Goal: Submit feedback/report problem: Provide input to the site owners about the experience or issues

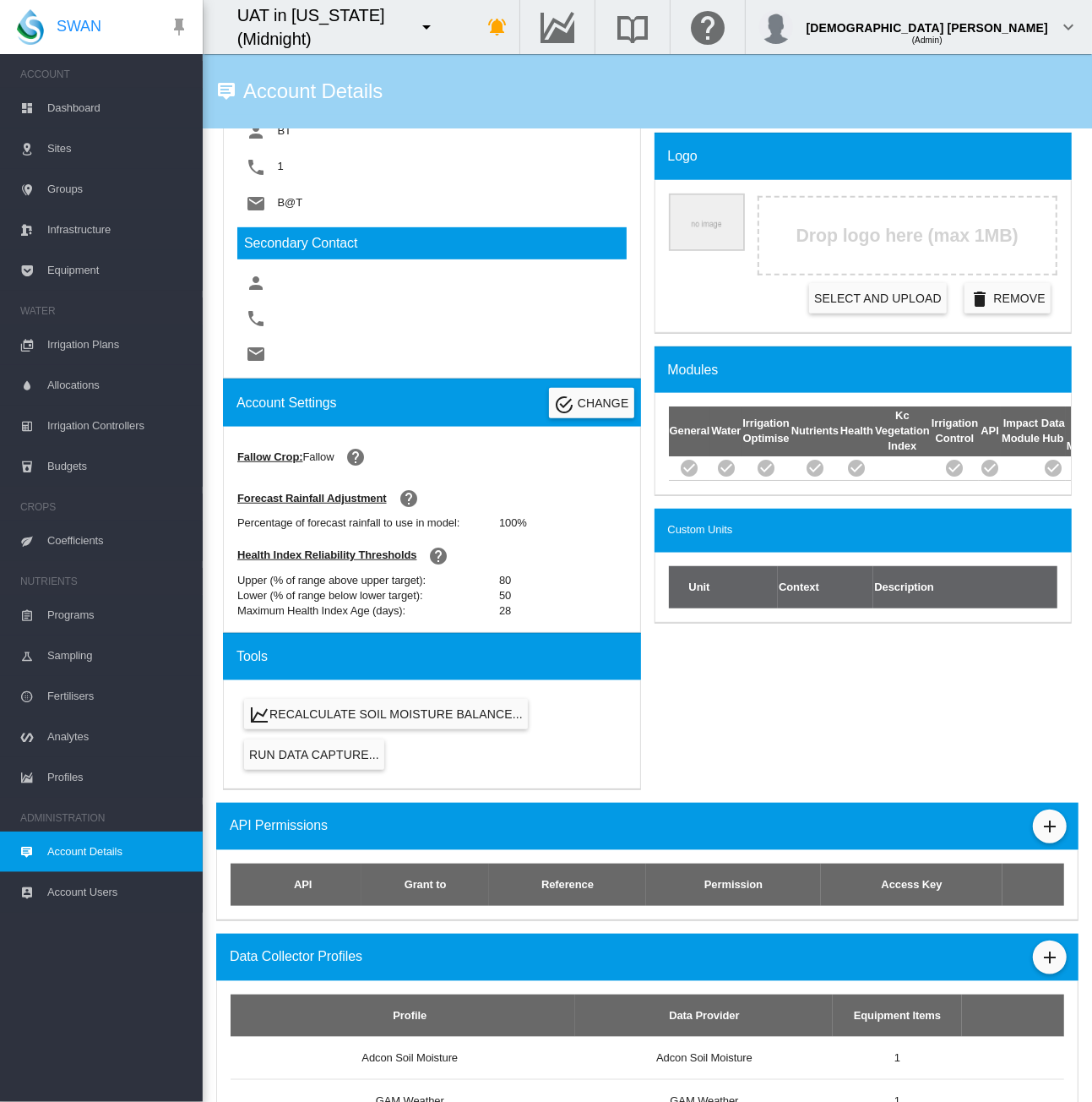
scroll to position [798, 0]
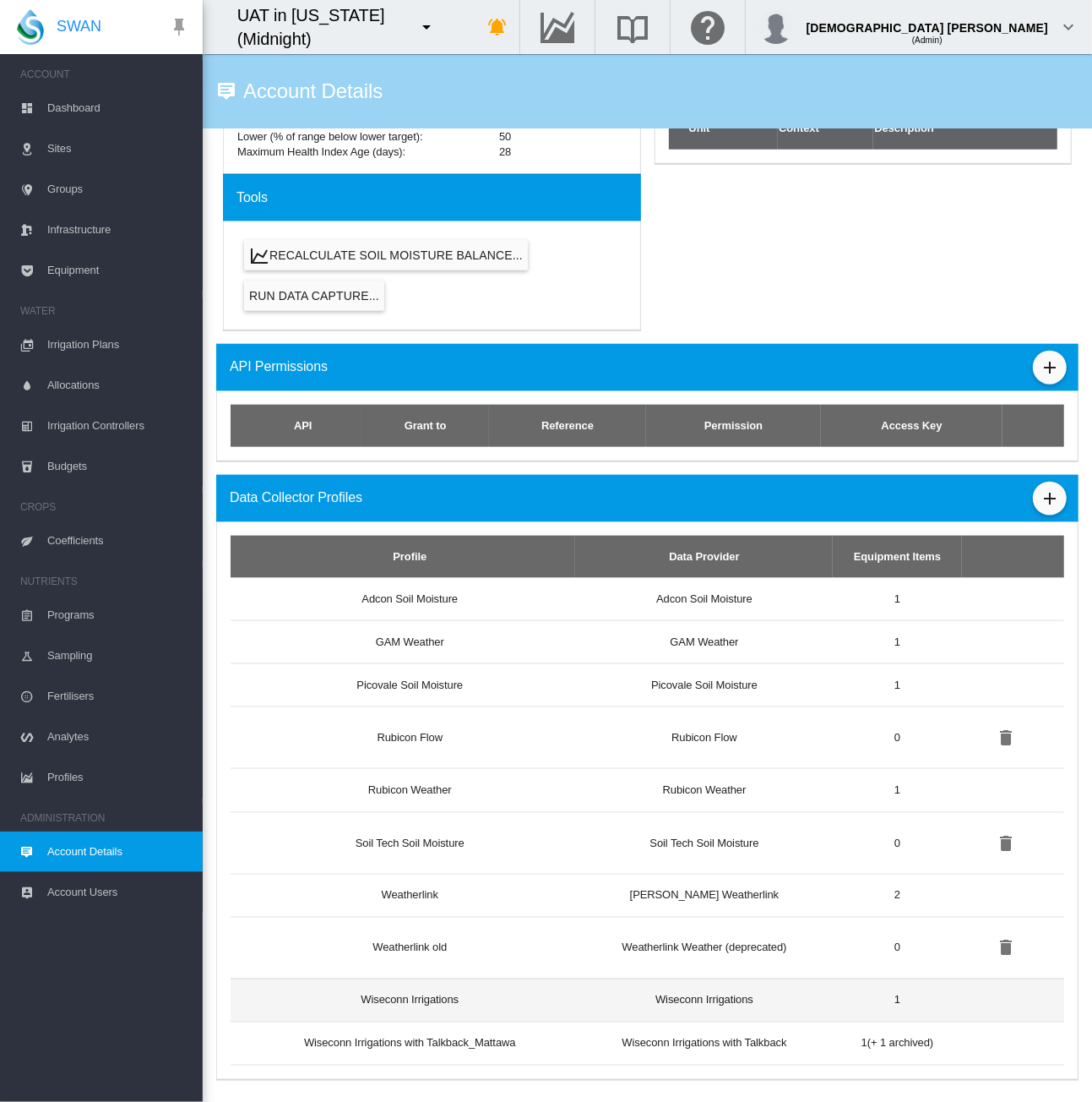
click at [515, 987] on td "Wiseconn Irrigations" at bounding box center [403, 999] width 345 height 43
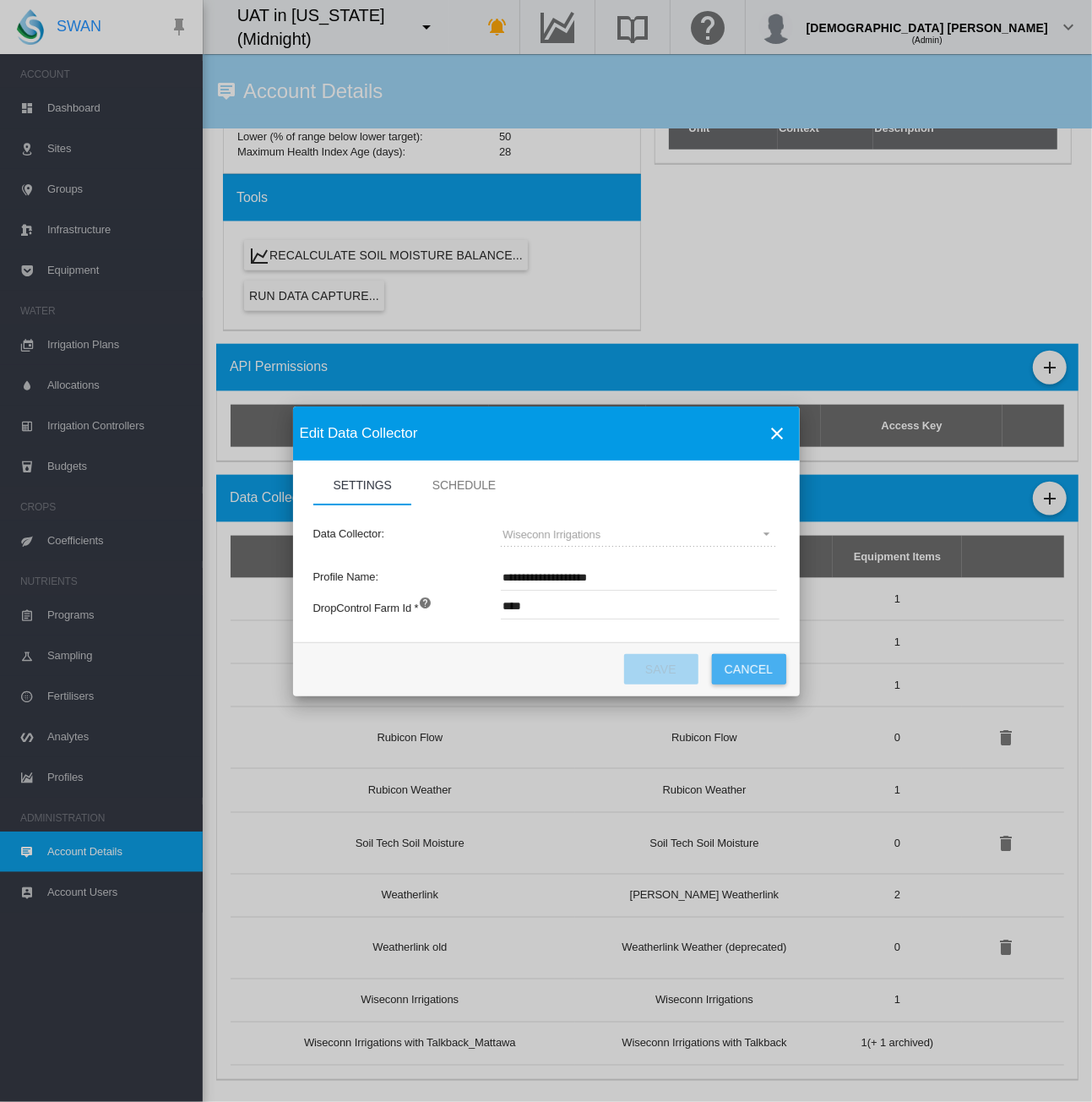
click at [744, 675] on button "Cancel" at bounding box center [748, 669] width 74 height 30
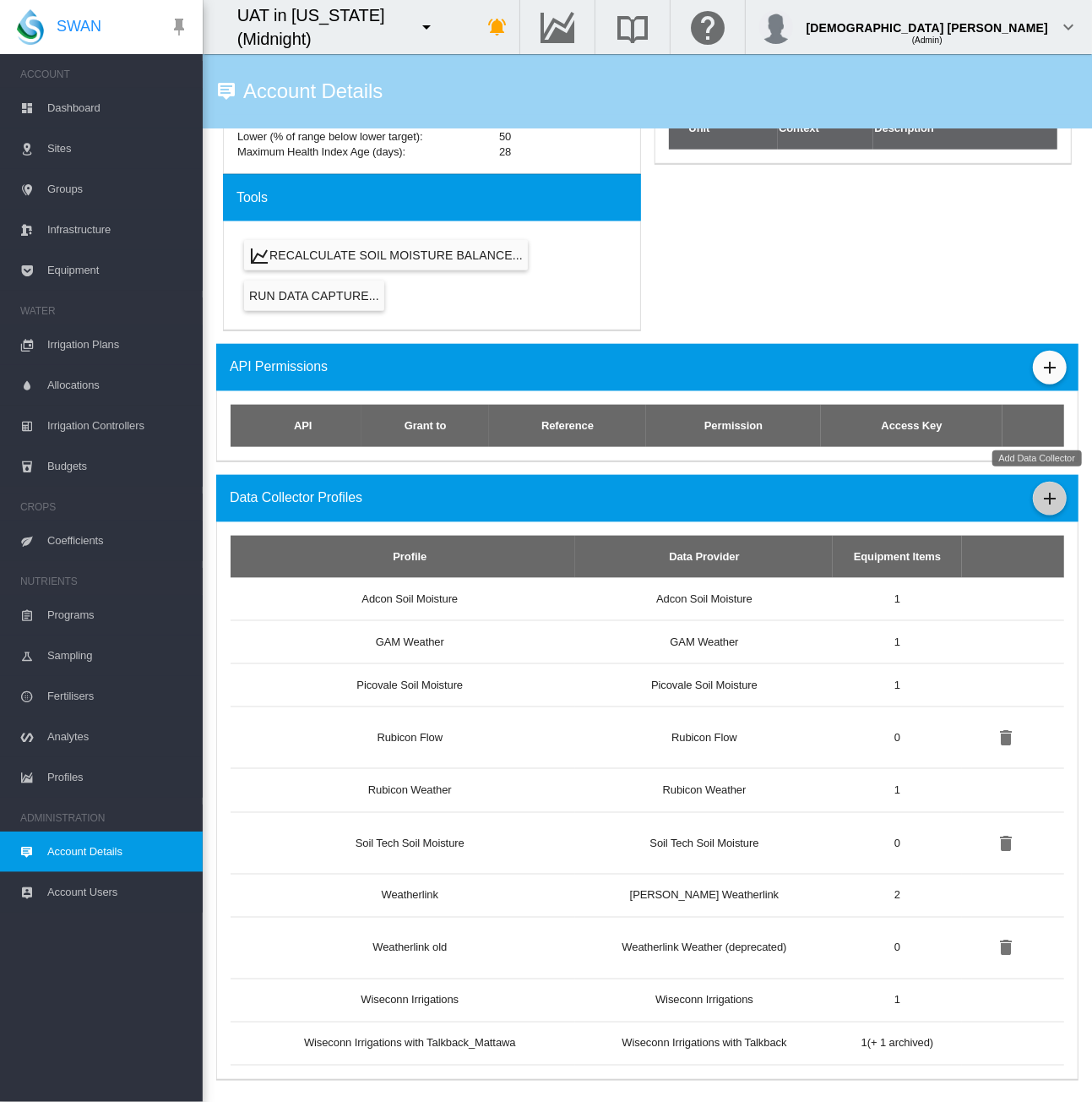
click at [1041, 491] on md-icon "icon-plus" at bounding box center [1049, 498] width 20 height 20
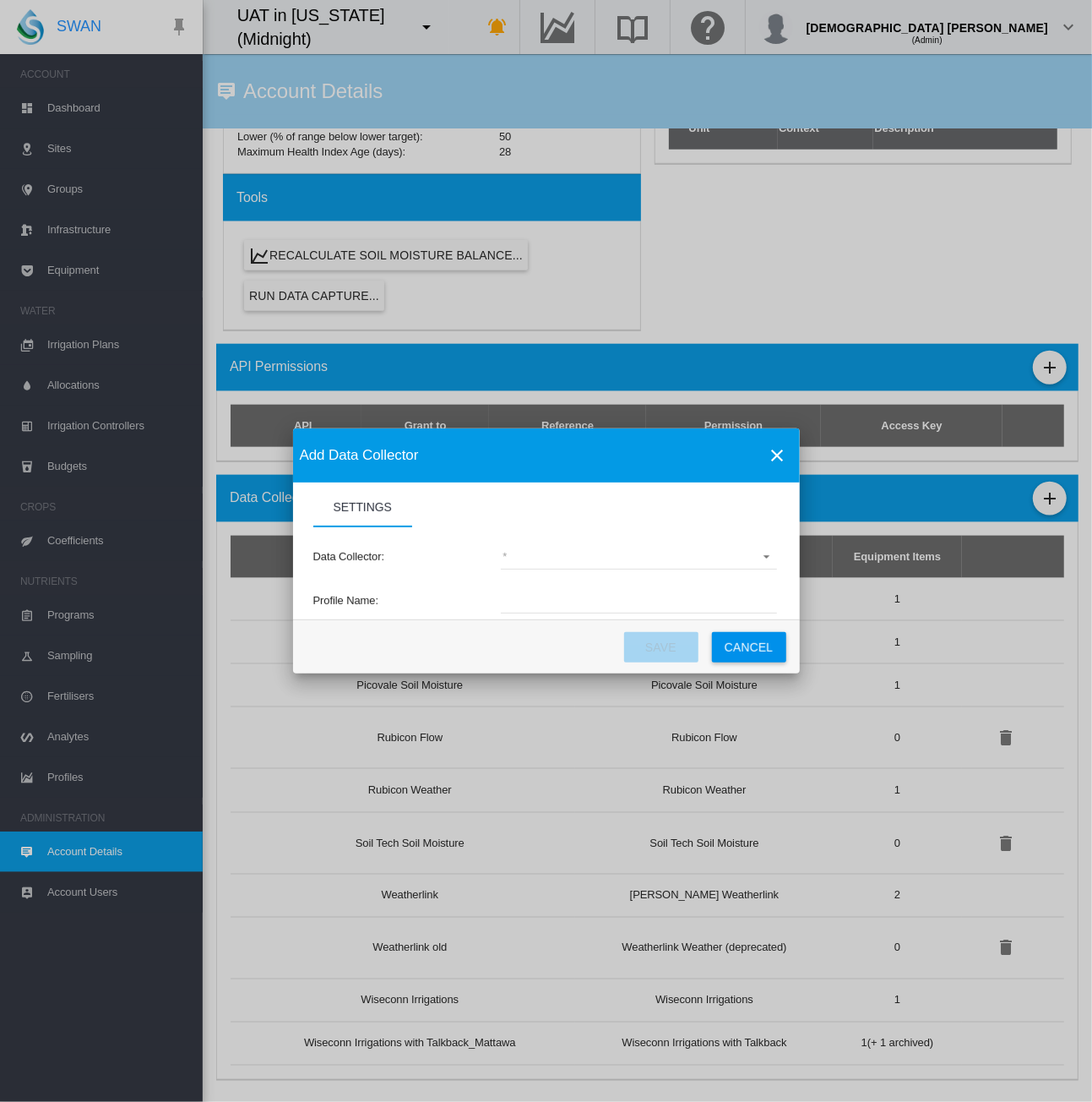
click at [579, 562] on md-select "(deprecated) Toro Lynx Course By Station Adcon Soil Moisture Aquacheck Soil Moi…" at bounding box center [639, 556] width 276 height 25
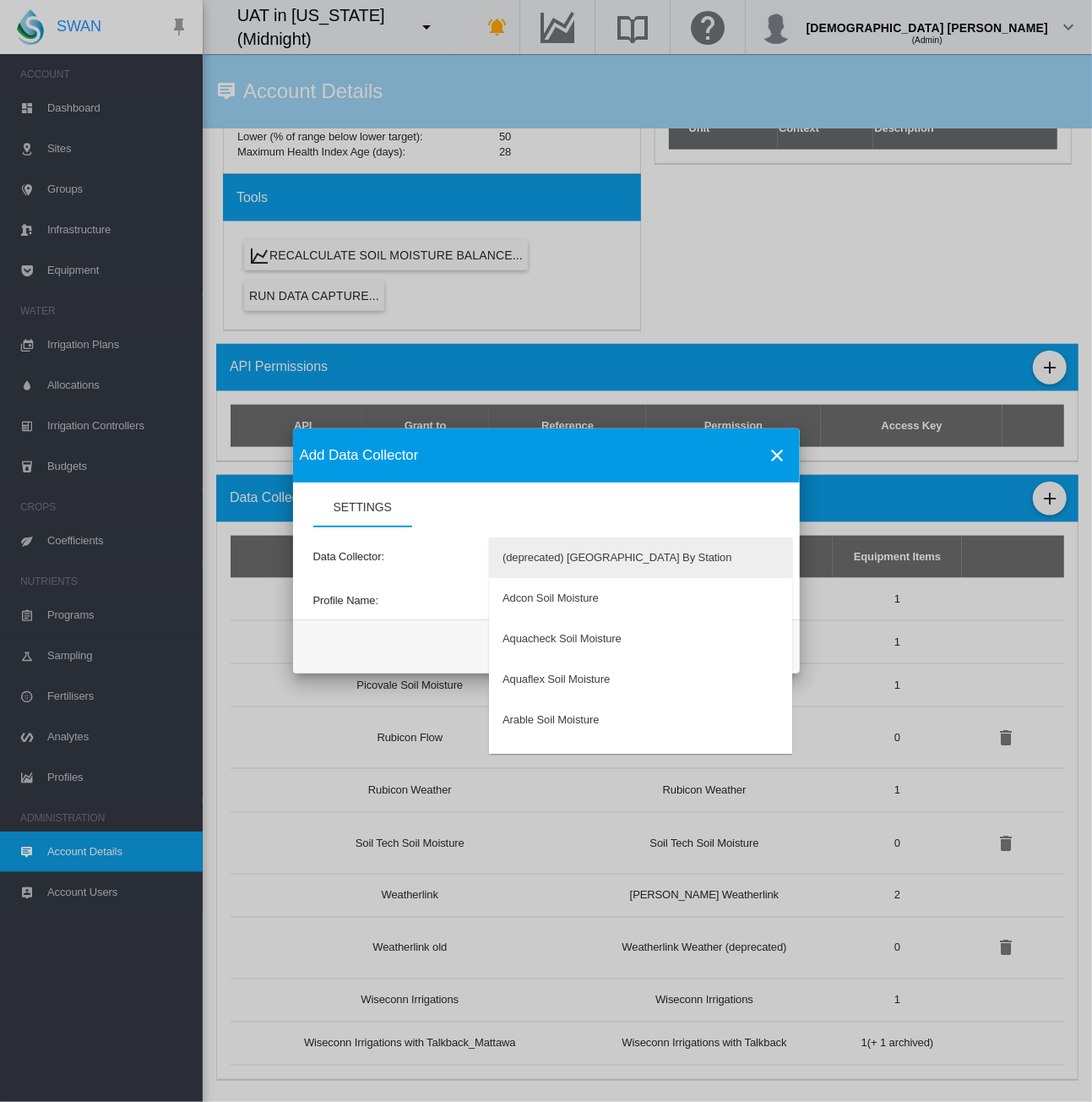
type md-option "34"
type md-option "50"
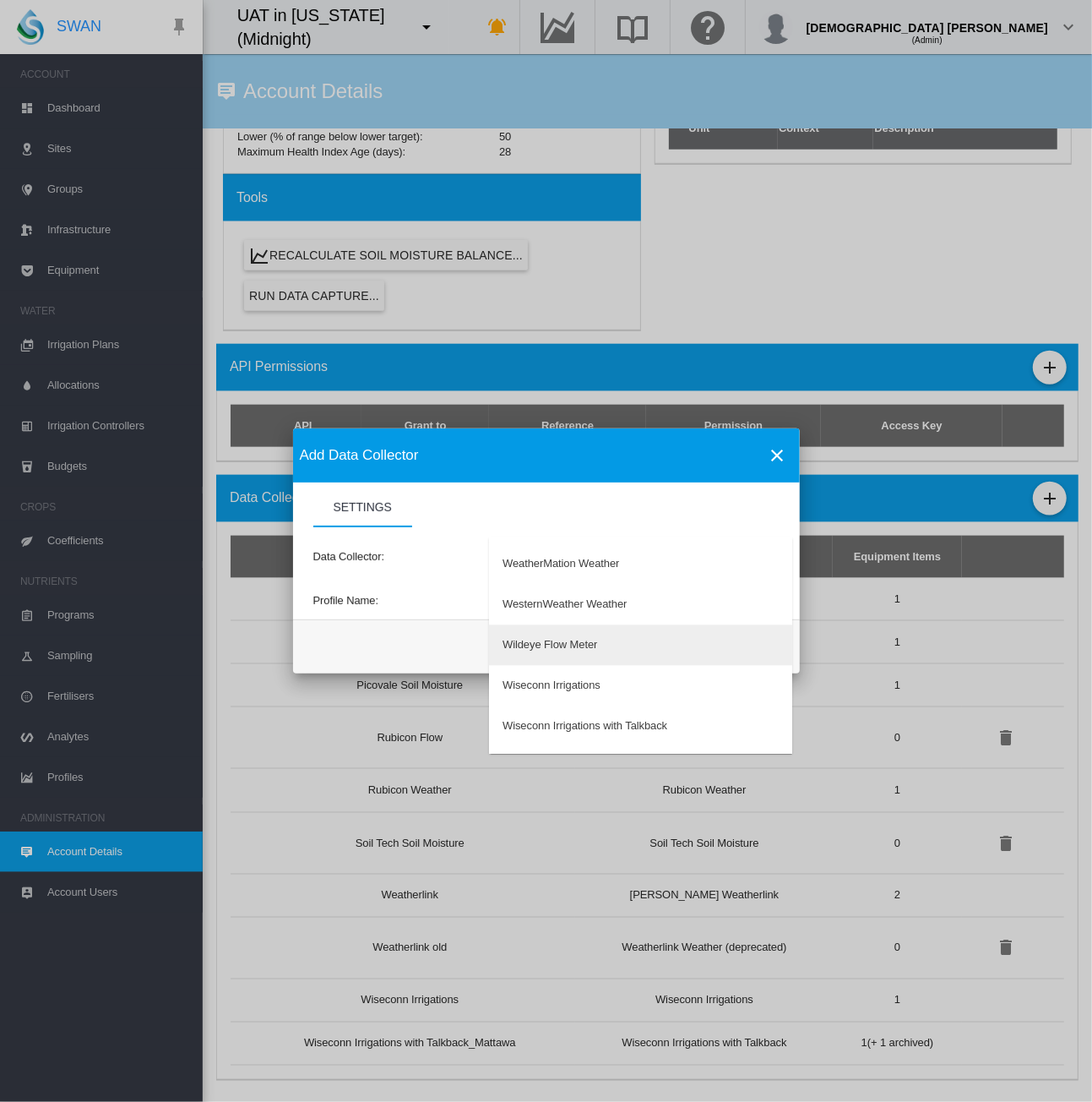
type md-option "197"
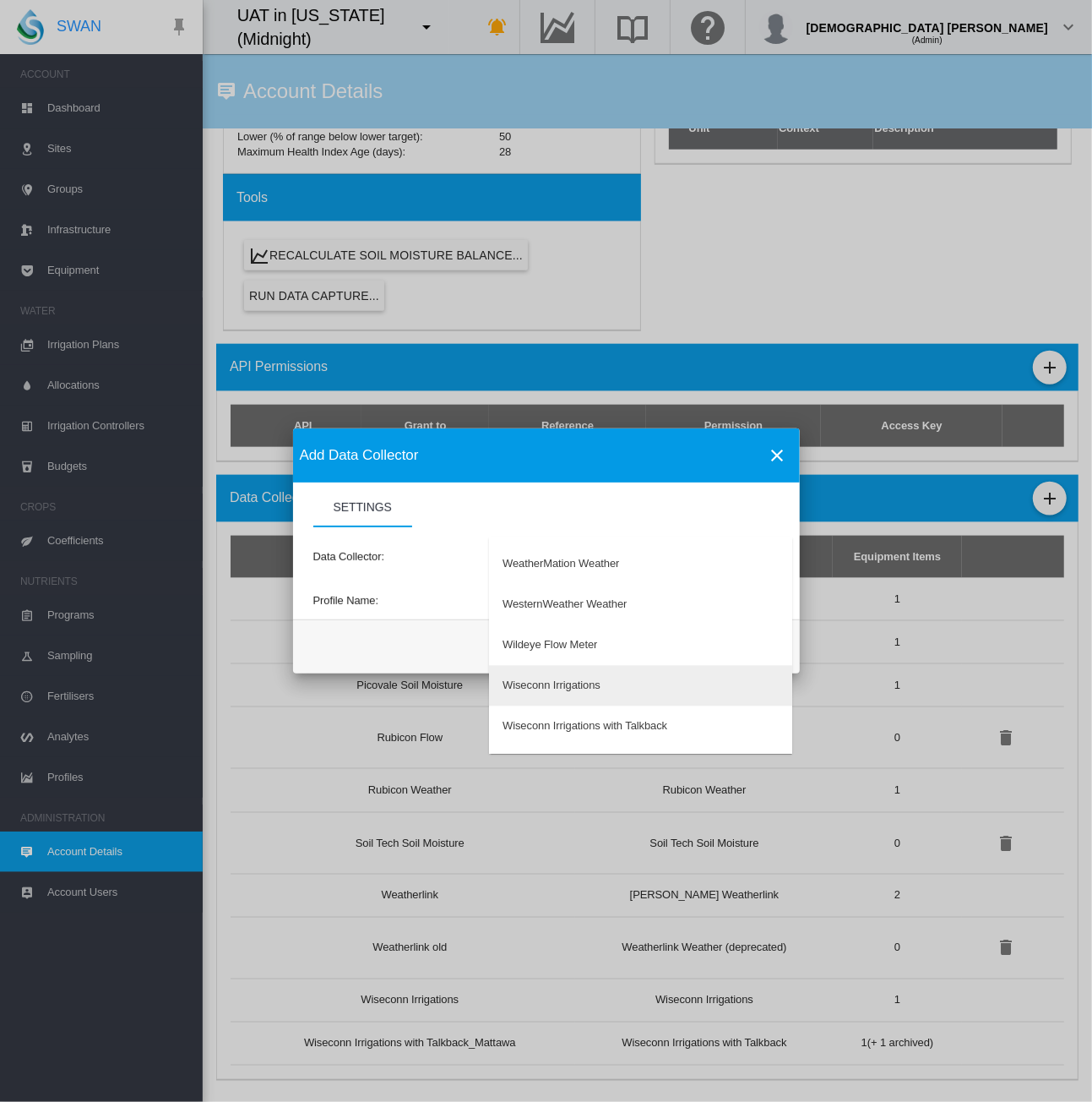
type md-option "147"
click at [779, 450] on md-backdrop at bounding box center [546, 551] width 1092 height 1102
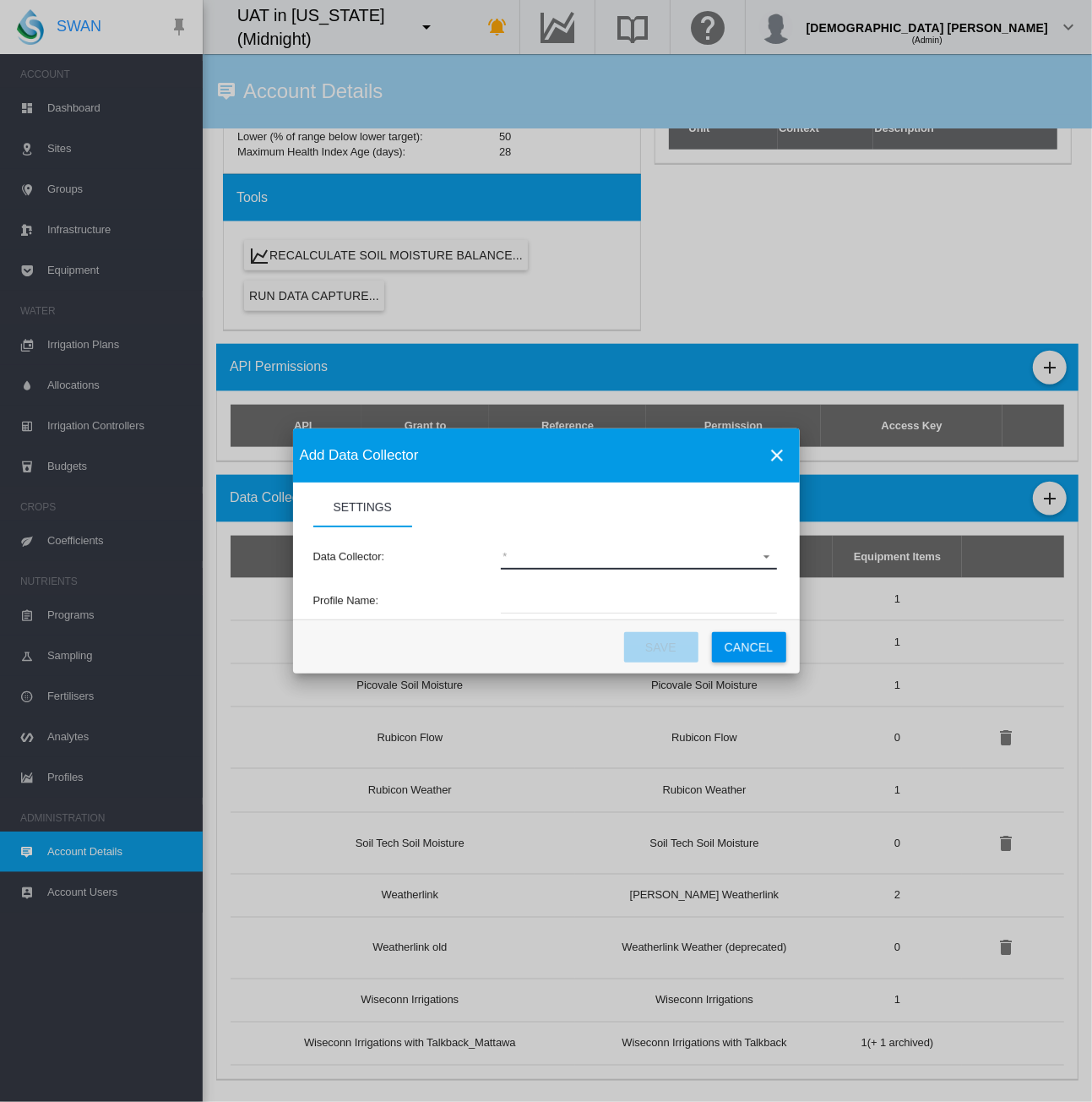
click at [776, 451] on md-icon "icon-close" at bounding box center [777, 454] width 20 height 20
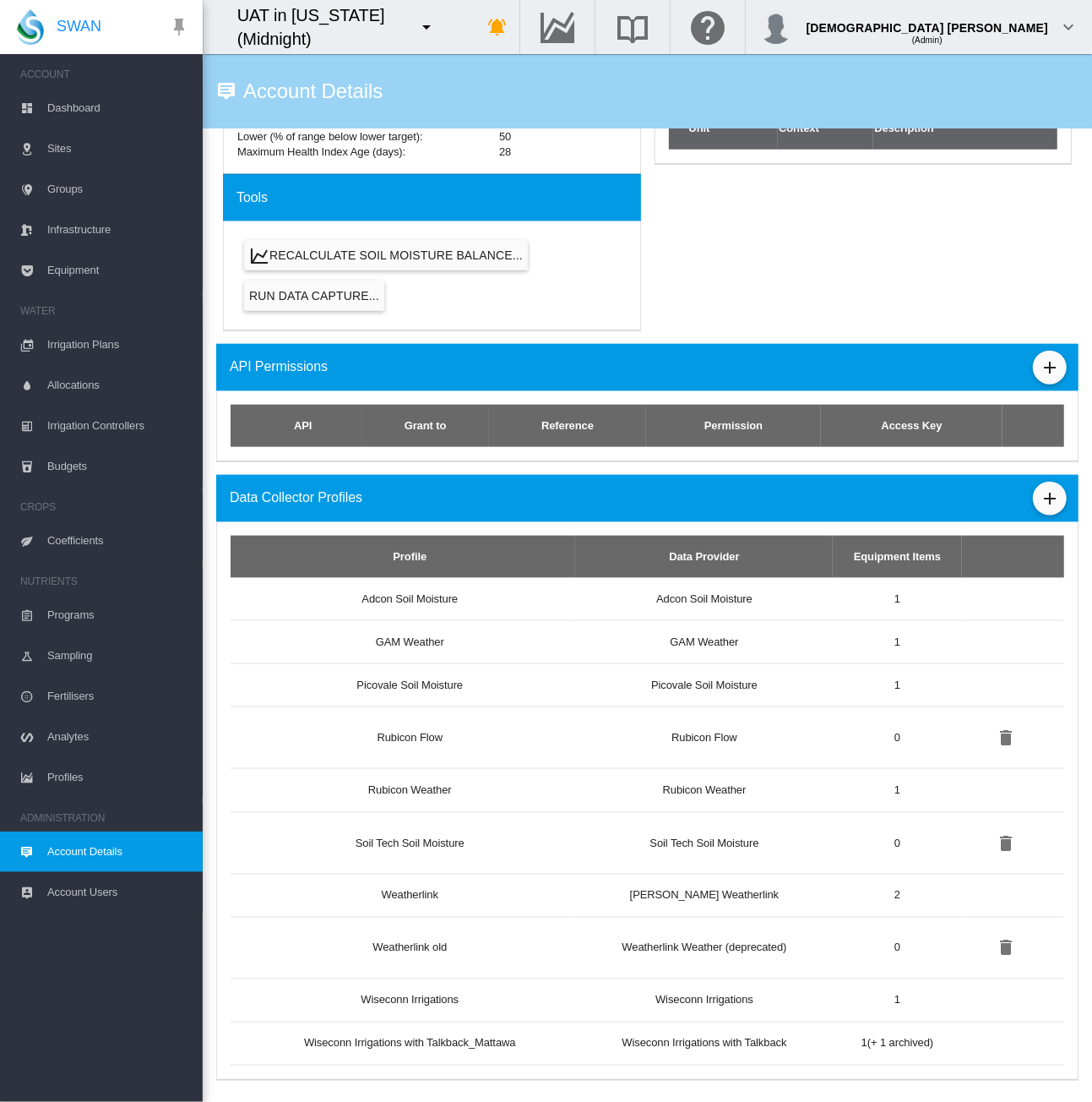
click at [53, 258] on span "Equipment" at bounding box center [117, 270] width 142 height 41
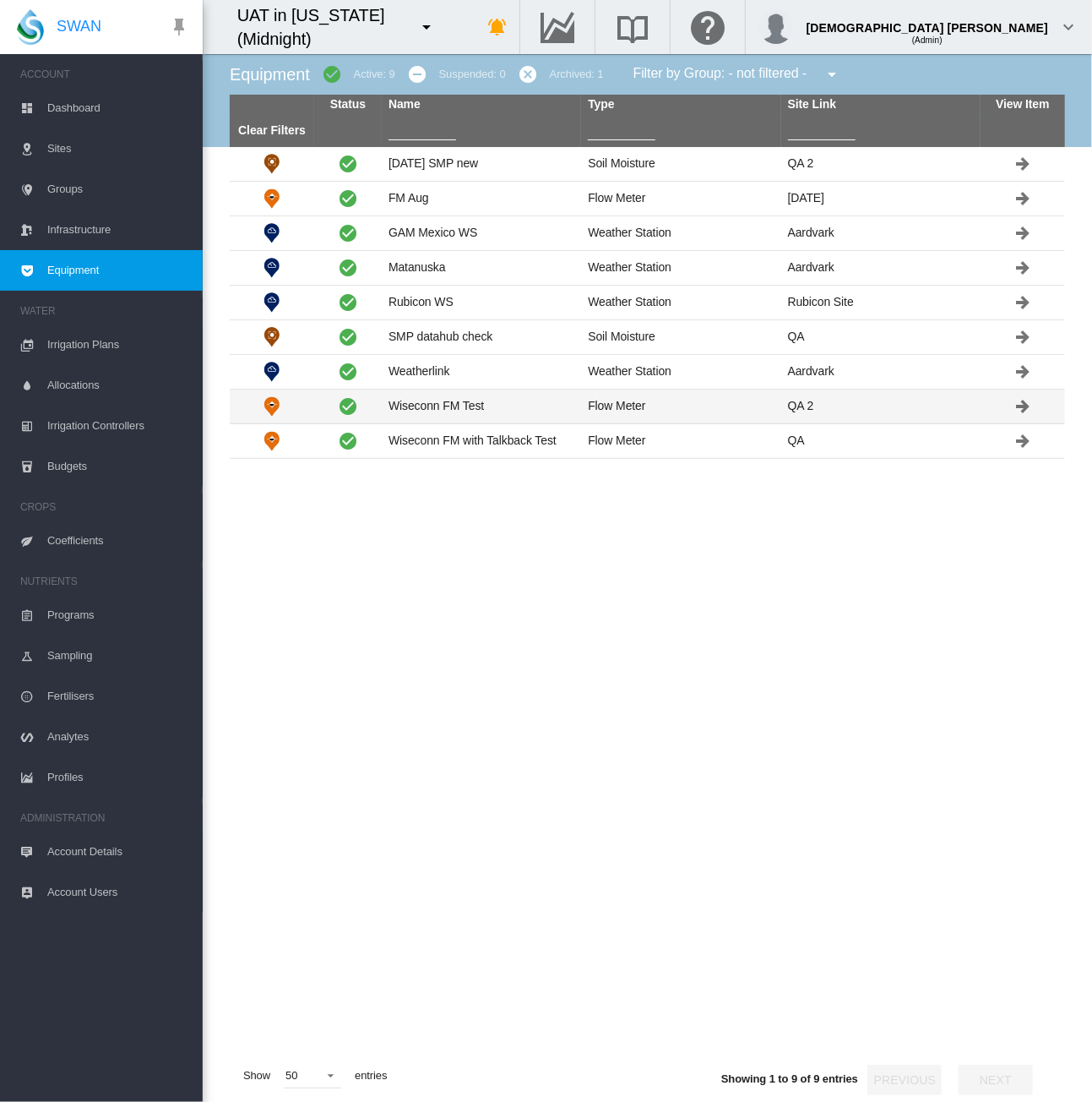
click at [420, 398] on td "Wiseconn FM Test" at bounding box center [481, 406] width 199 height 34
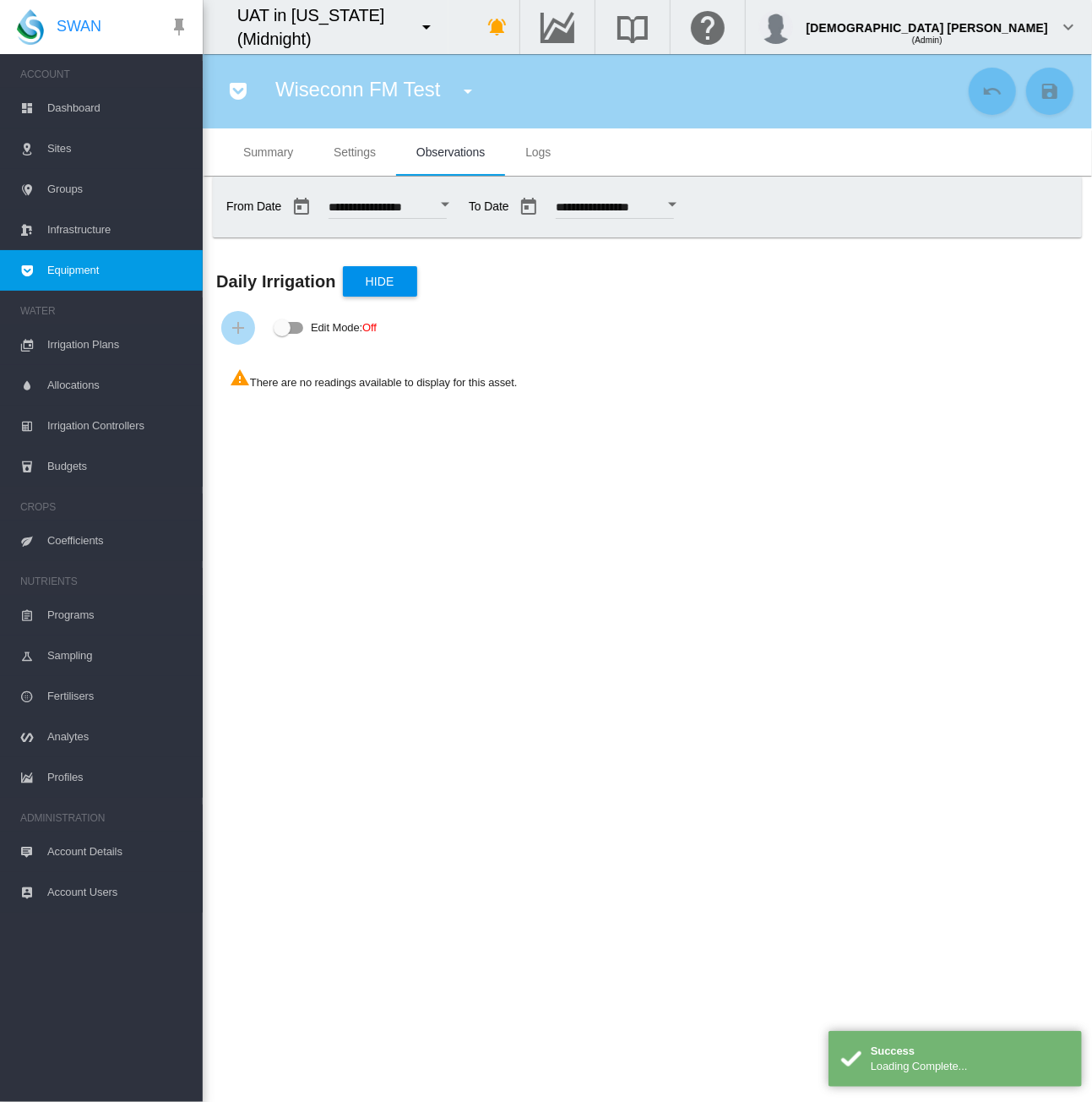
click at [460, 208] on button "Open calendar" at bounding box center [445, 204] width 30 height 30
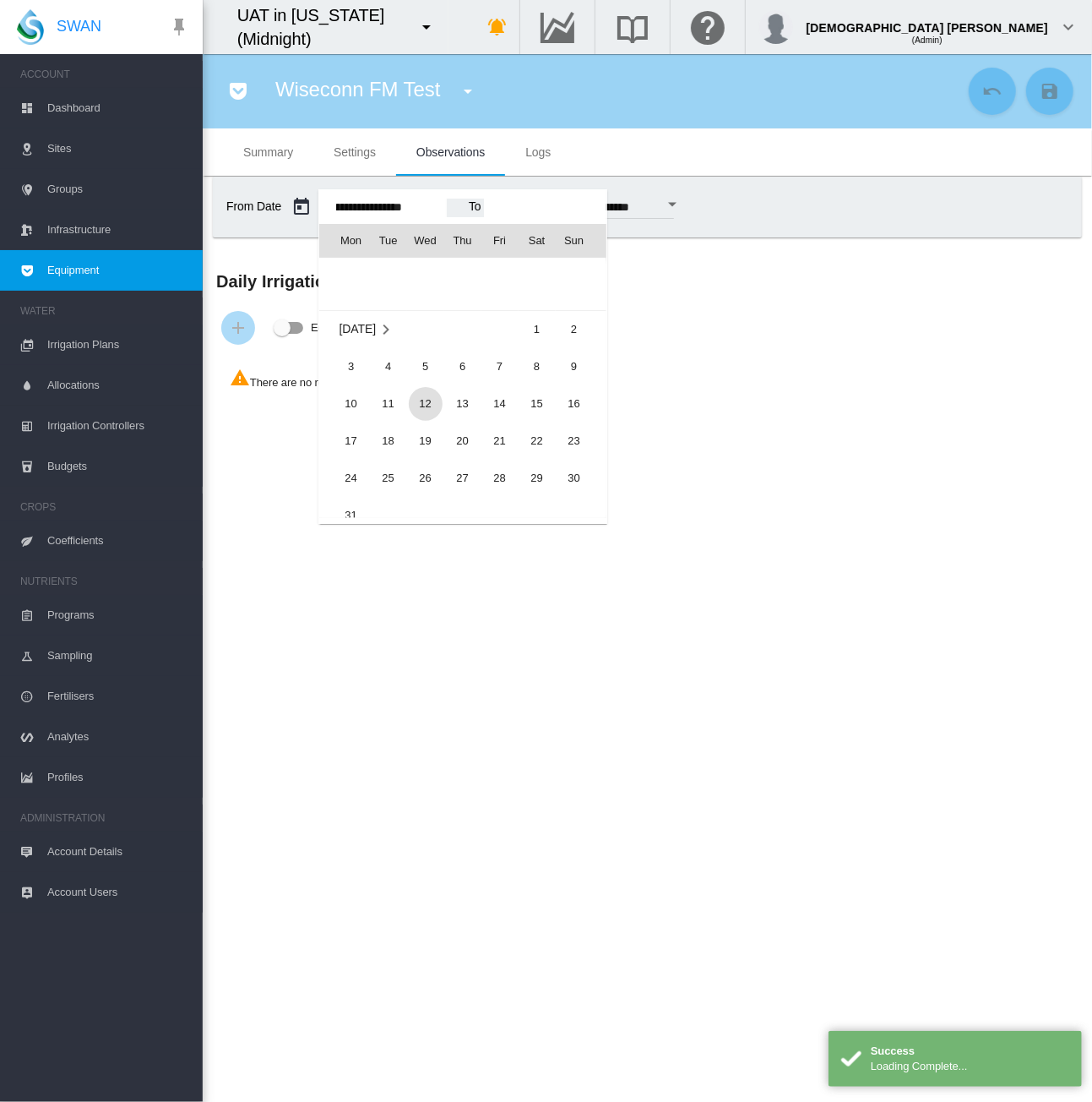
scroll to position [40687, 0]
click at [536, 332] on span "1" at bounding box center [537, 336] width 34 height 34
type input "**********"
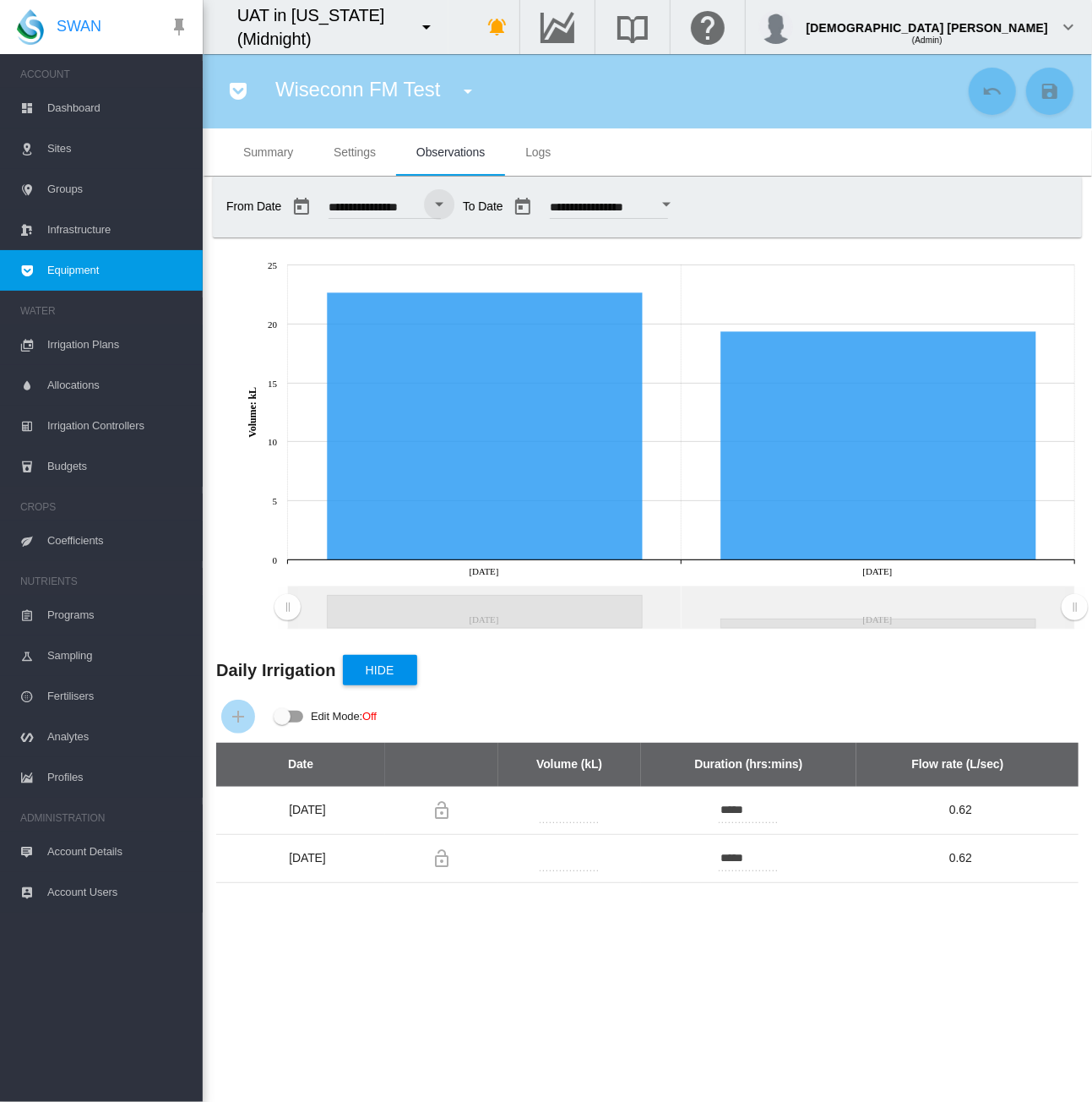
click at [266, 153] on span "Summary" at bounding box center [268, 152] width 50 height 14
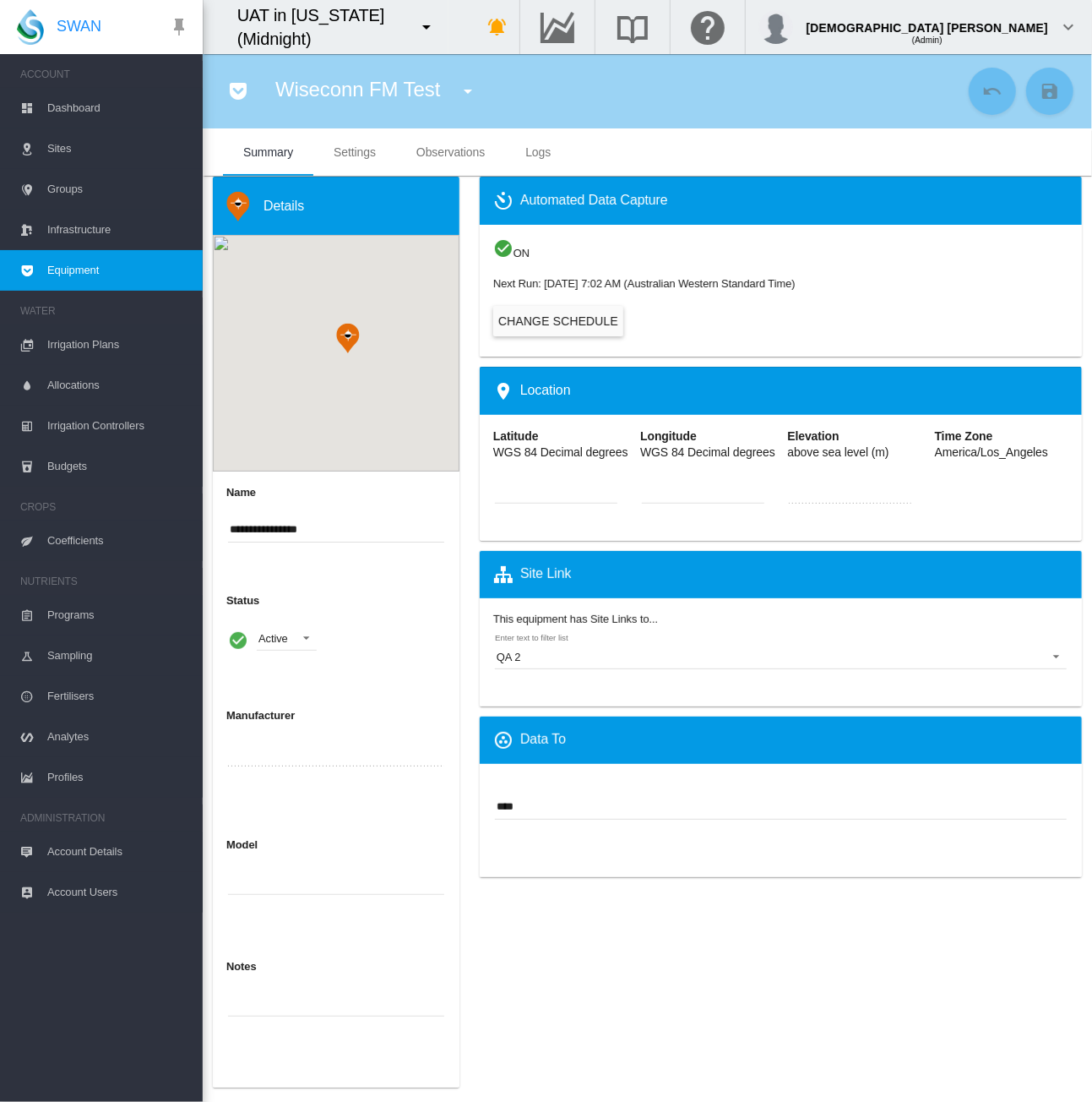
click at [361, 147] on span "Settings" at bounding box center [354, 152] width 43 height 14
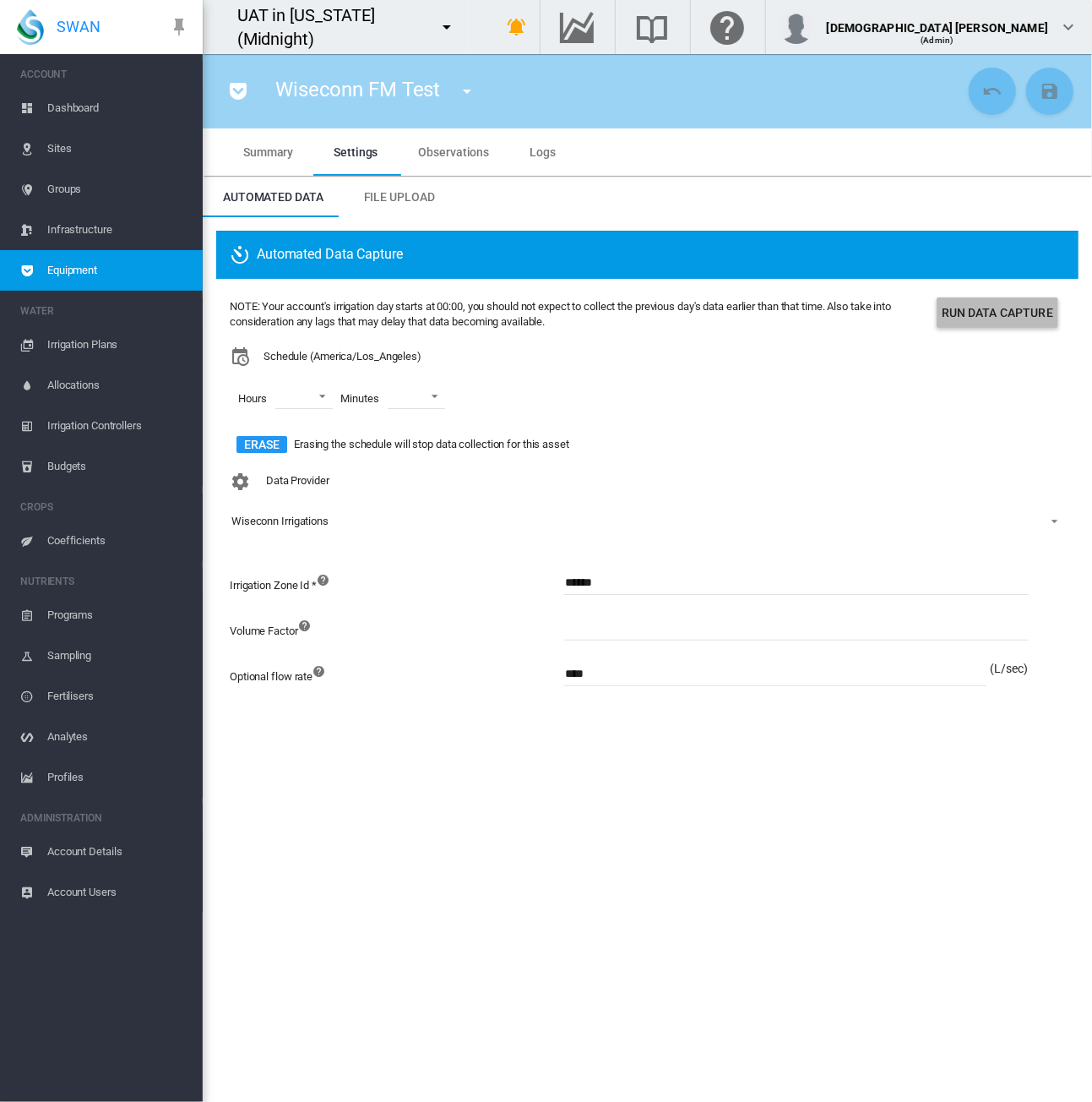
click at [991, 307] on button "Run Data Capture" at bounding box center [997, 312] width 122 height 30
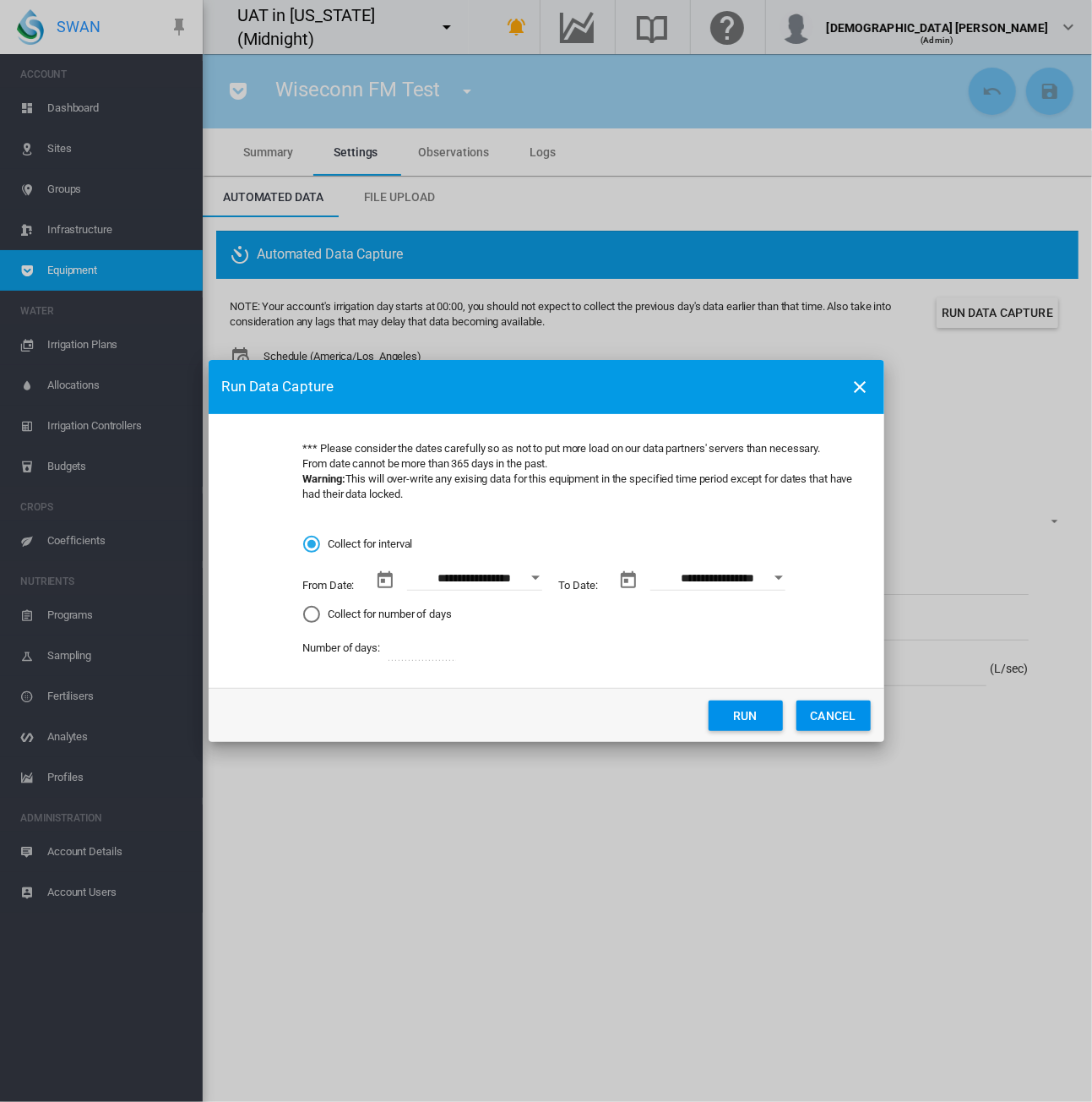
click at [739, 707] on button "Run" at bounding box center [745, 716] width 74 height 30
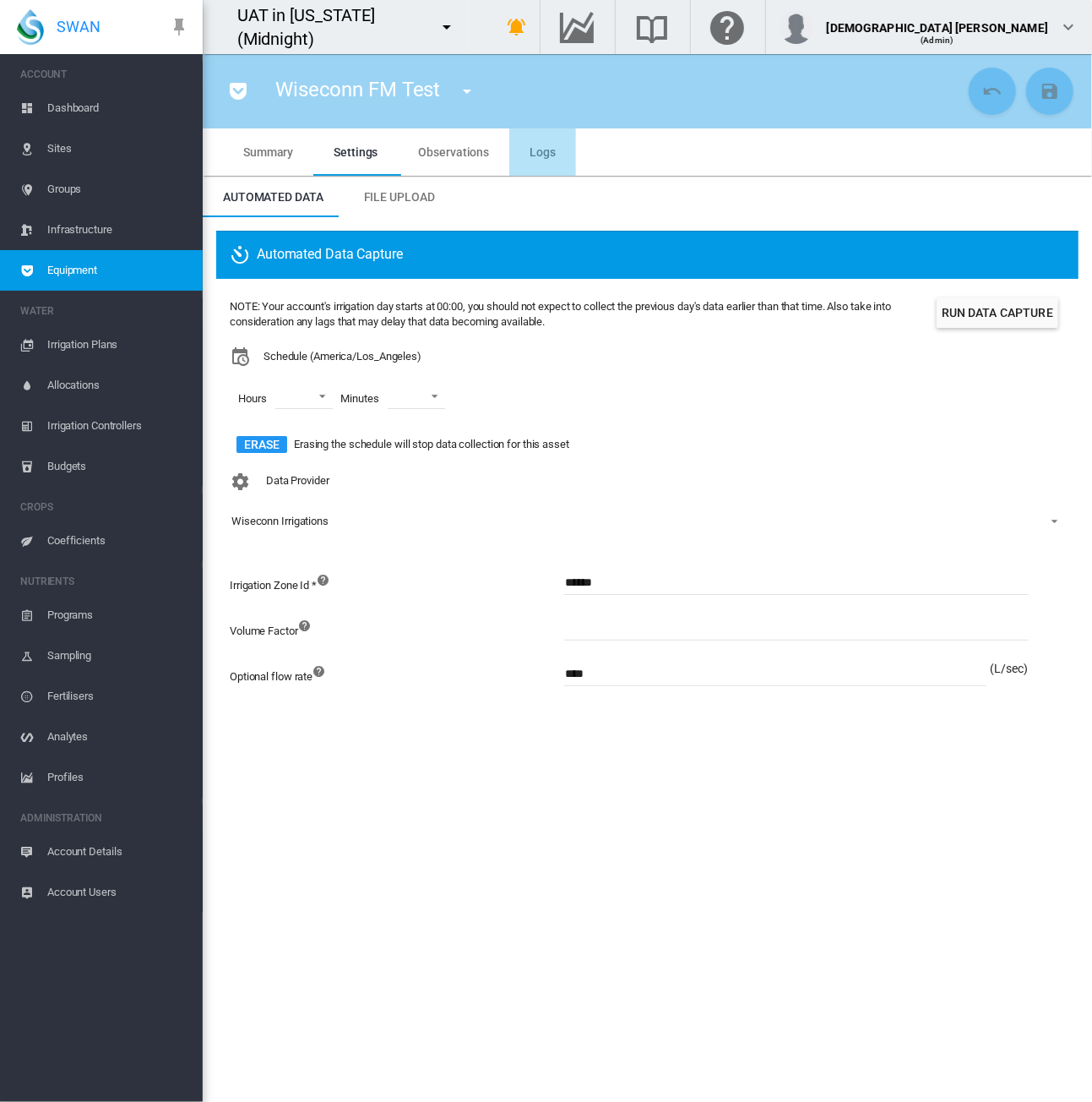
click at [553, 158] on md-tab-item "Logs" at bounding box center [542, 152] width 67 height 47
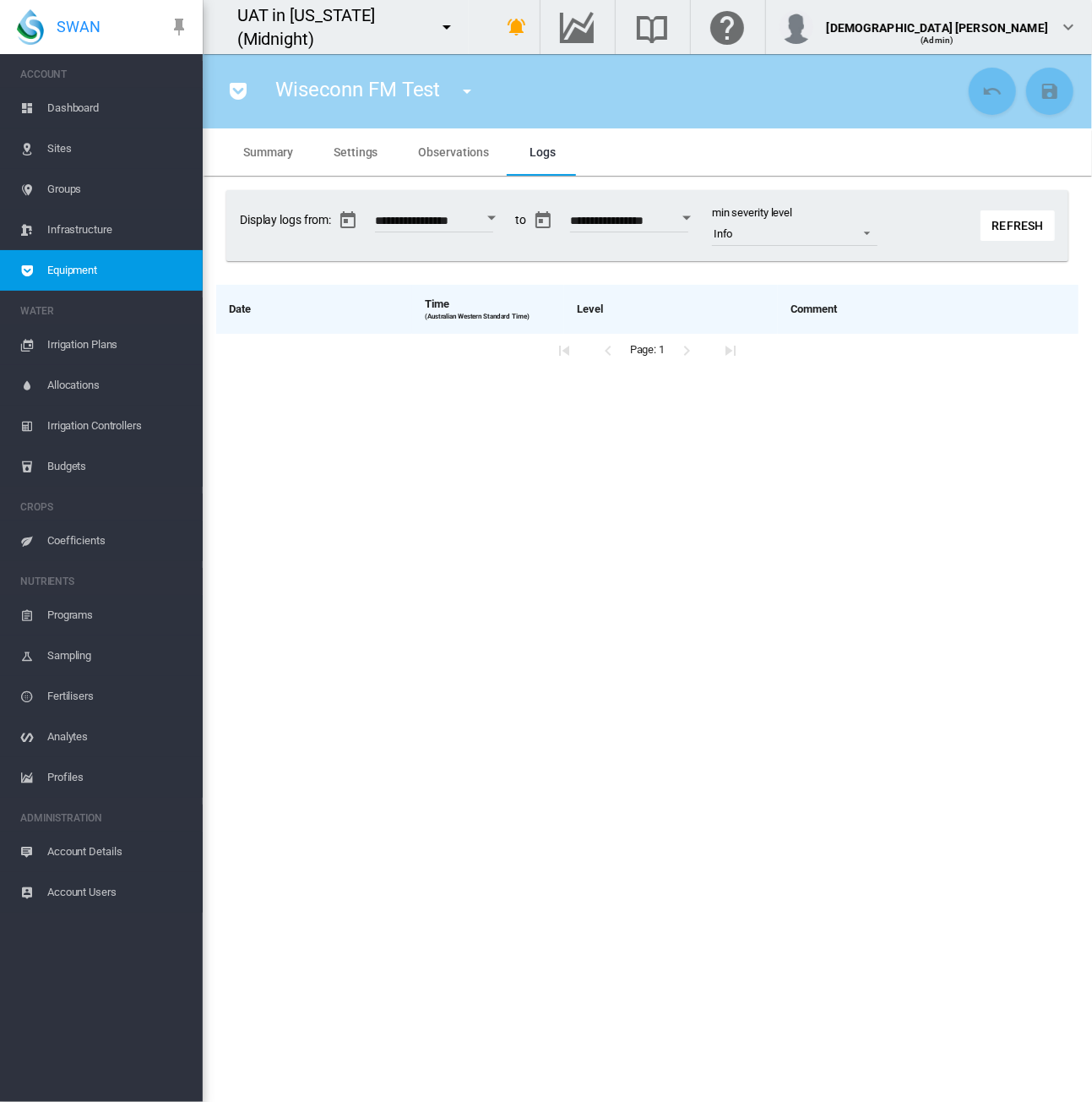
click at [455, 138] on md-tab-item "Observations" at bounding box center [454, 152] width 111 height 47
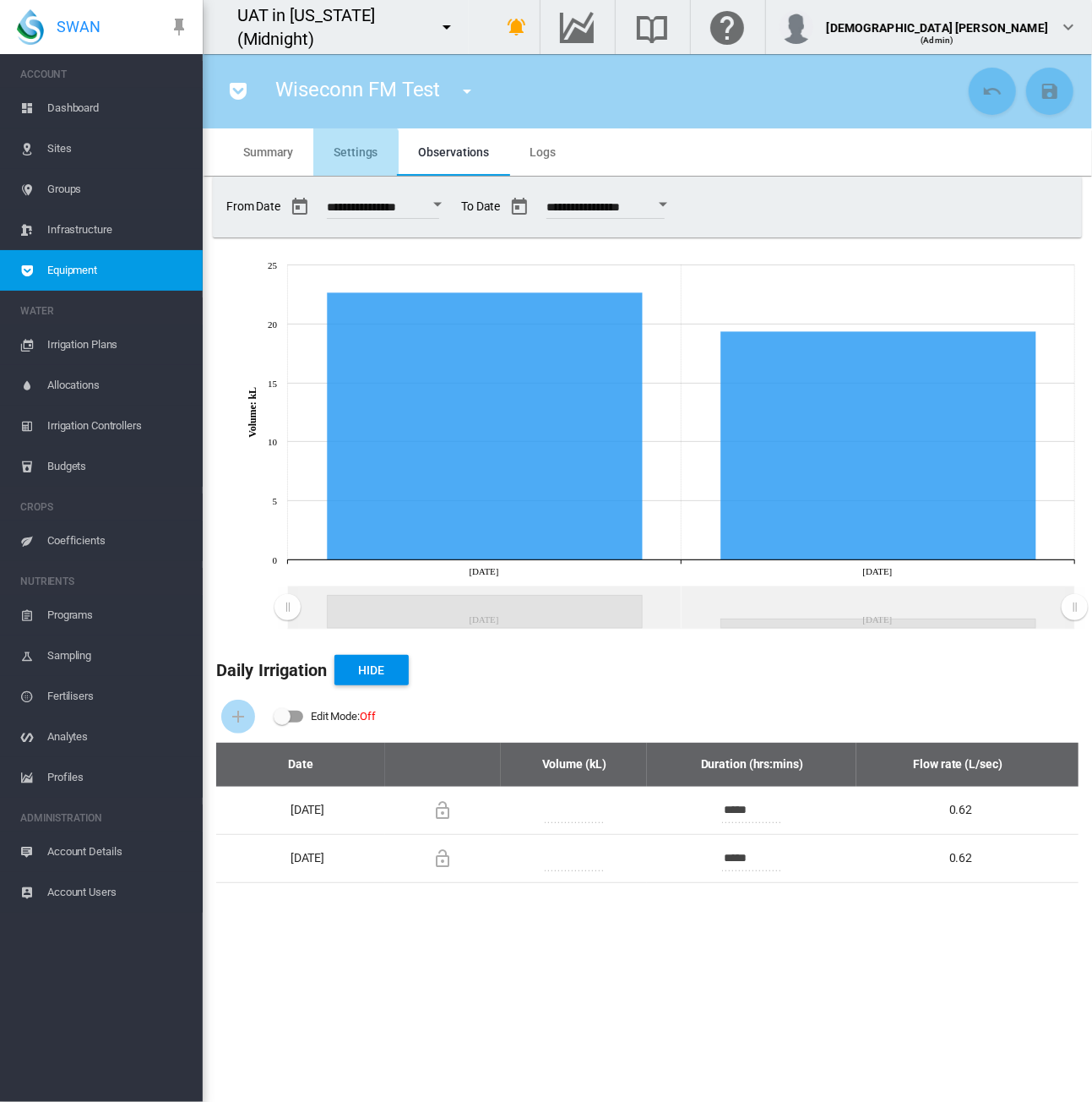
click at [342, 170] on md-tab-item "Settings" at bounding box center [355, 152] width 84 height 47
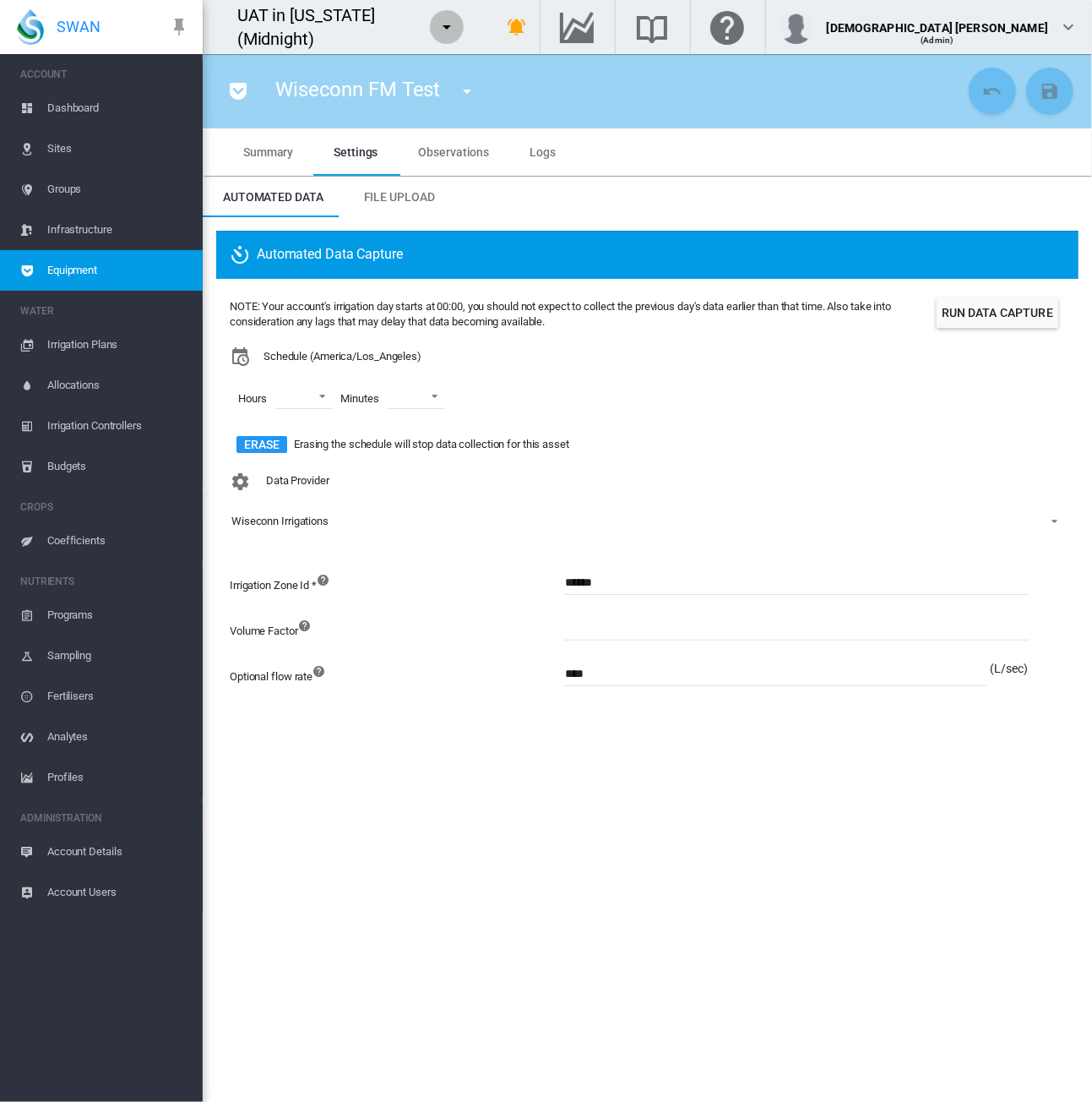
click at [457, 33] on md-icon "icon-menu-down" at bounding box center [446, 26] width 20 height 20
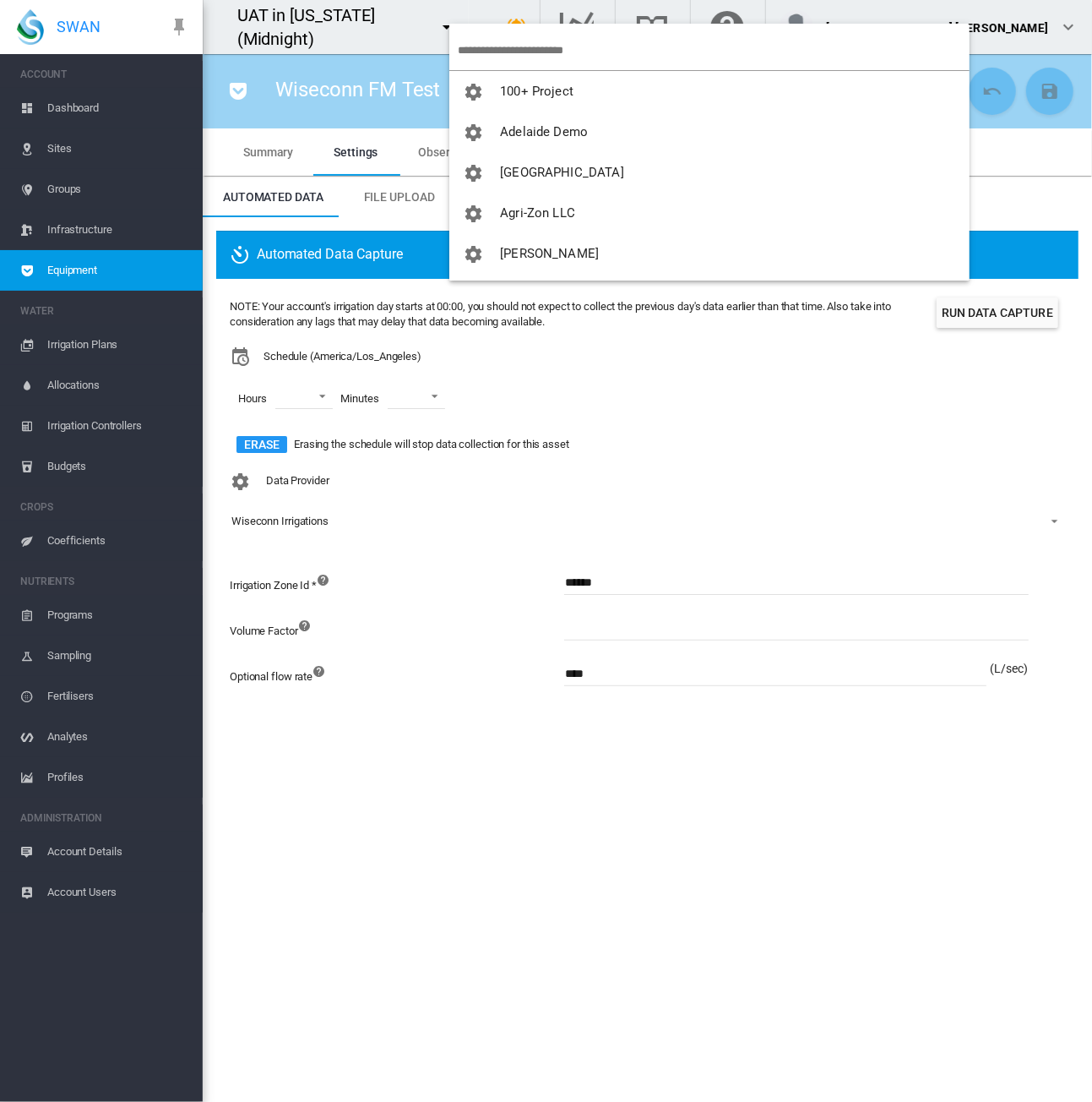
click at [508, 55] on input "search" at bounding box center [713, 50] width 512 height 40
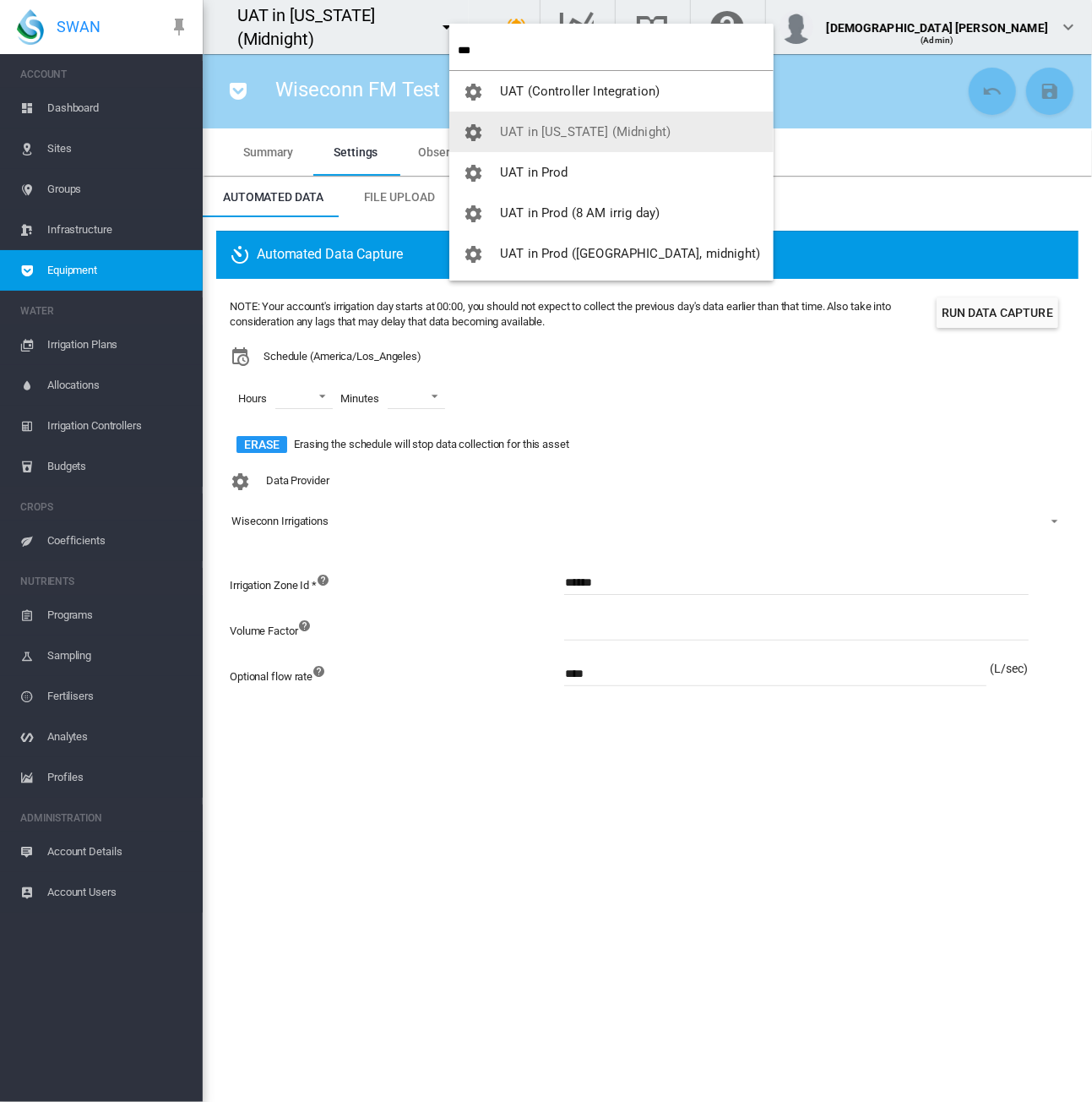
type input "***"
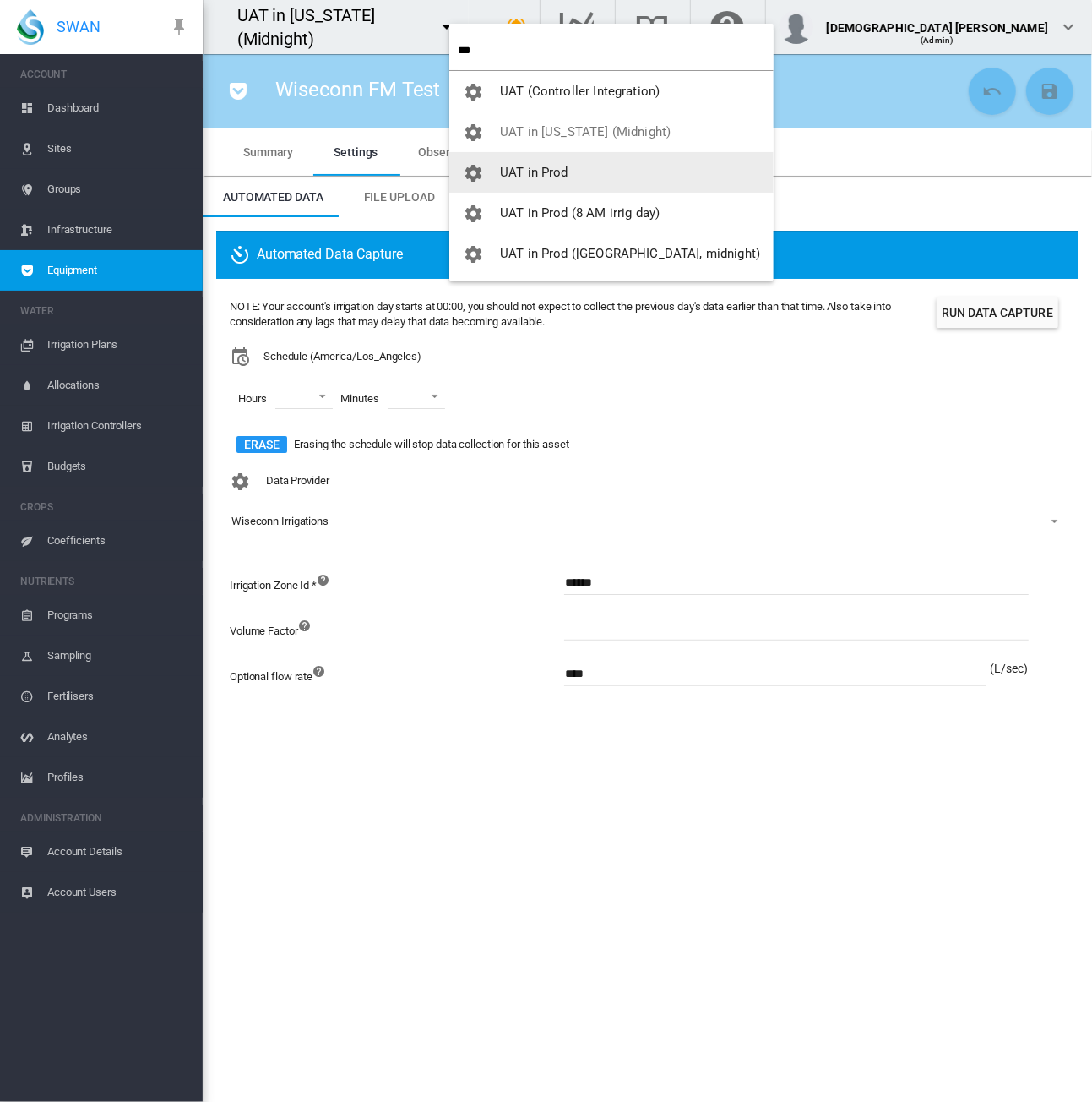
click at [553, 167] on span "UAT in Prod" at bounding box center [534, 171] width 69 height 15
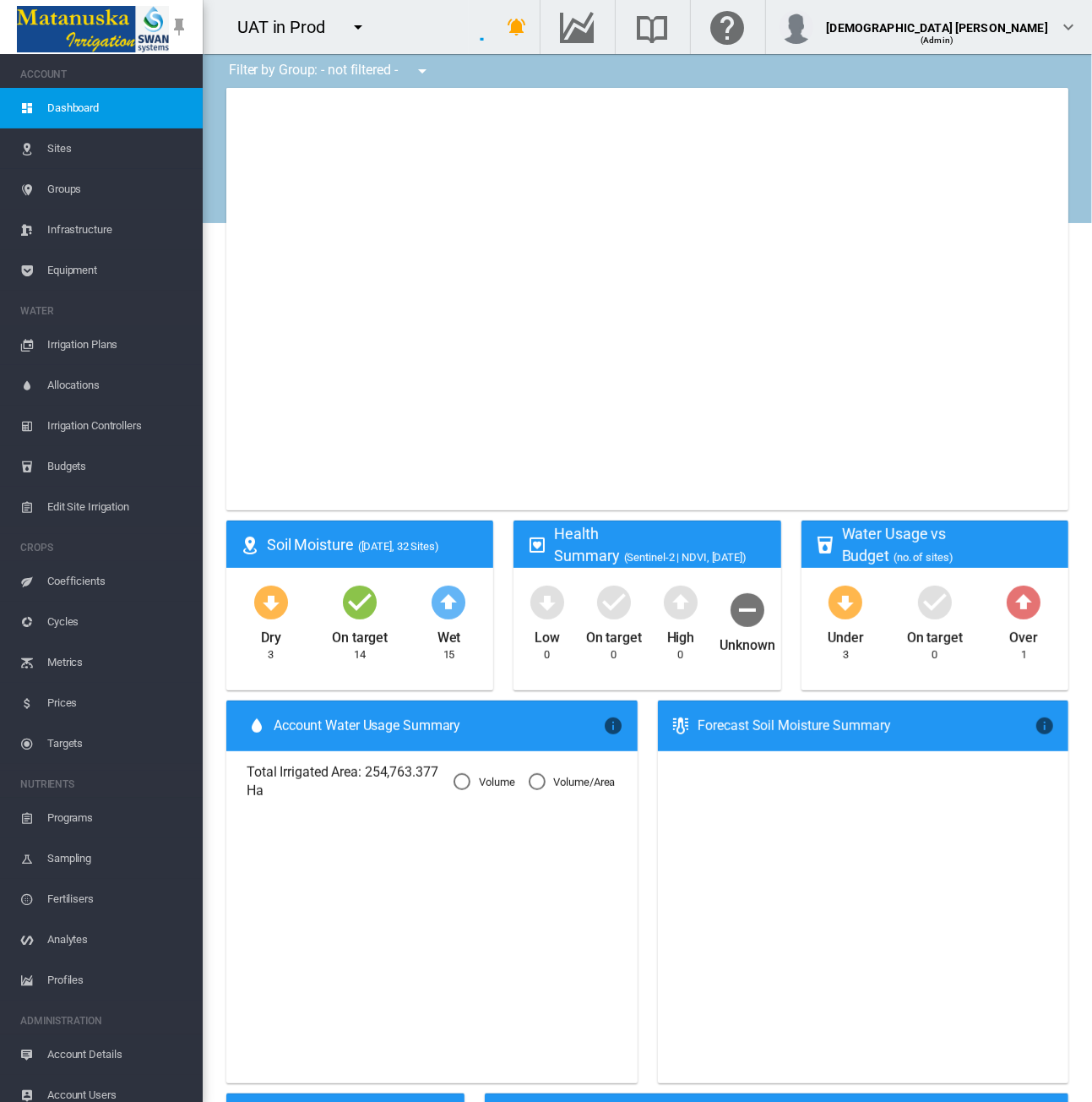
click at [83, 276] on span "Equipment" at bounding box center [117, 270] width 142 height 41
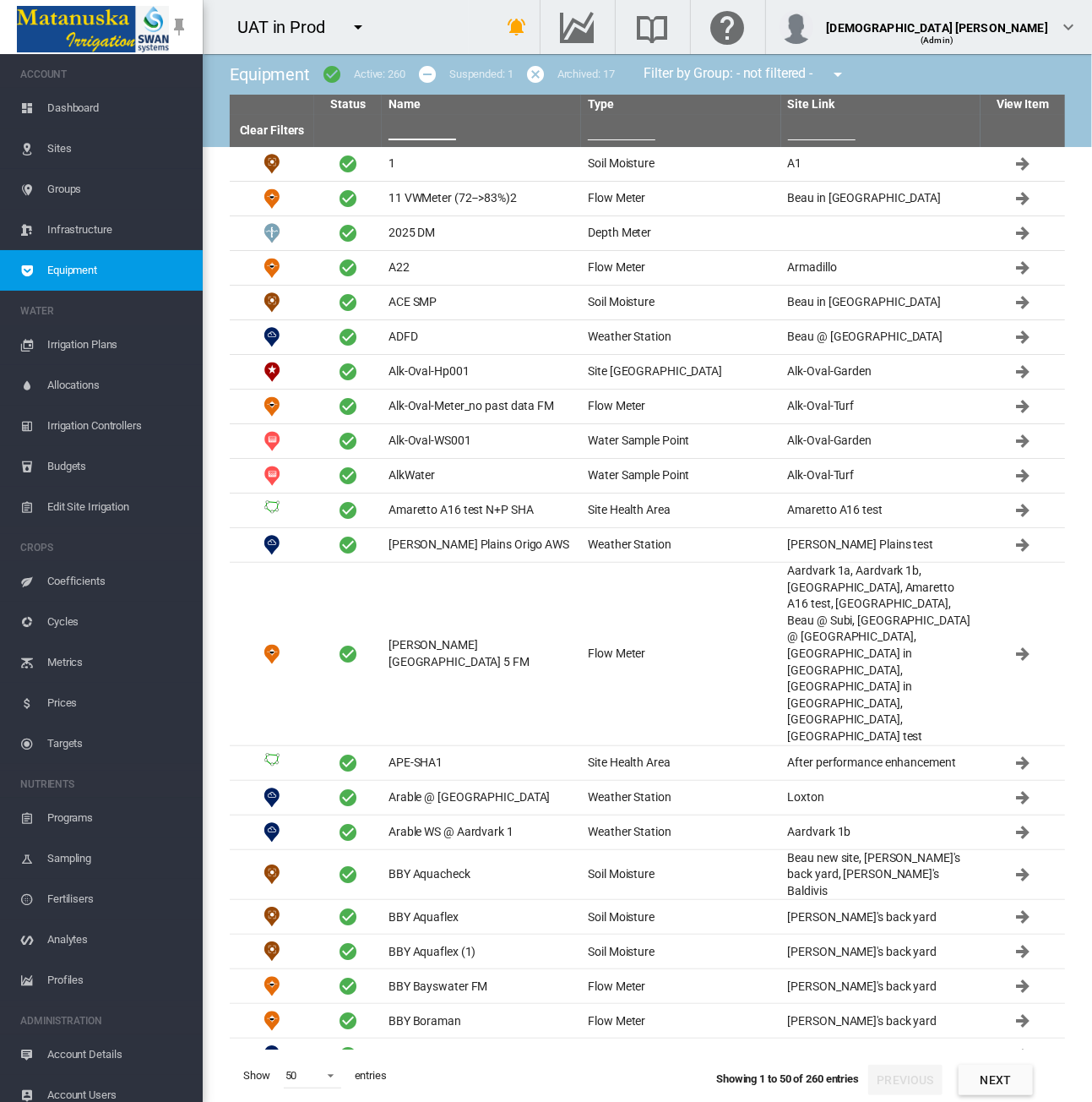
click at [433, 131] on input "text" at bounding box center [422, 127] width 68 height 25
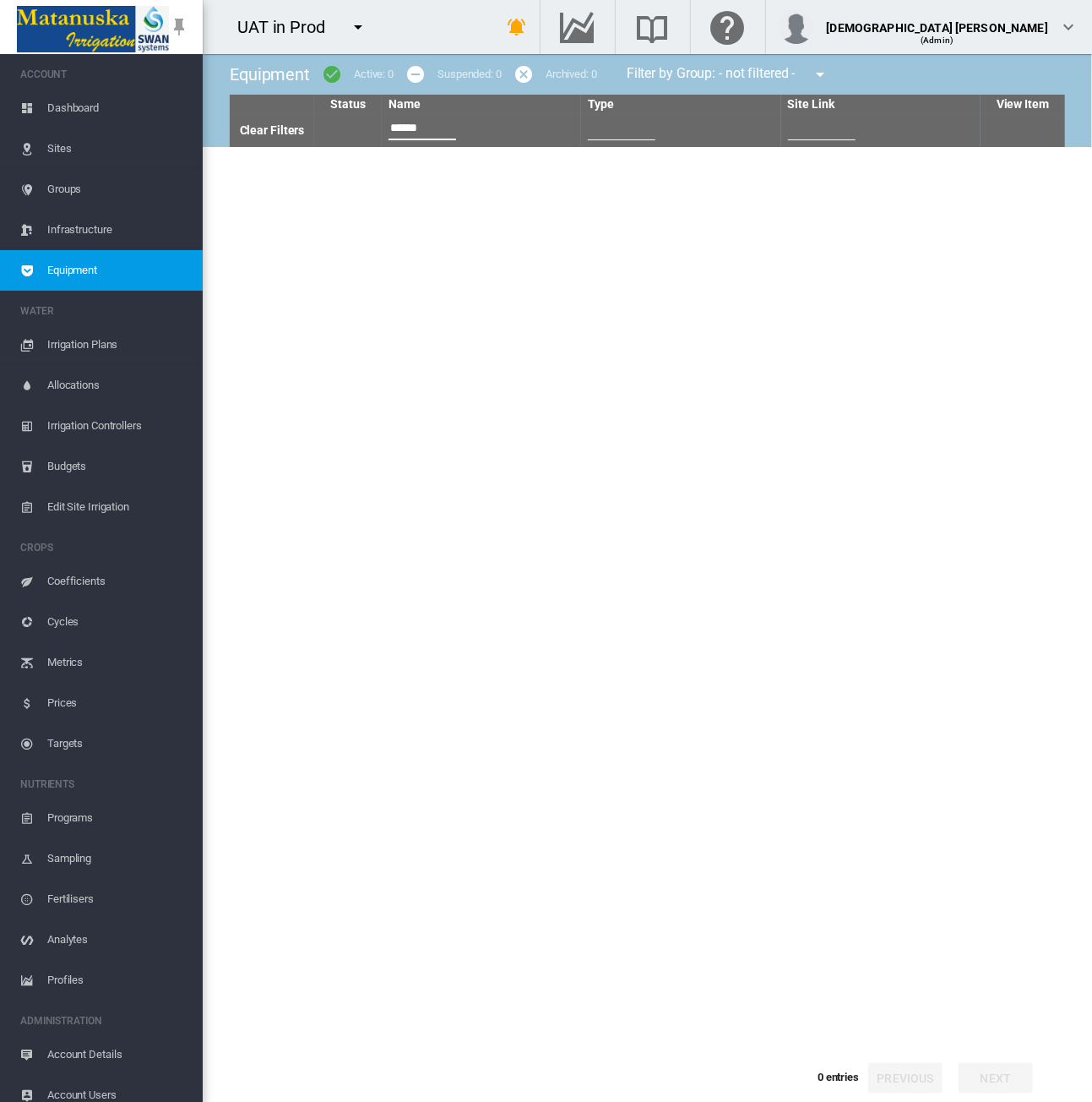
click at [411, 123] on input "******" at bounding box center [422, 127] width 68 height 25
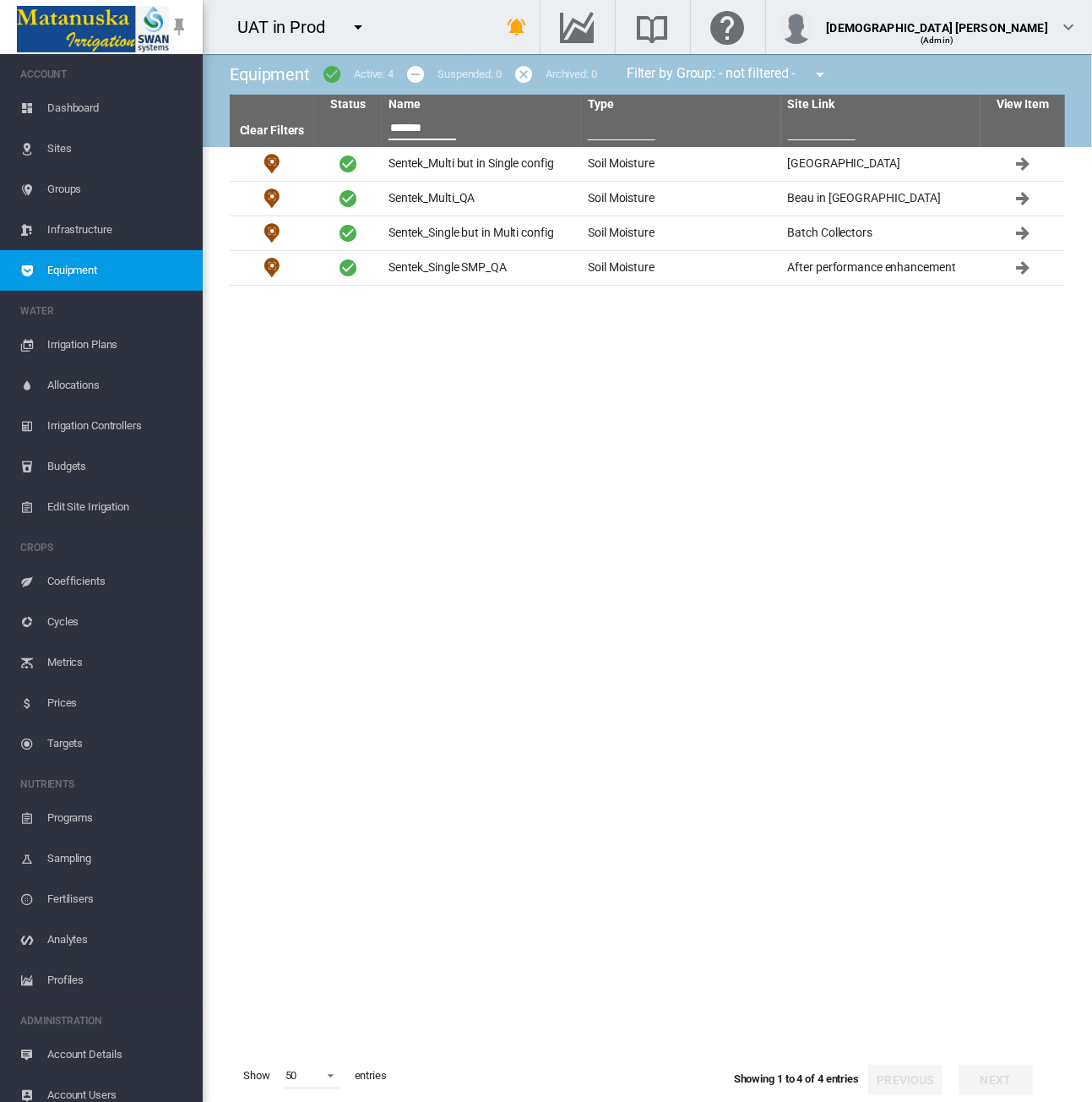
type input "*******"
click at [564, 288] on tbody "Sentek_Multi but in Single config Soil Moisture City Farm Sentek_Multi_QA" at bounding box center [647, 598] width 835 height 903
click at [564, 270] on td "Sentek_Single SMP_QA" at bounding box center [481, 267] width 199 height 34
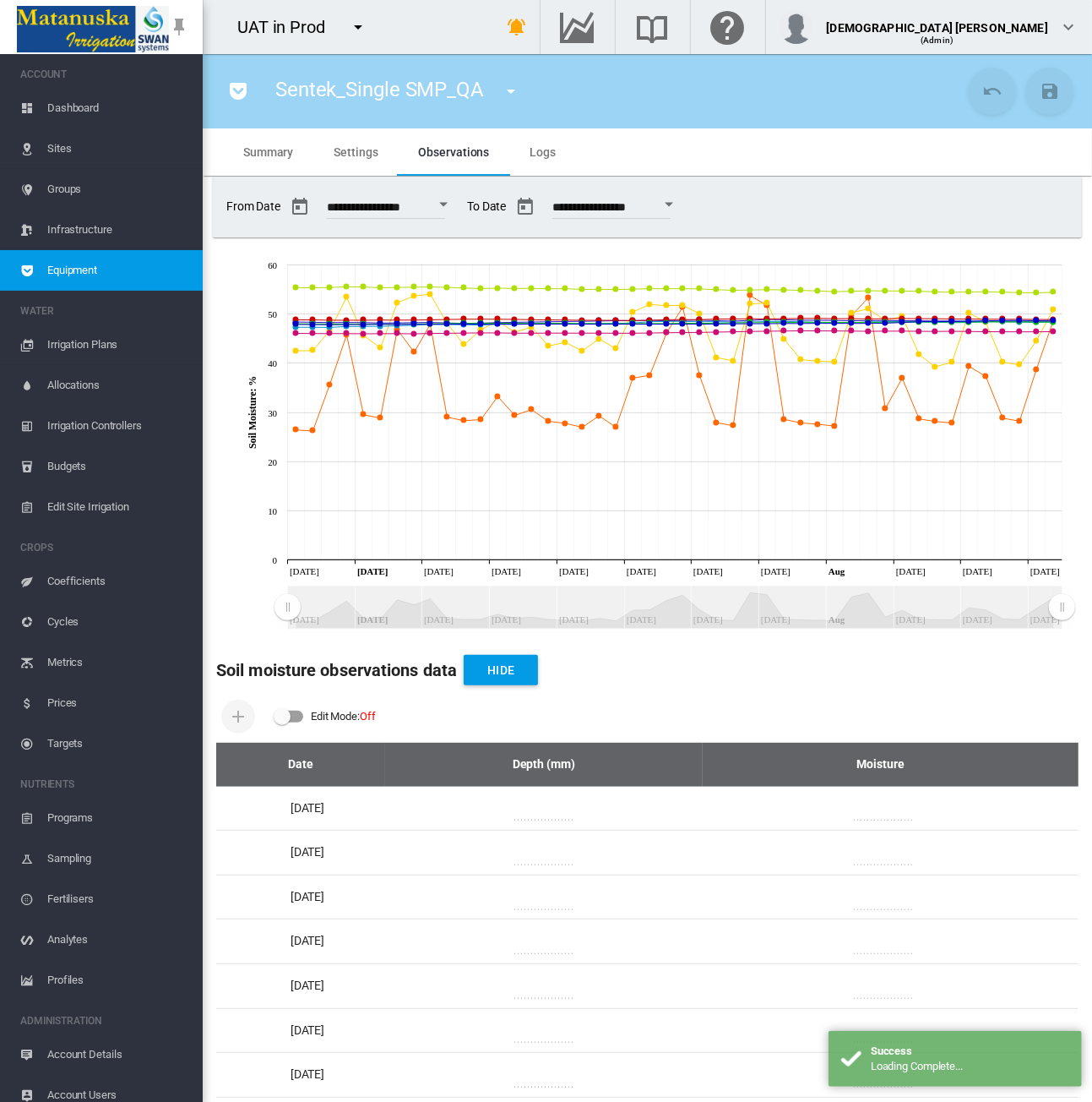
click at [339, 141] on md-tab-item "Settings" at bounding box center [355, 152] width 84 height 47
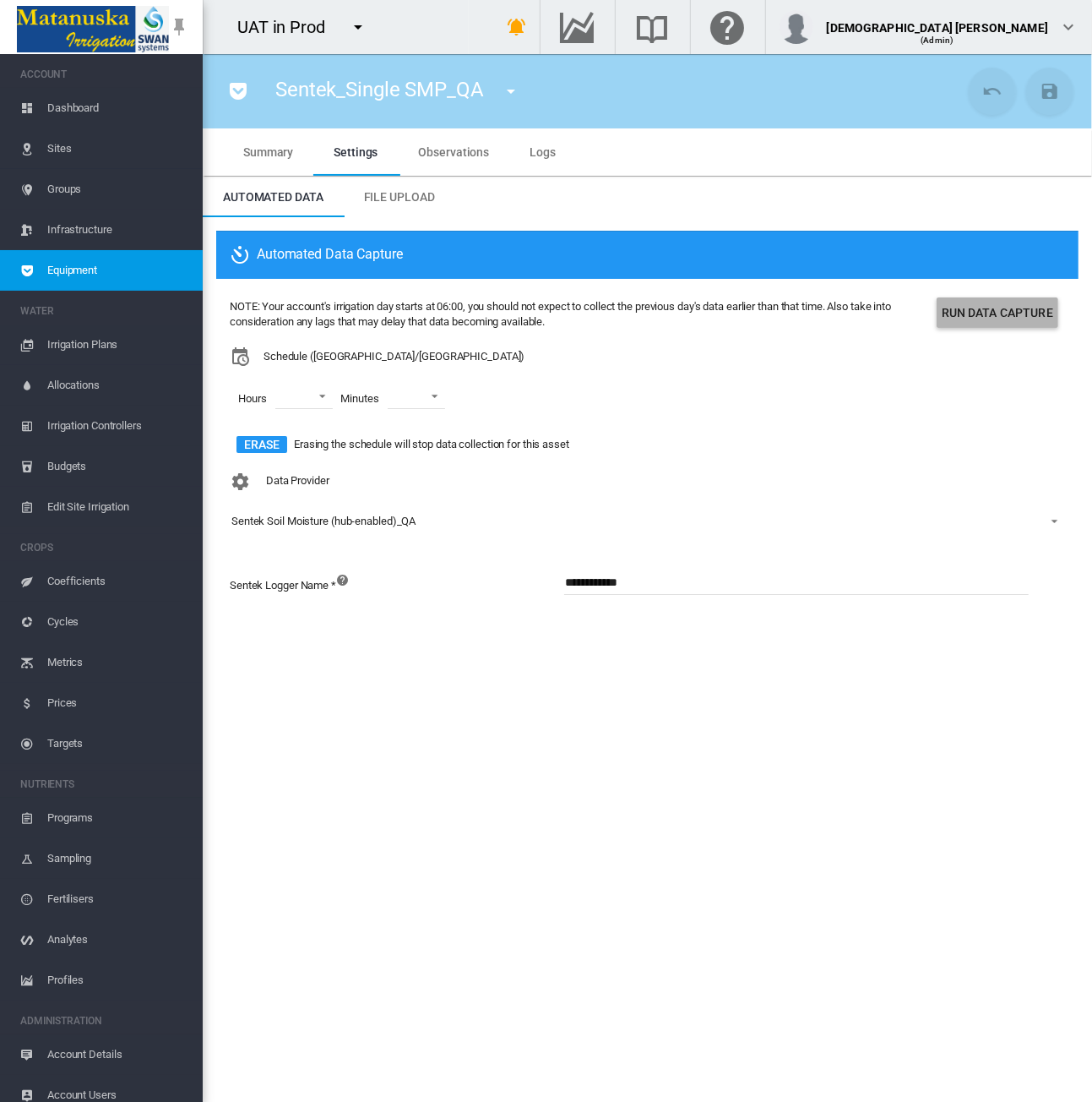
click at [975, 309] on button "Run Data Capture" at bounding box center [997, 312] width 122 height 30
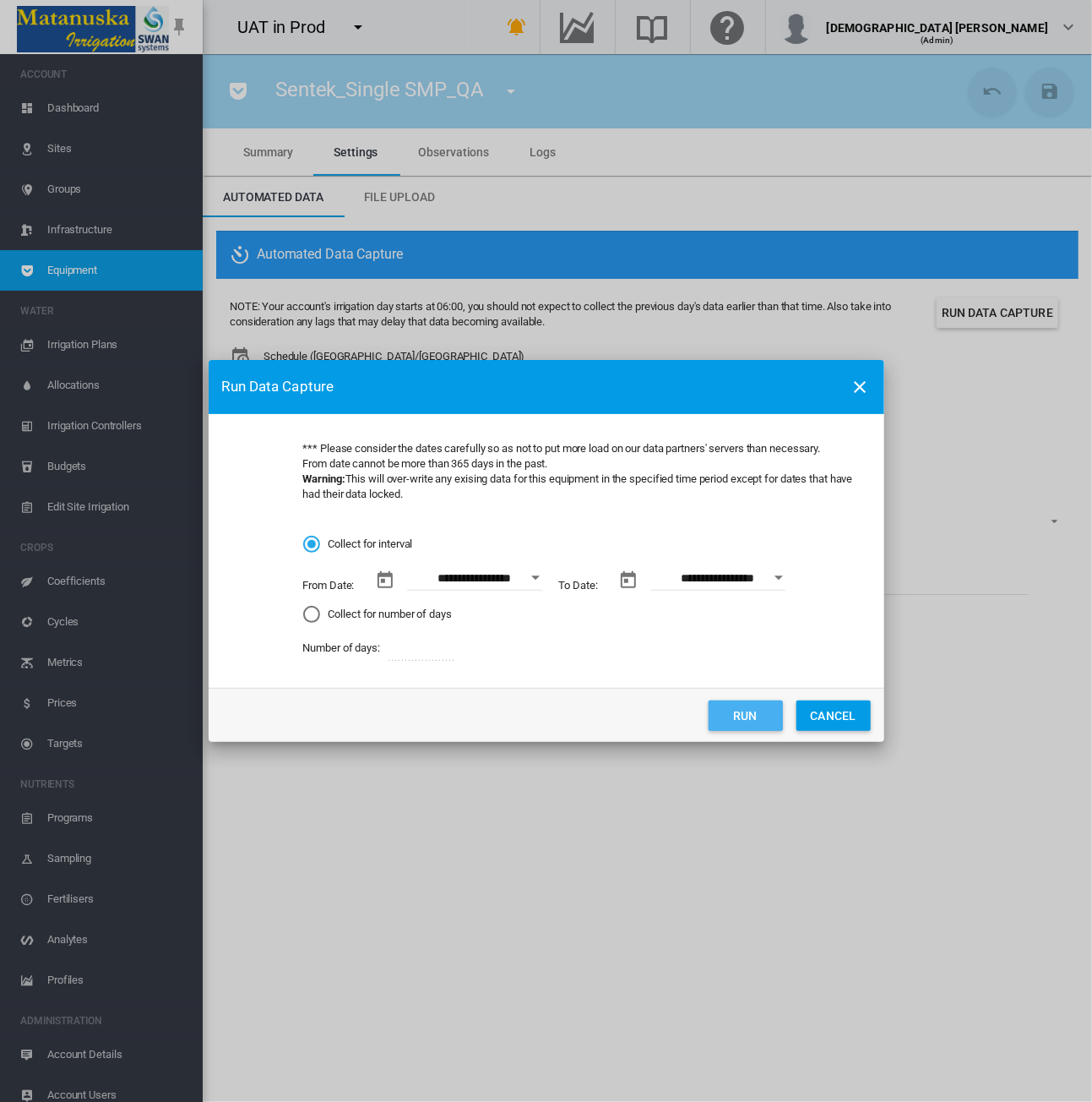
click at [755, 717] on button "Run" at bounding box center [745, 716] width 74 height 30
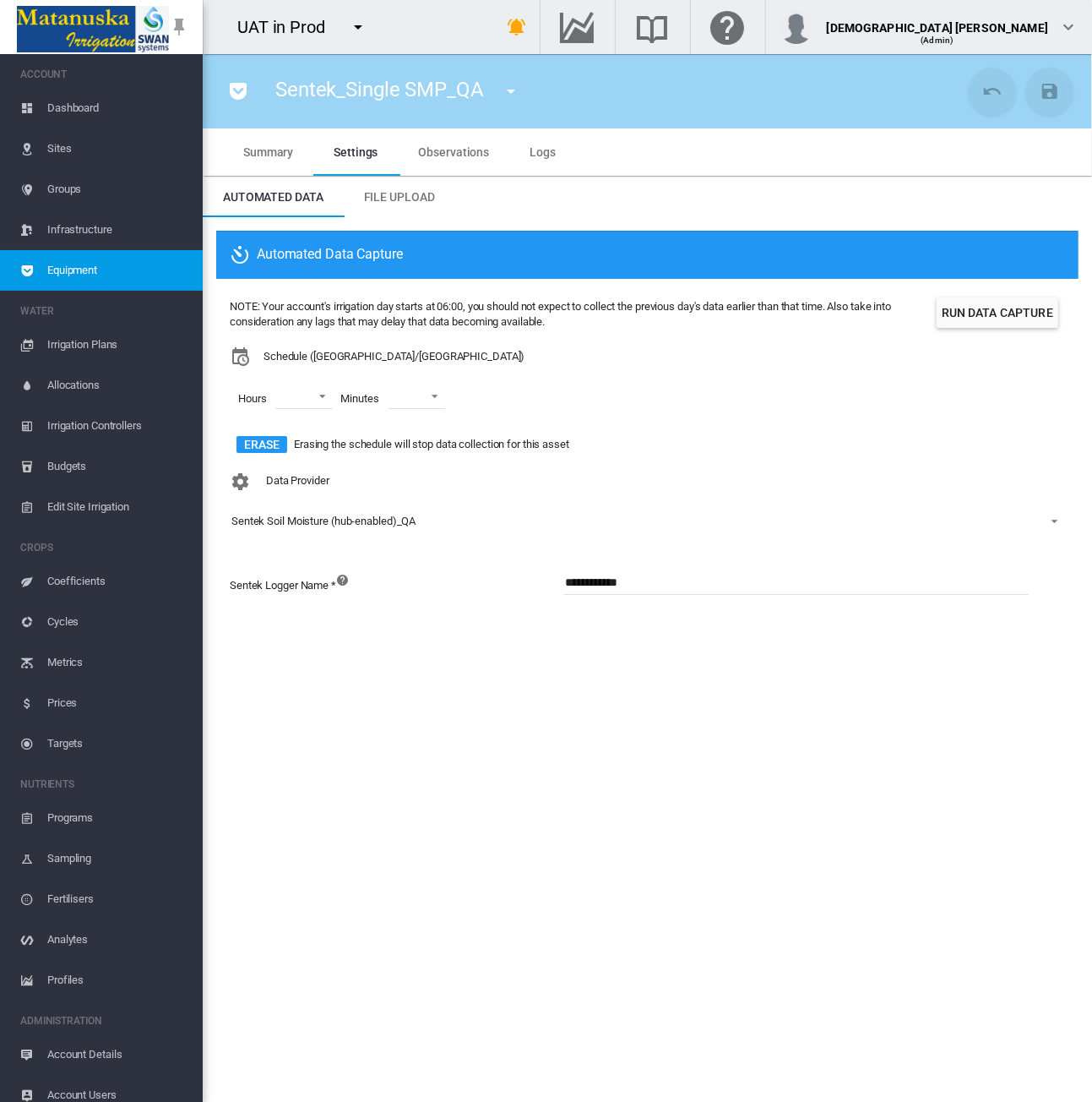
click at [98, 574] on span "Coefficients" at bounding box center [117, 581] width 142 height 41
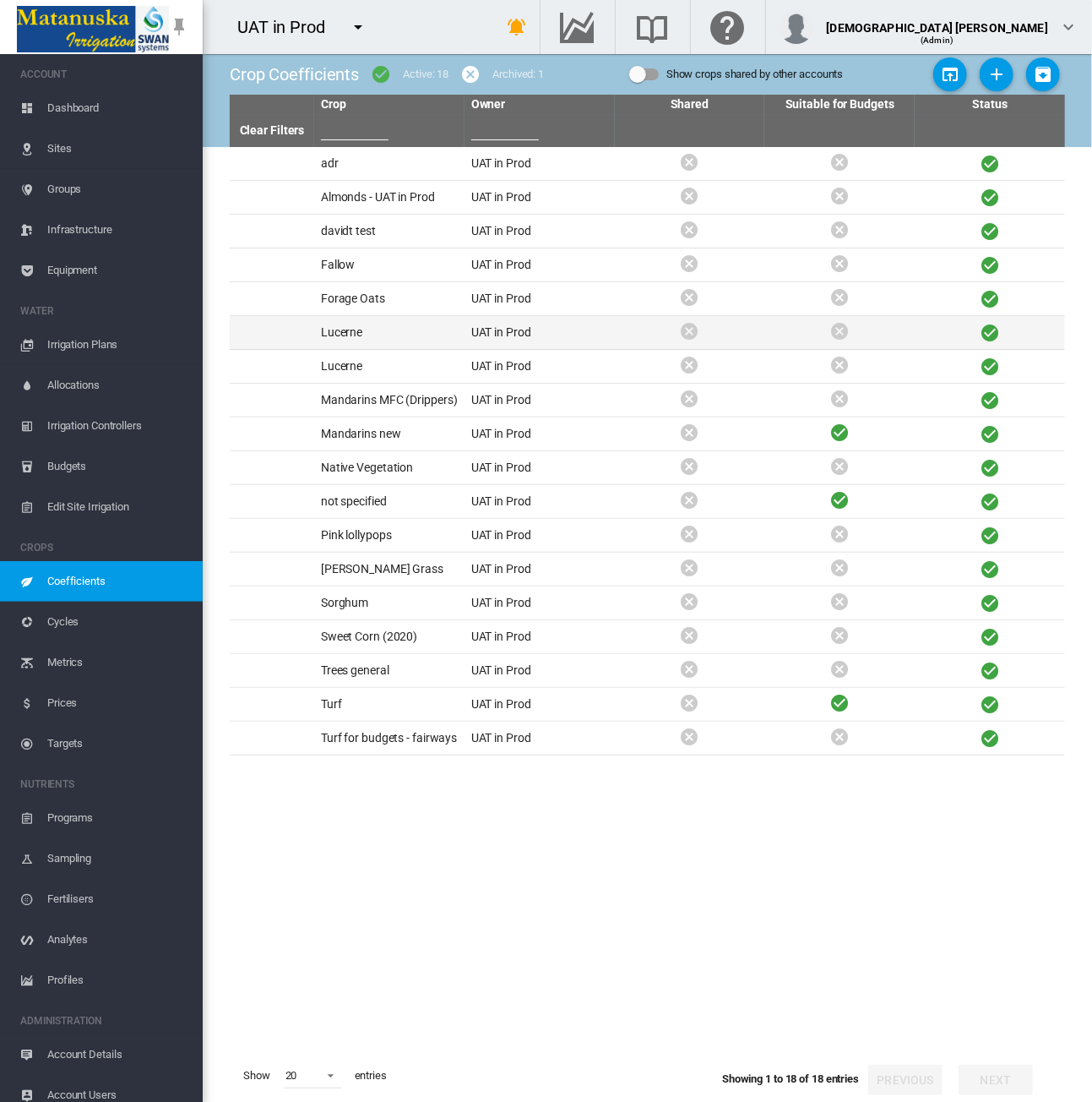
click at [437, 326] on td "Lucerne" at bounding box center [389, 333] width 151 height 33
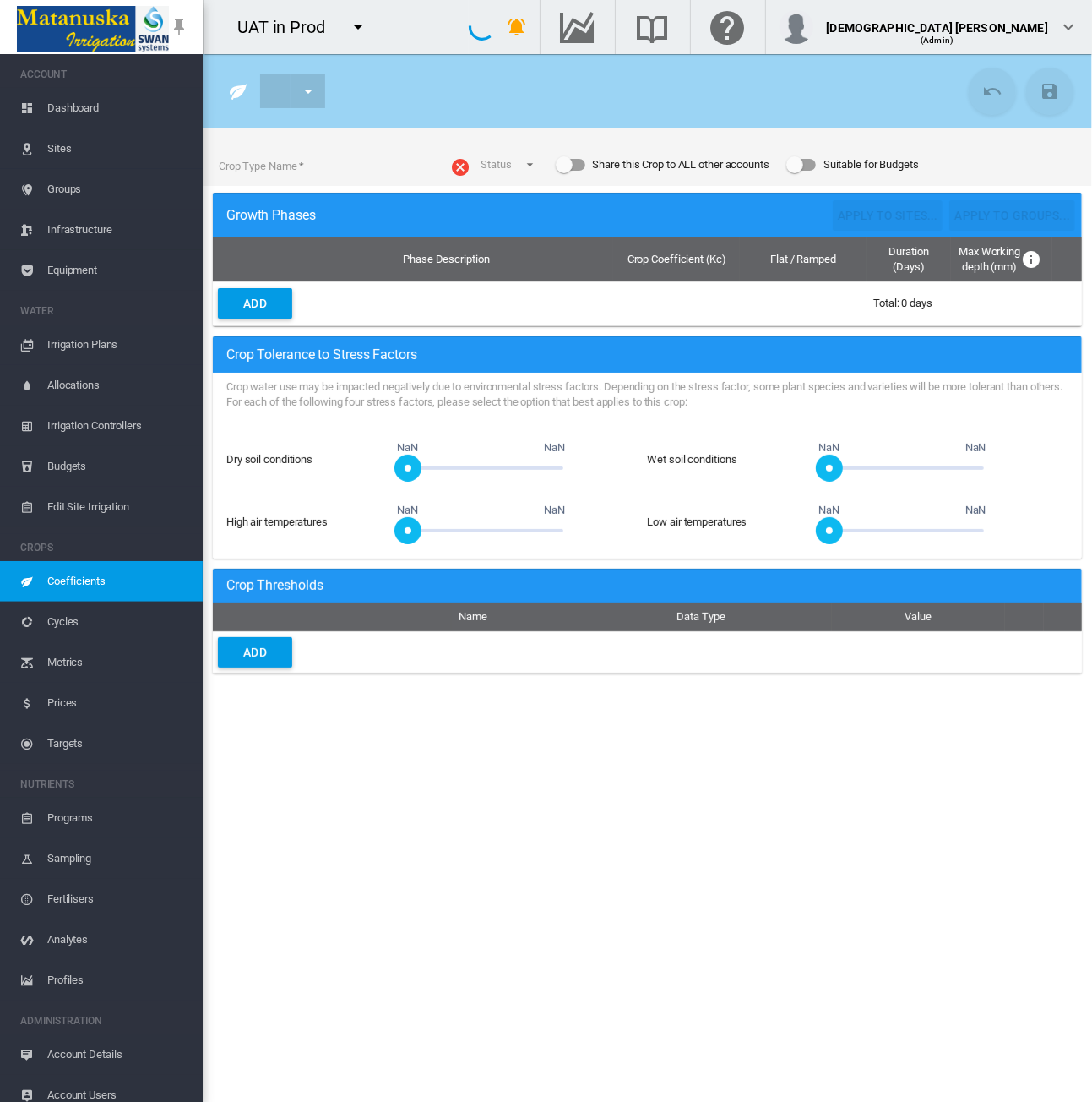
type input "*******"
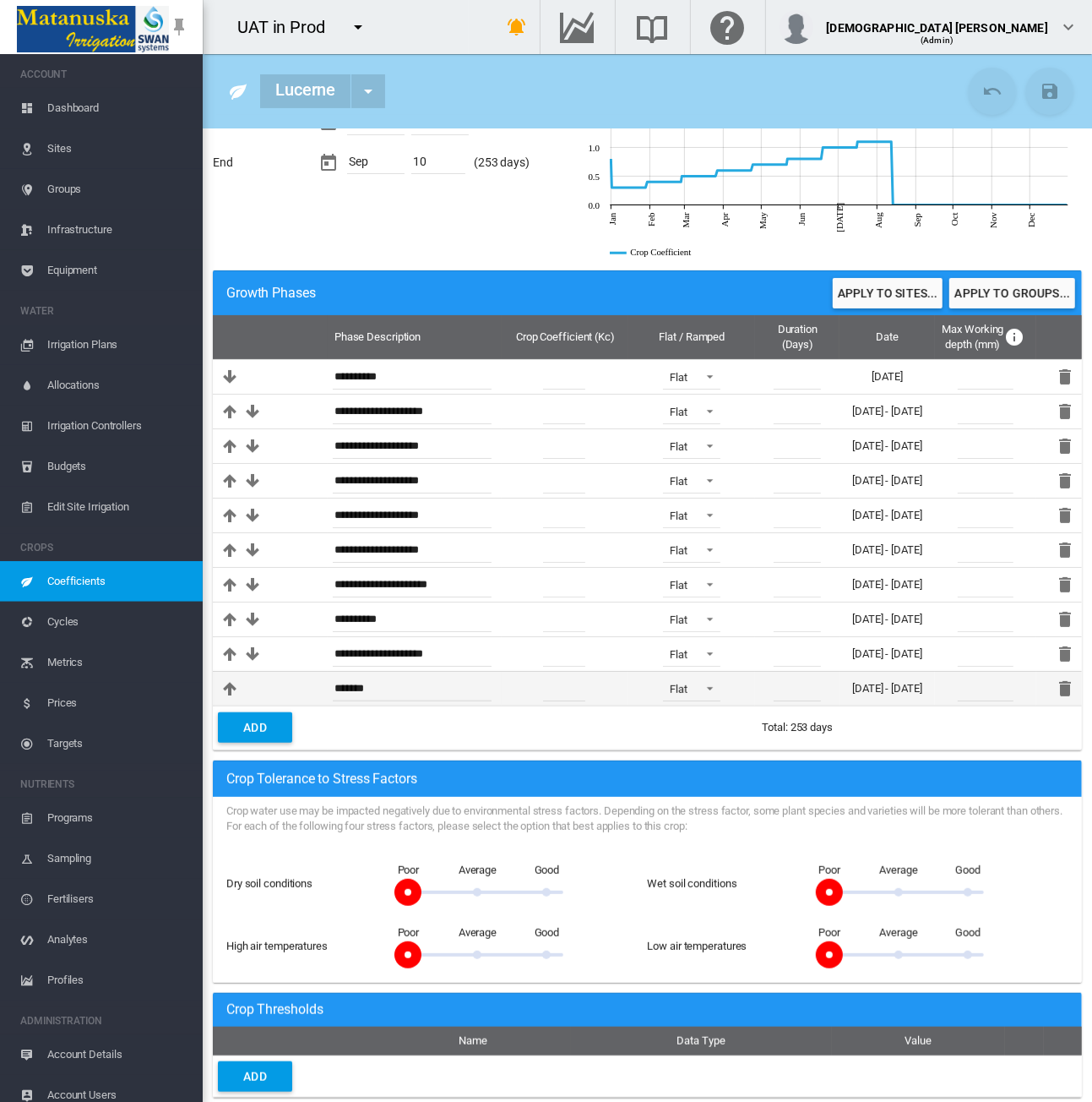
scroll to position [92, 0]
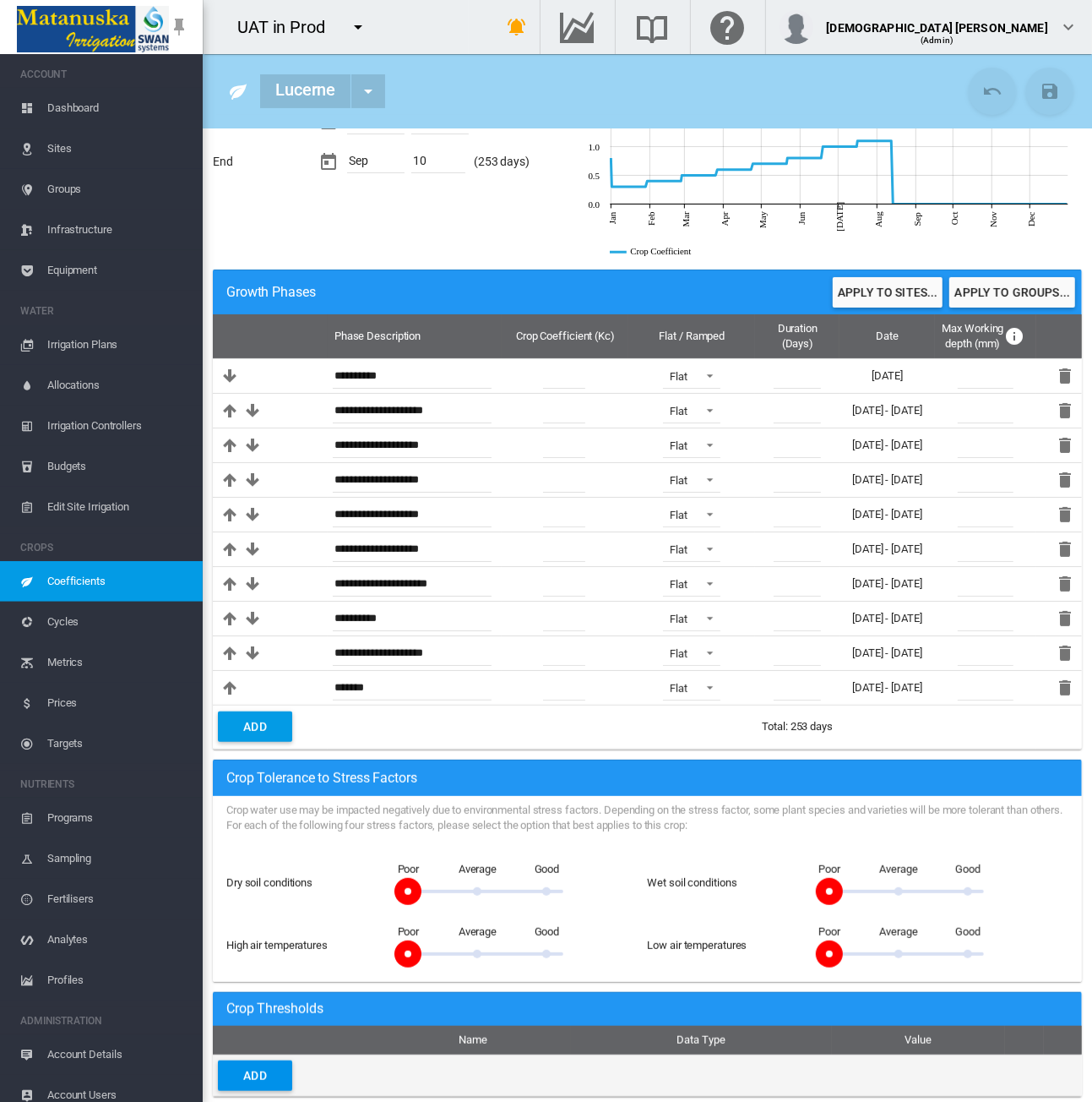
click at [251, 1084] on button "Add" at bounding box center [254, 1075] width 74 height 30
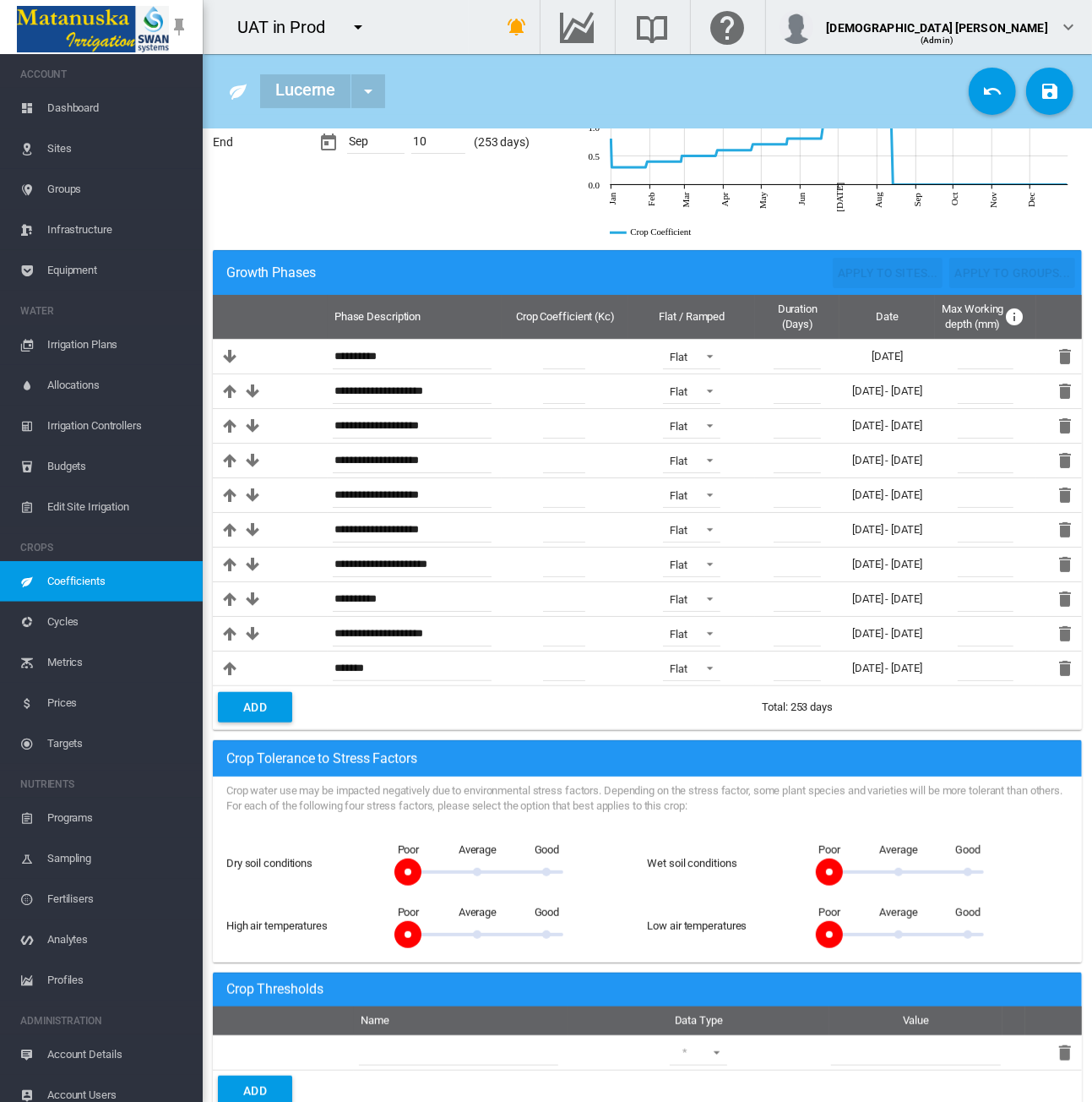
scroll to position [127, 0]
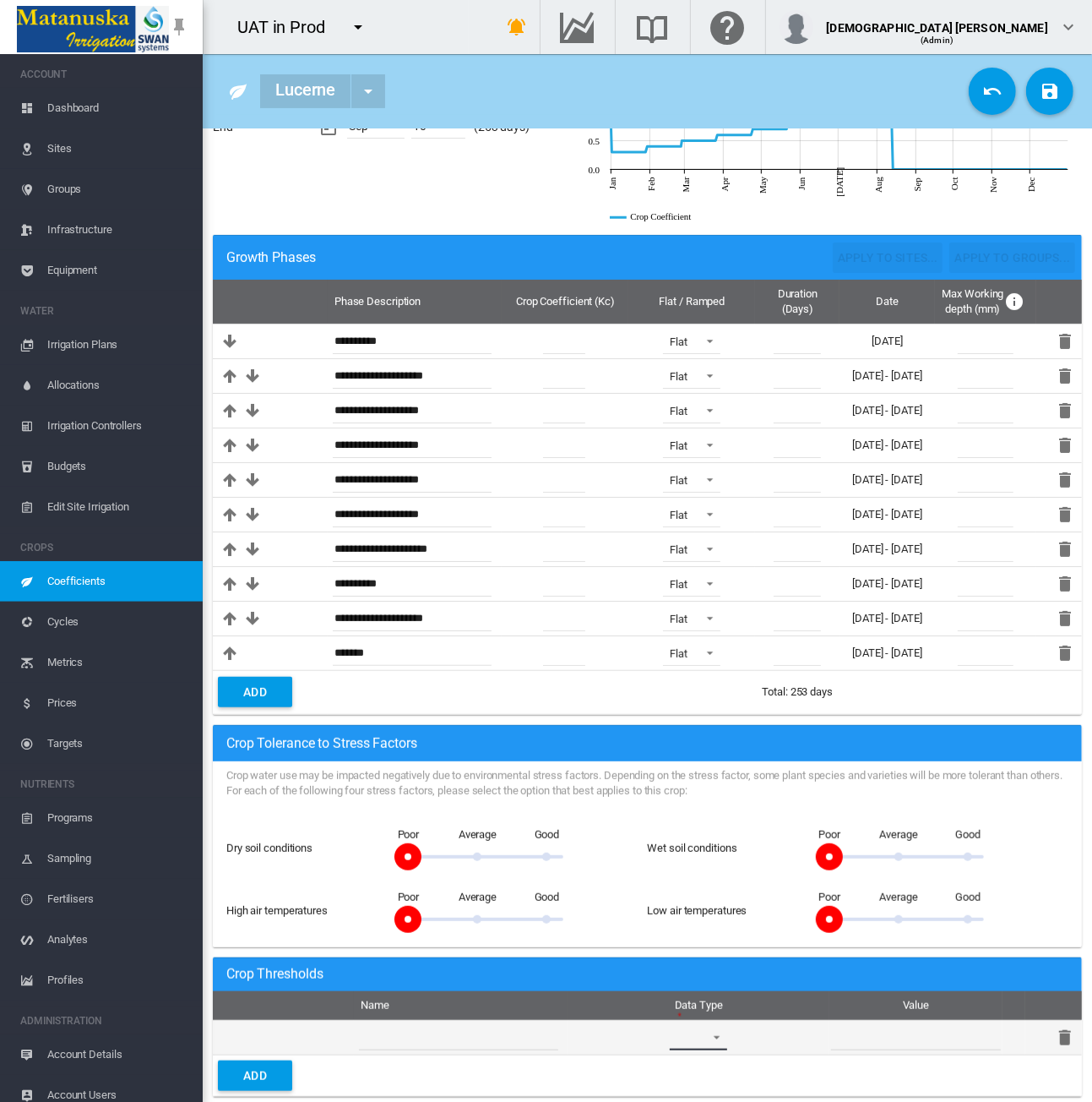
click at [716, 1028] on md-select "Electrical Conductivity CROPS.THRESHOLDS.pH" at bounding box center [699, 1037] width 57 height 25
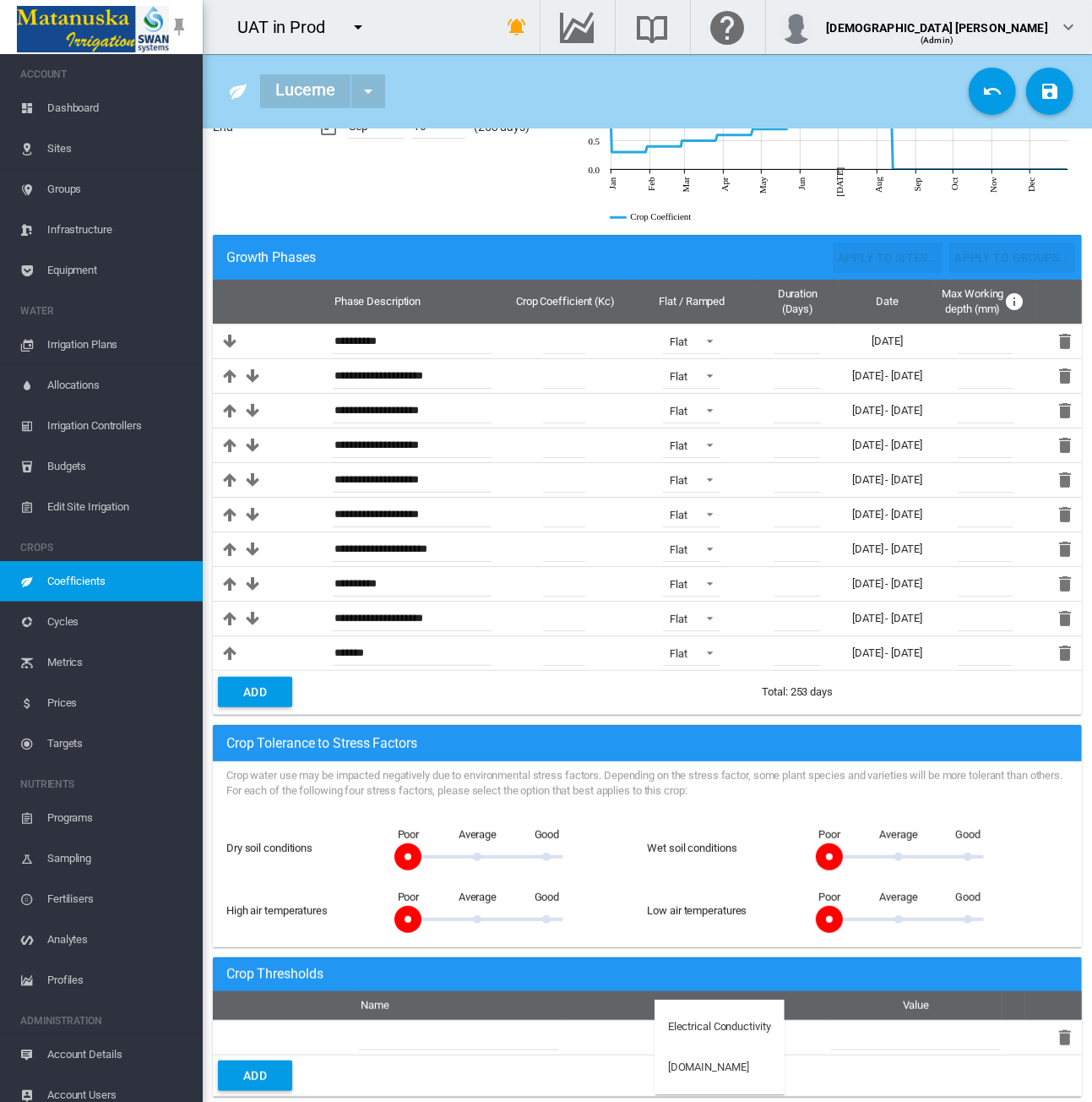
click at [407, 699] on md-backdrop at bounding box center [546, 551] width 1092 height 1102
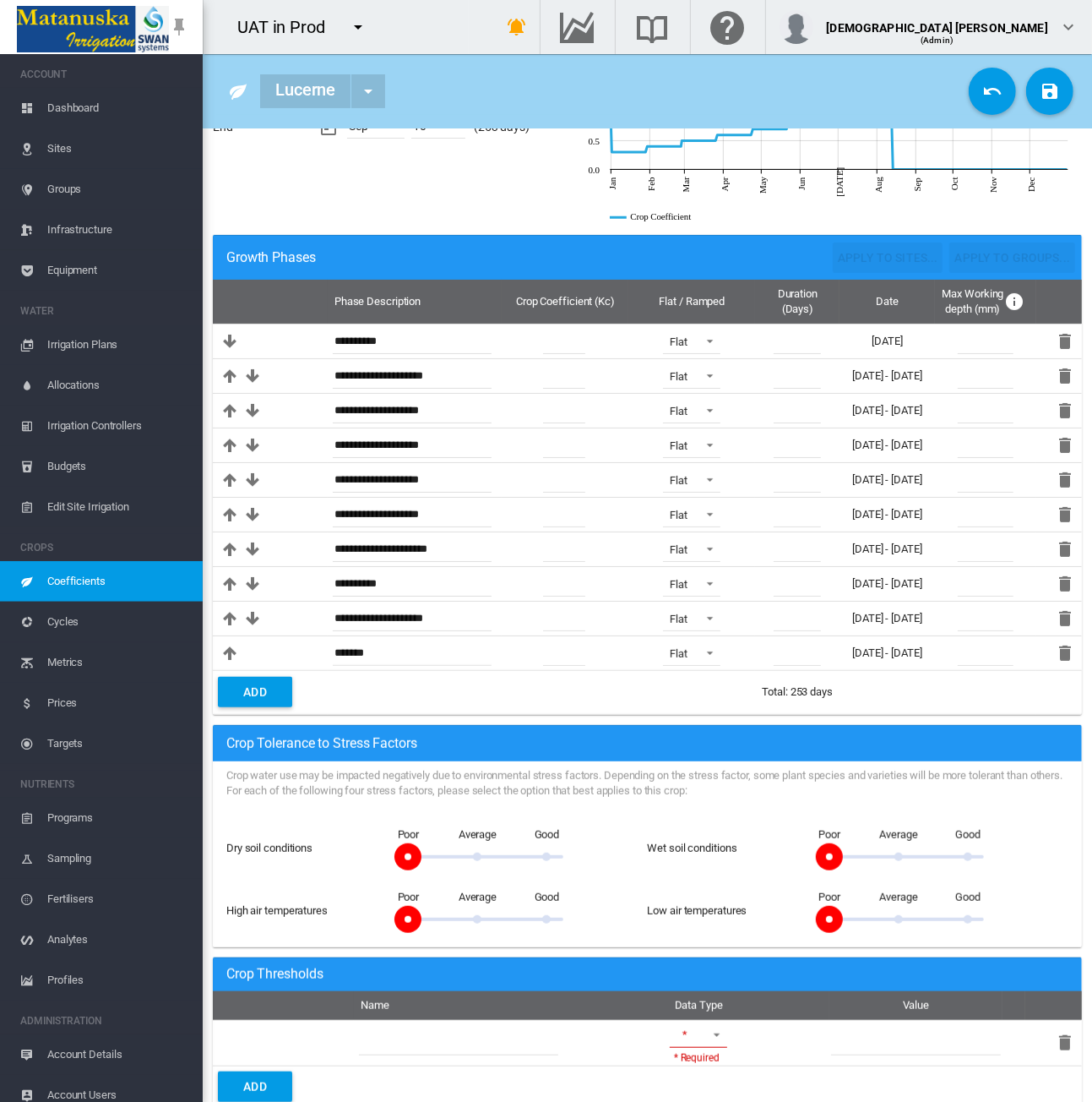
click at [120, 594] on span "Coefficients" at bounding box center [117, 581] width 142 height 41
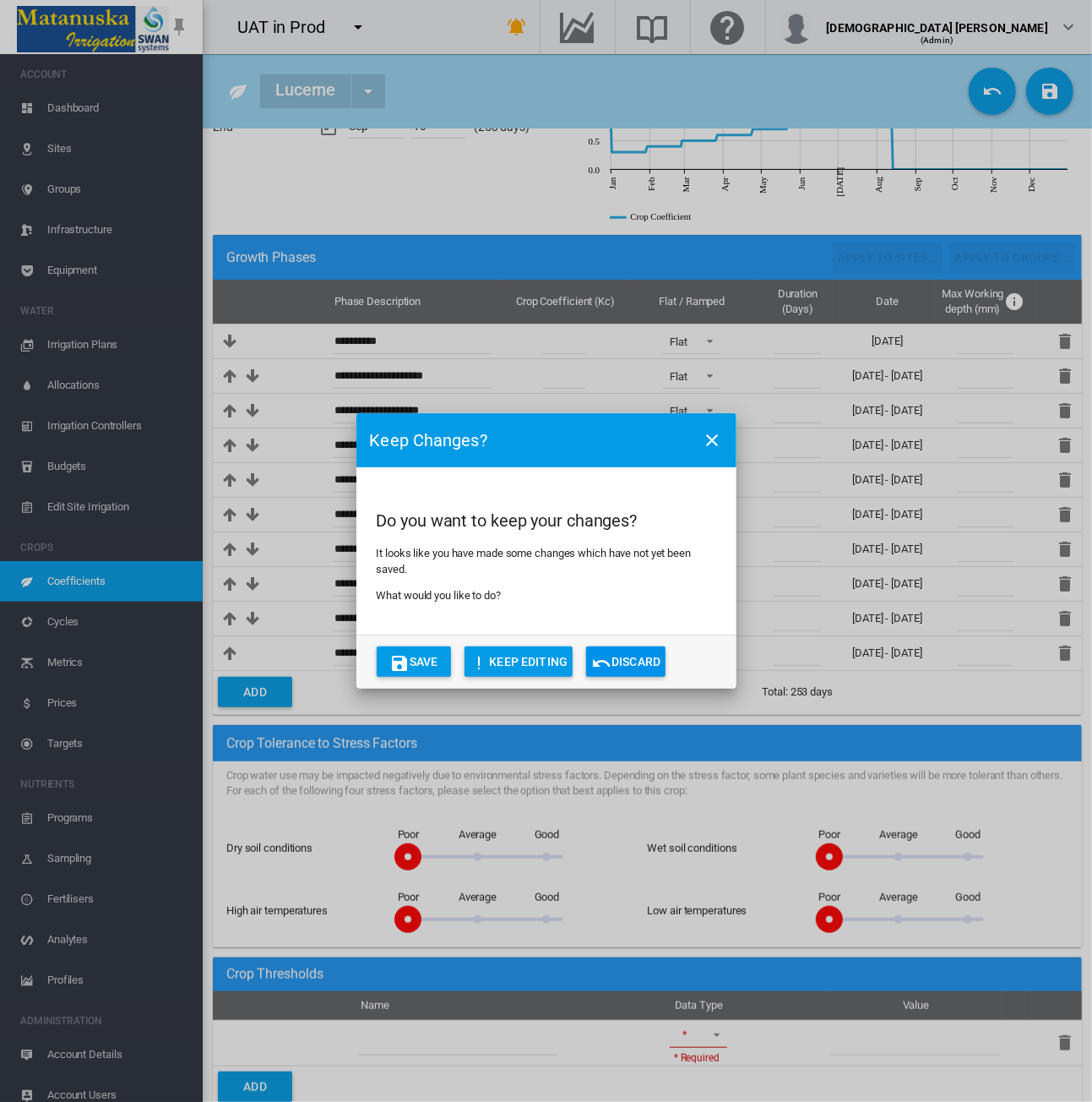
click at [650, 662] on button "Discard" at bounding box center [626, 661] width 79 height 30
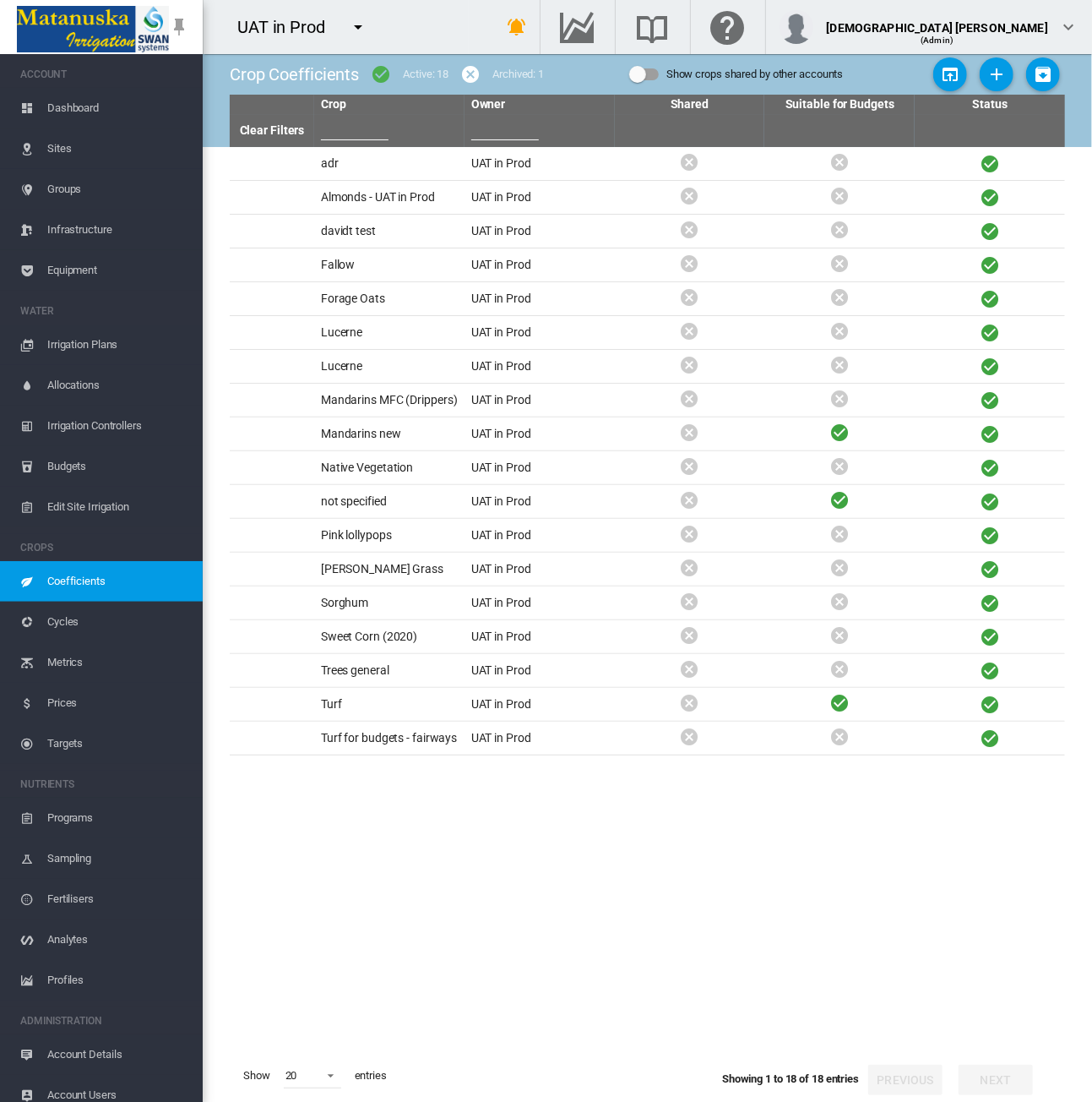
click at [97, 163] on span "Sites" at bounding box center [117, 149] width 142 height 41
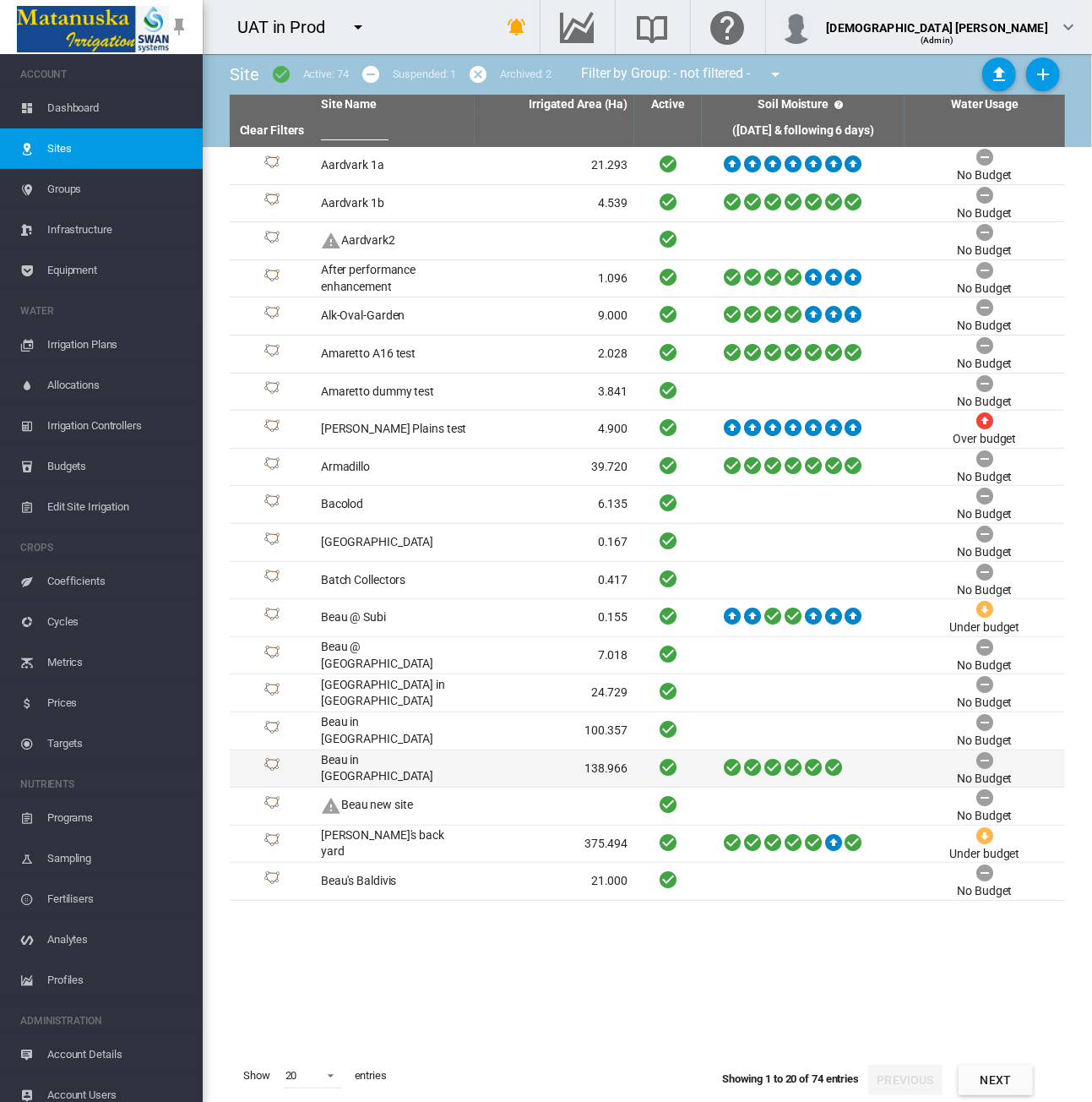
click at [373, 760] on td "Beau in SA" at bounding box center [394, 769] width 160 height 37
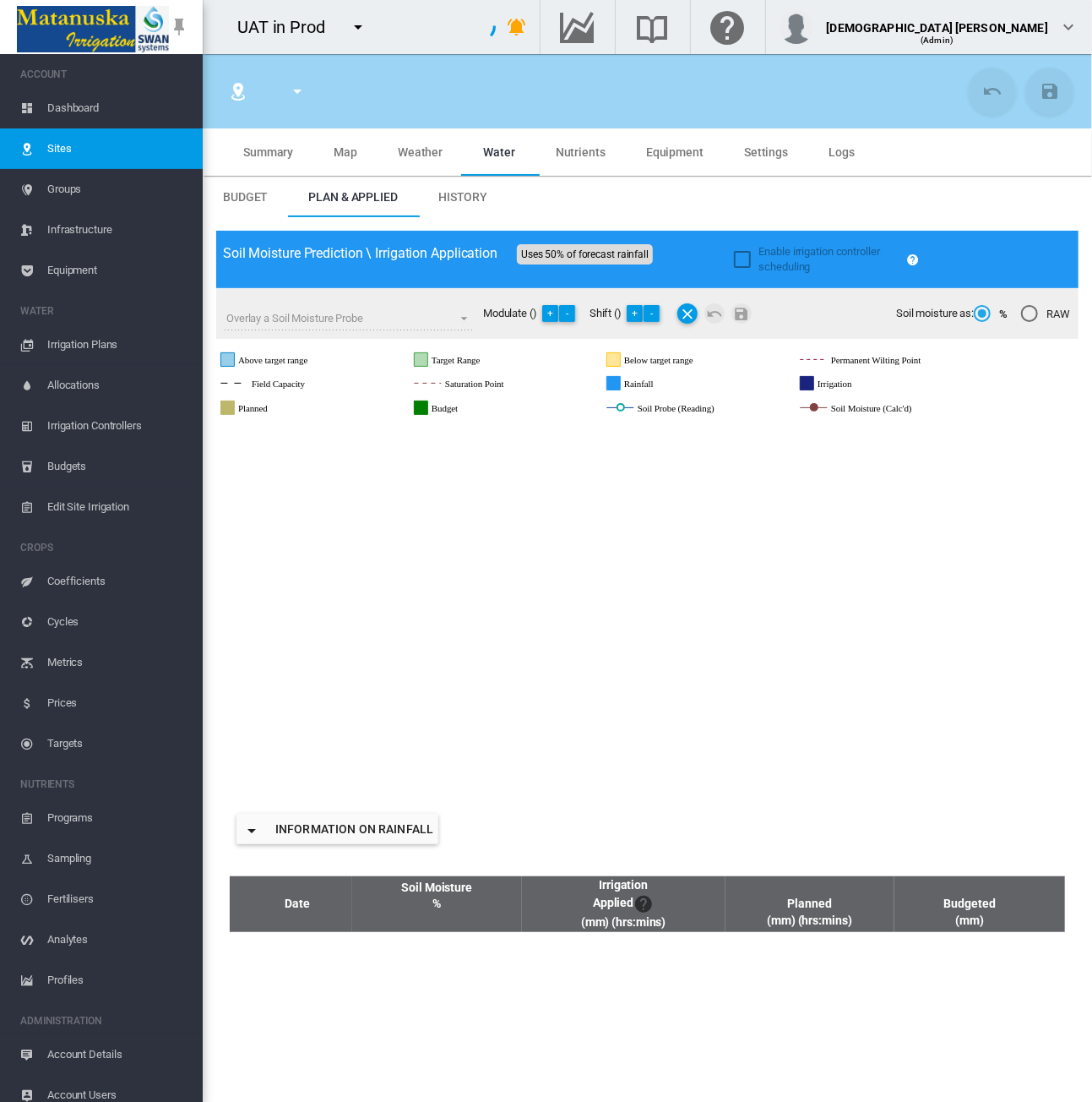
type input "*******"
type input "**********"
type input "*********"
type input "**"
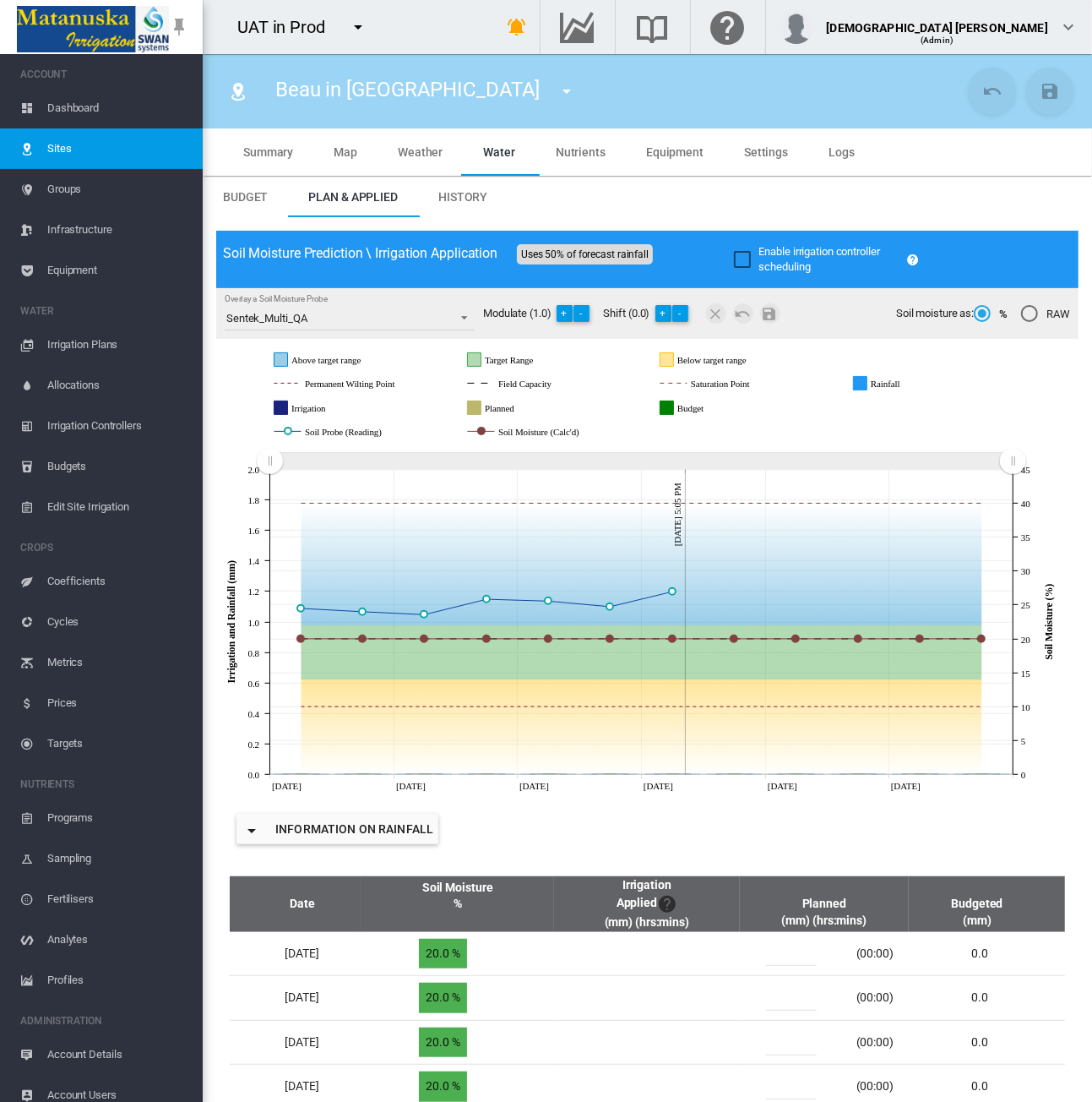
click at [108, 272] on span "Equipment" at bounding box center [117, 270] width 142 height 41
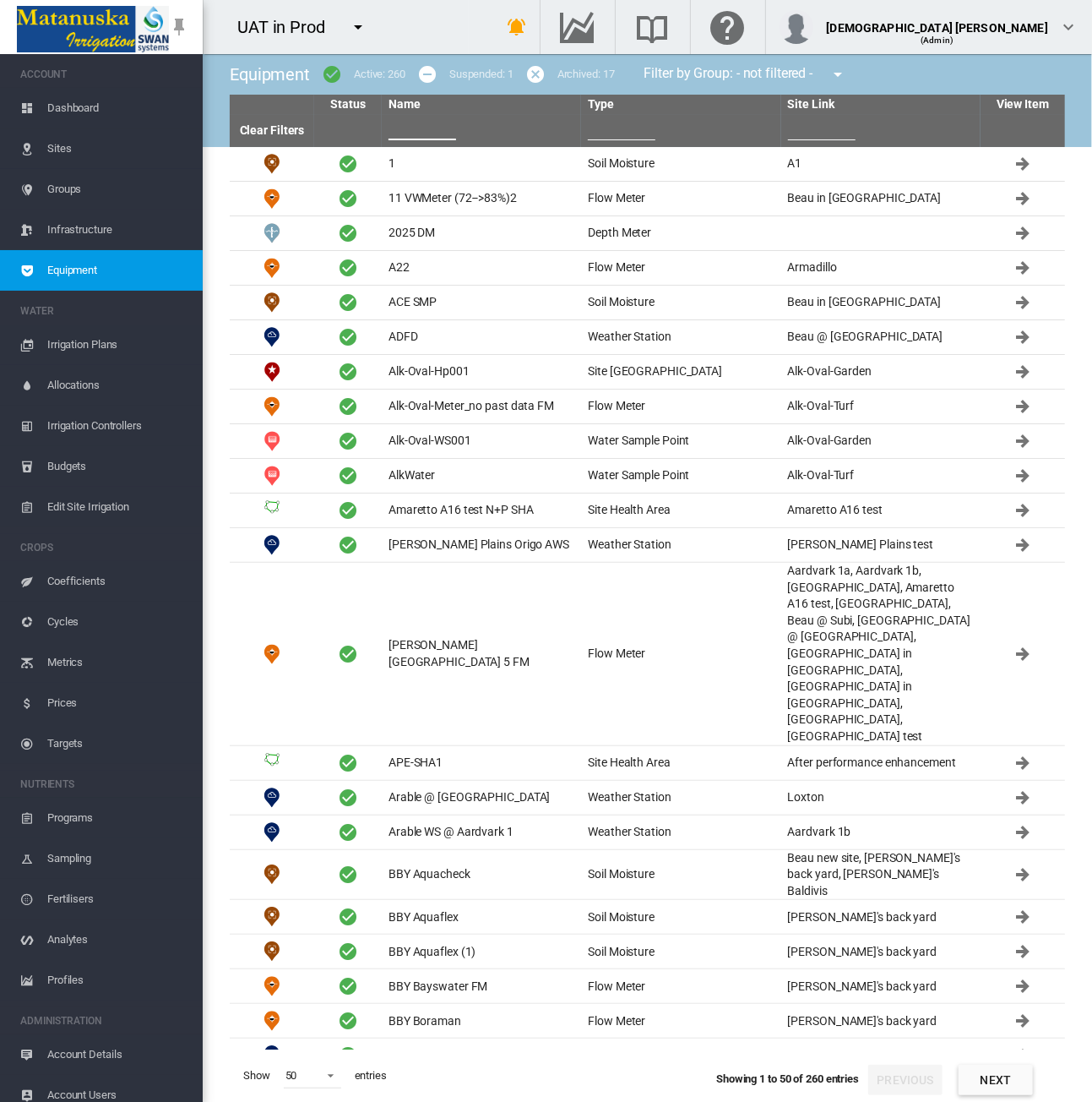
click at [411, 131] on input "text" at bounding box center [422, 127] width 68 height 25
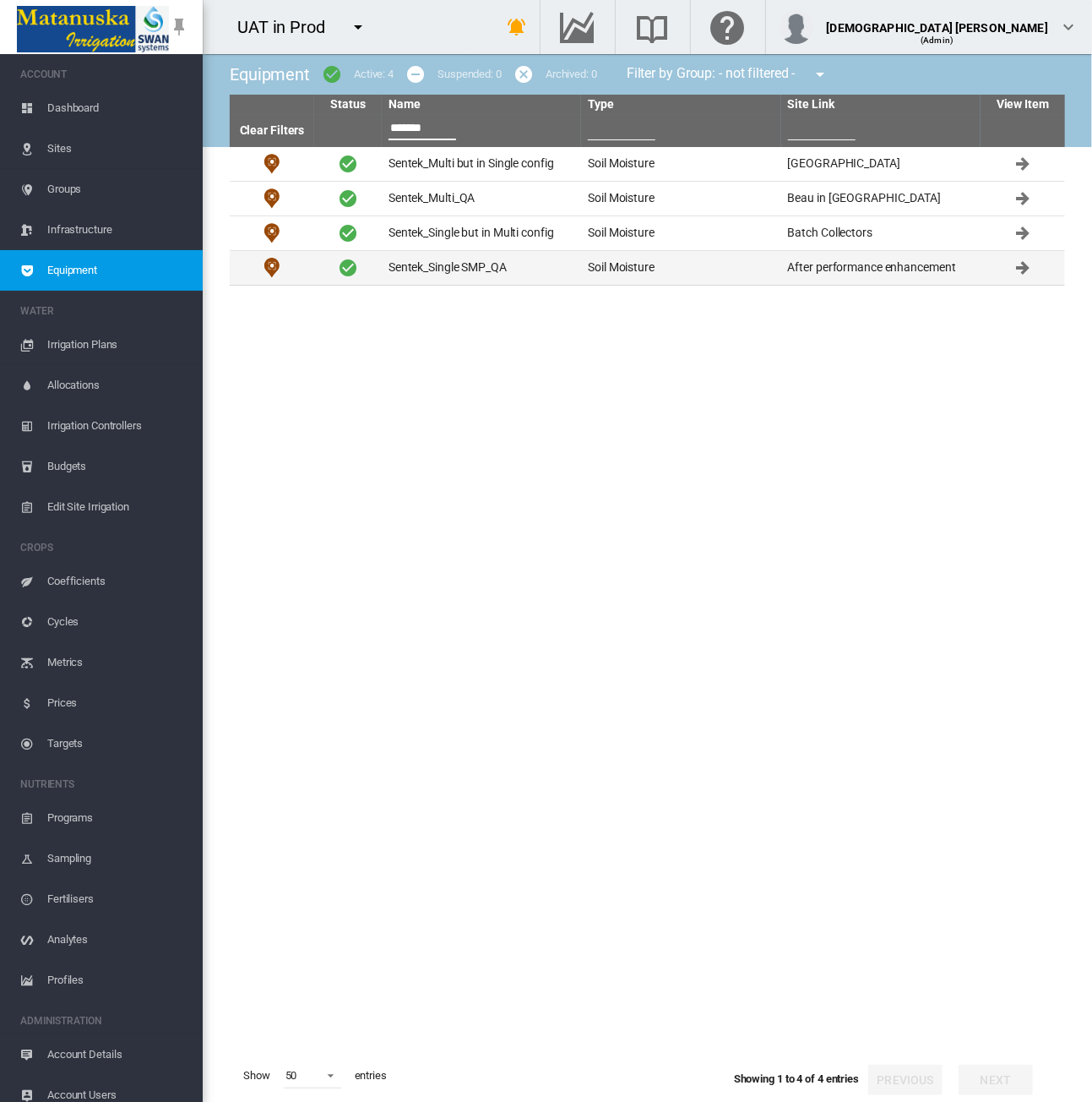
type input "*******"
click at [500, 268] on td "Sentek_Single SMP_QA" at bounding box center [481, 267] width 199 height 34
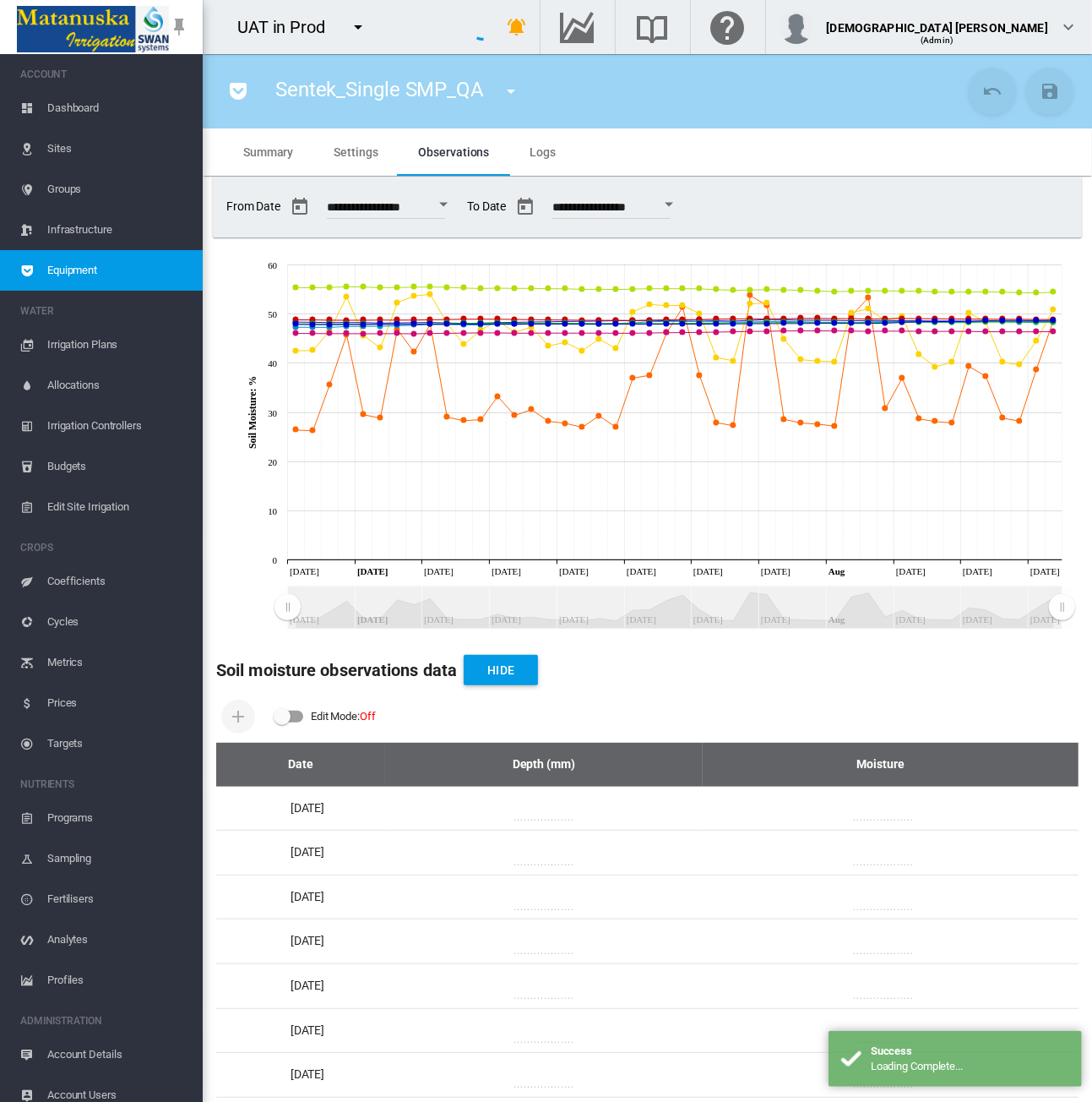
click at [542, 154] on span "Logs" at bounding box center [543, 152] width 26 height 14
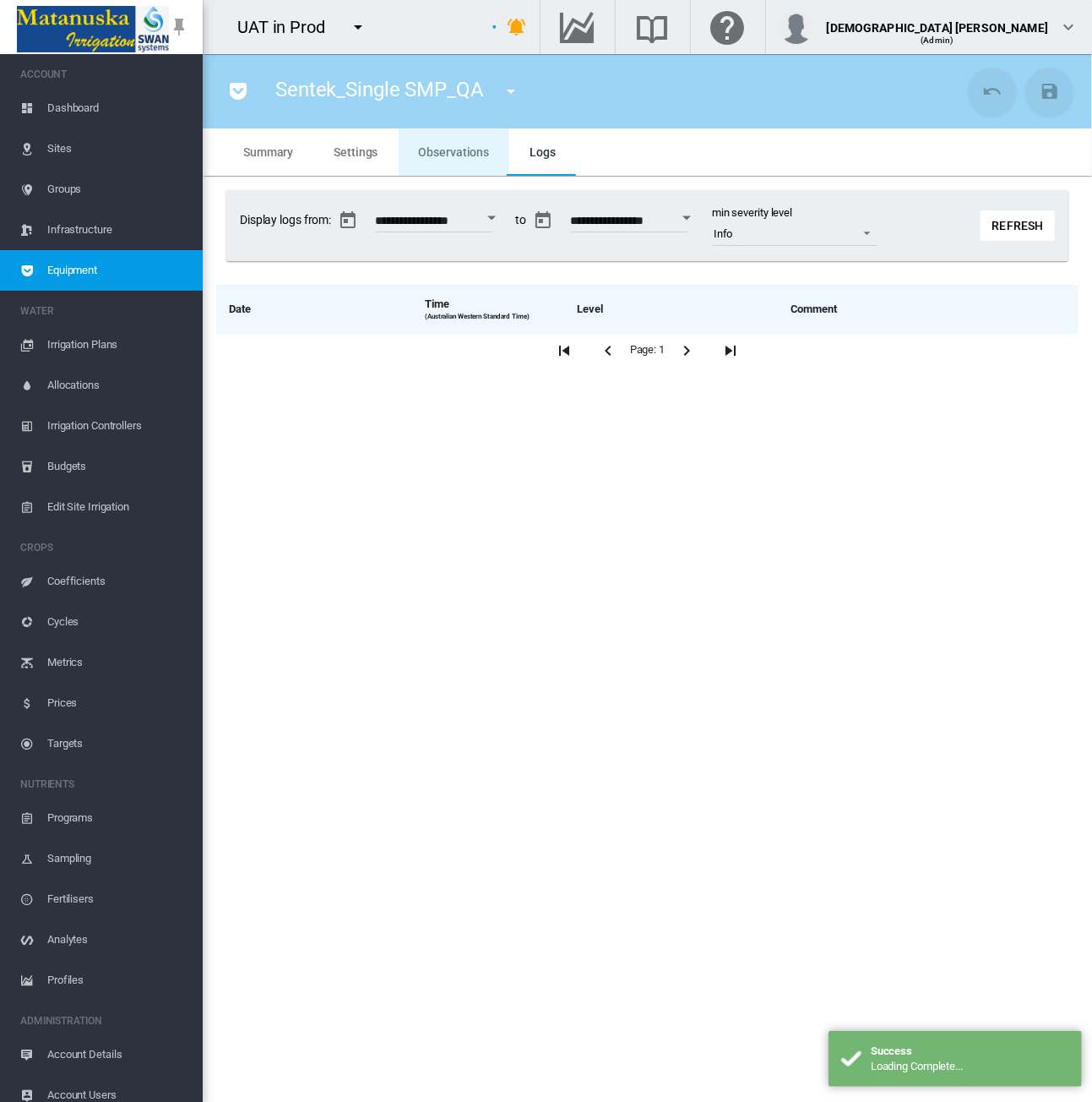
click at [460, 151] on span "Observations" at bounding box center [454, 152] width 71 height 14
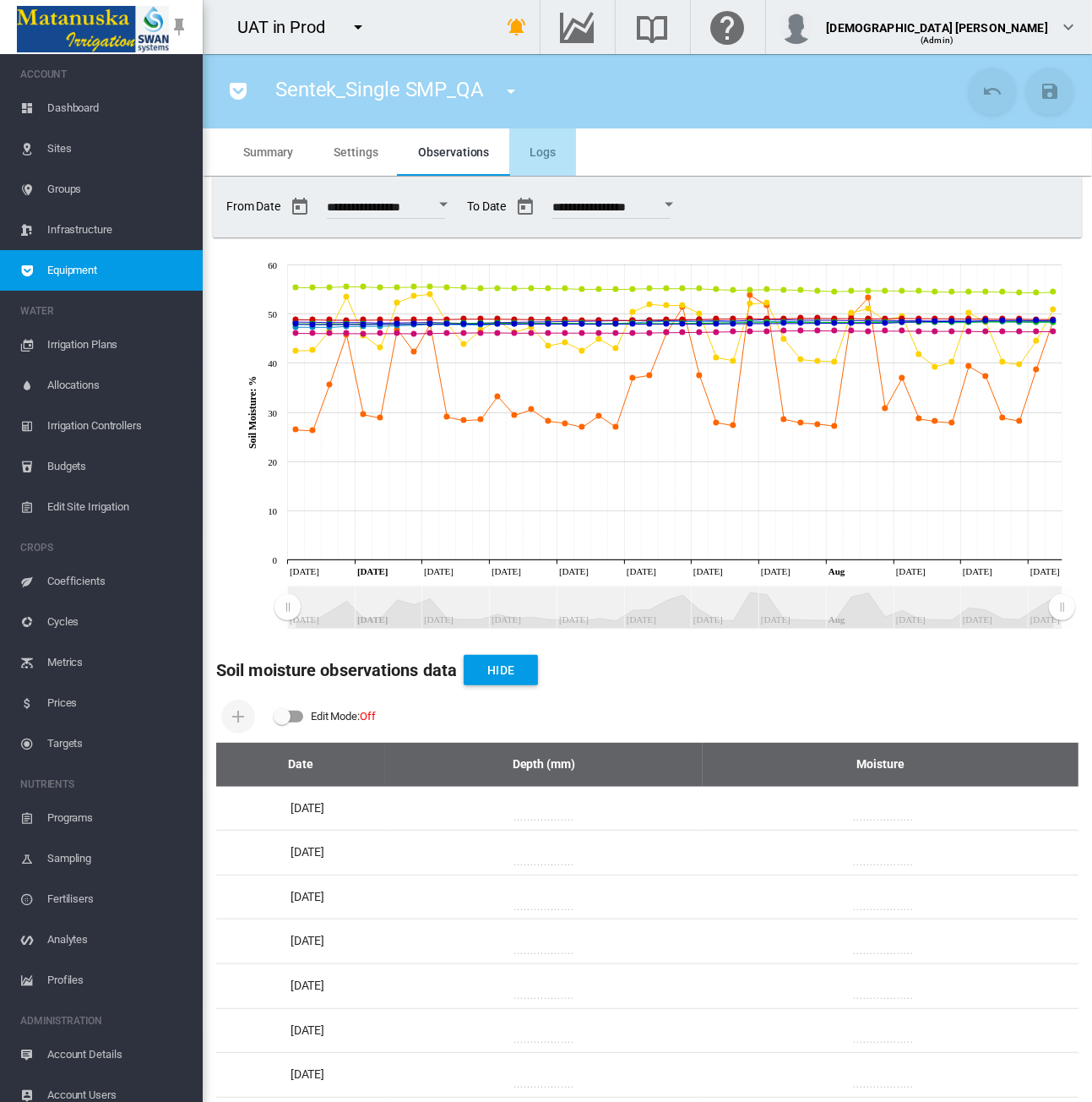
click at [546, 158] on span "Logs" at bounding box center [543, 152] width 26 height 14
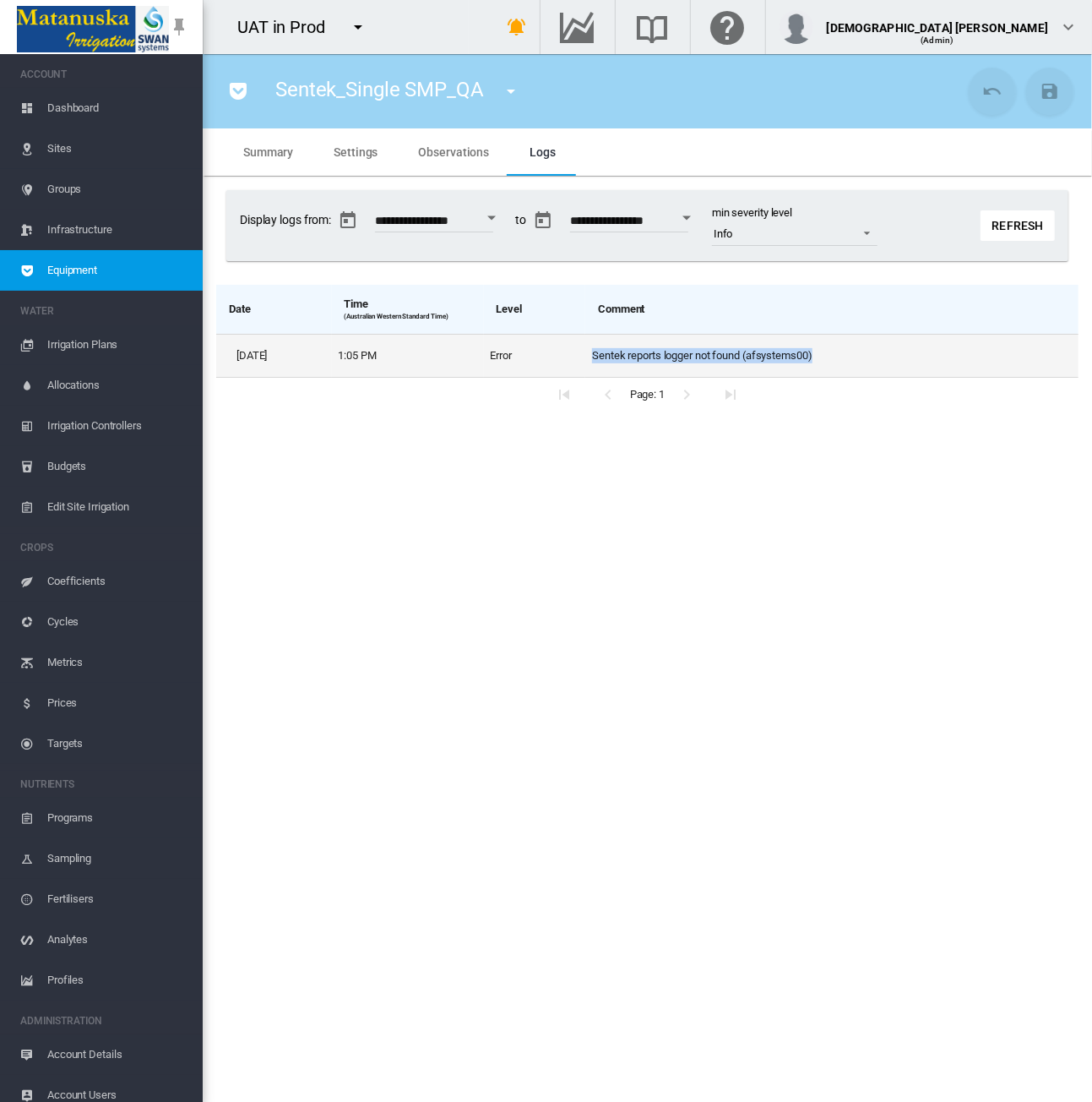
drag, startPoint x: 707, startPoint y: 353, endPoint x: 888, endPoint y: 361, distance: 181.2
click at [888, 361] on td "Sentek reports logger not found (afsystems00)" at bounding box center [832, 355] width 493 height 44
copy td "Sentek reports logger not found (afsystems00)"
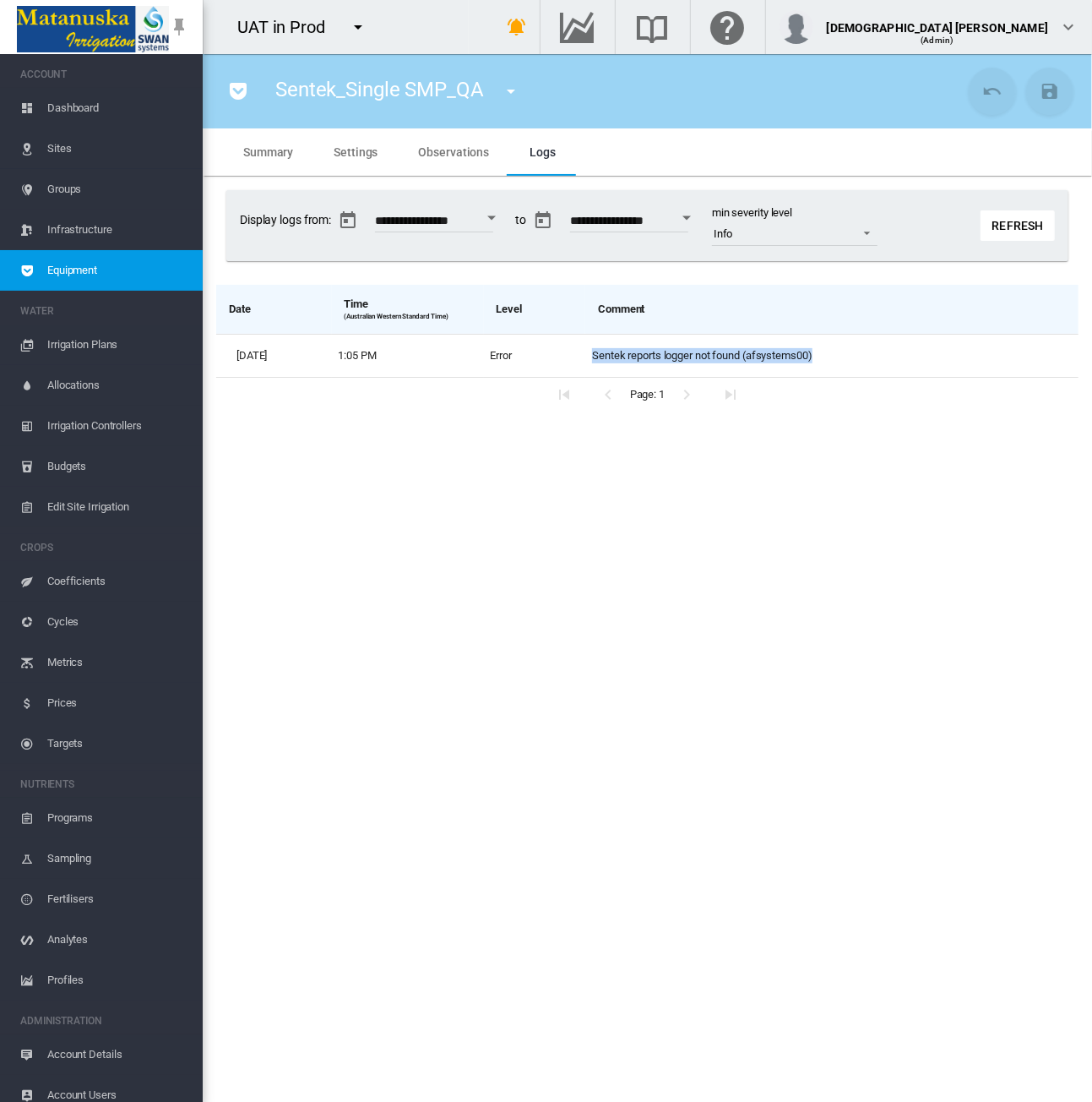
click at [517, 97] on md-icon "icon-menu-down" at bounding box center [511, 91] width 20 height 20
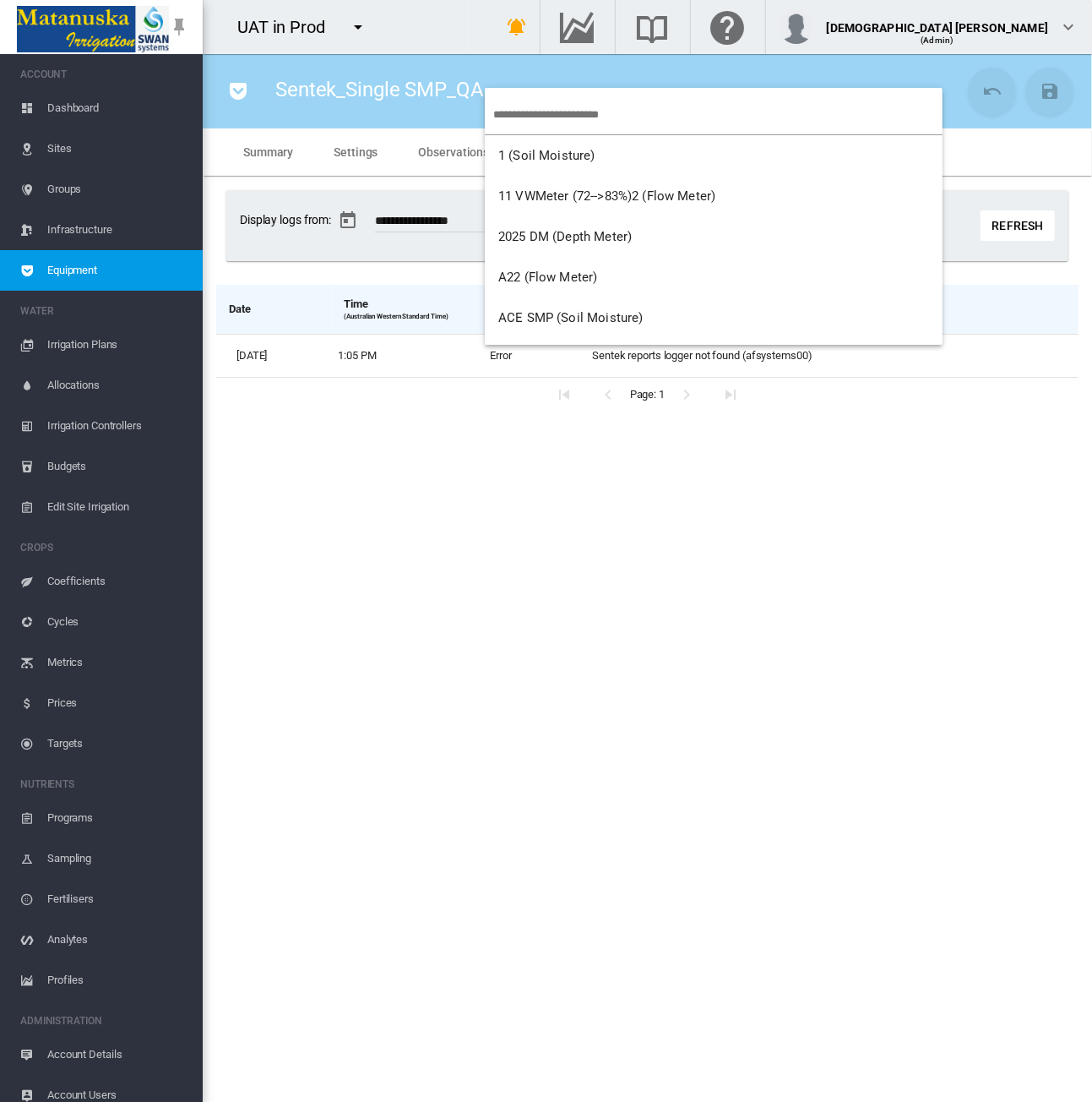
click at [523, 116] on input "search" at bounding box center [718, 115] width 449 height 40
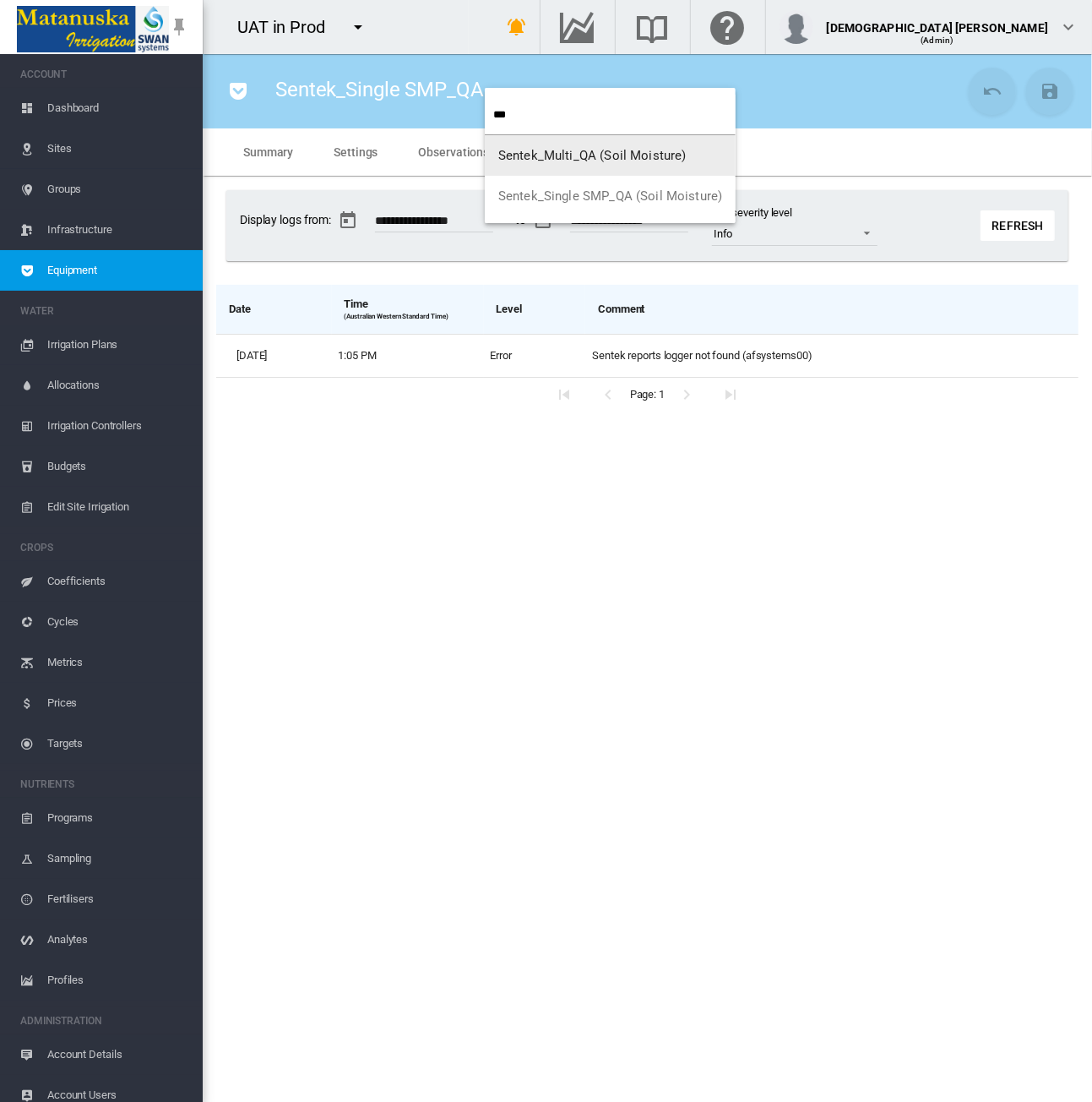
type input "***"
click at [561, 160] on span "Sentek_Multi_QA (Soil Moisture)" at bounding box center [593, 155] width 188 height 15
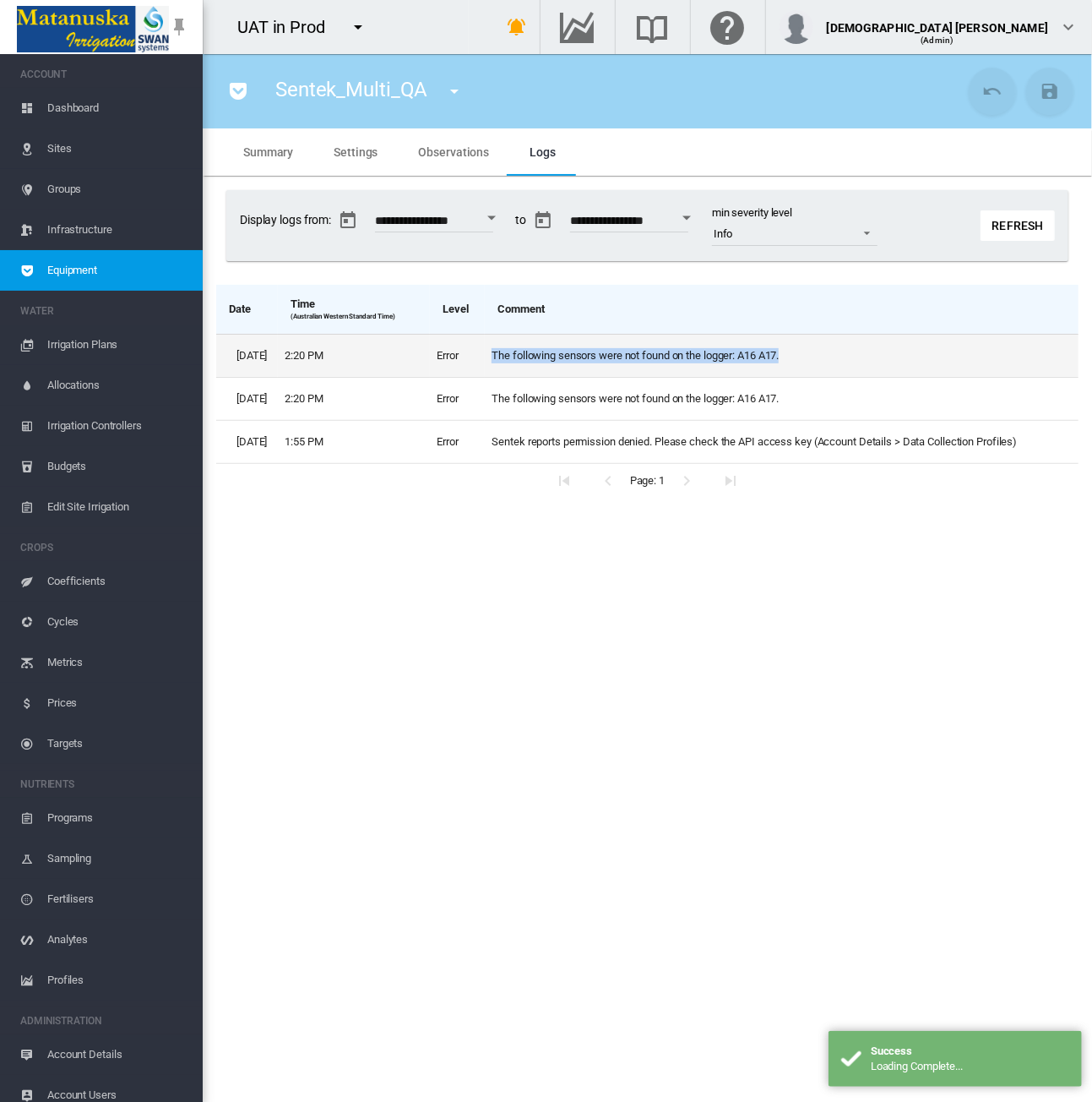
drag, startPoint x: 841, startPoint y: 366, endPoint x: 539, endPoint y: 365, distance: 302.0
click at [539, 365] on td "The following sensors were not found on the logger: A16 A17." at bounding box center [781, 354] width 593 height 43
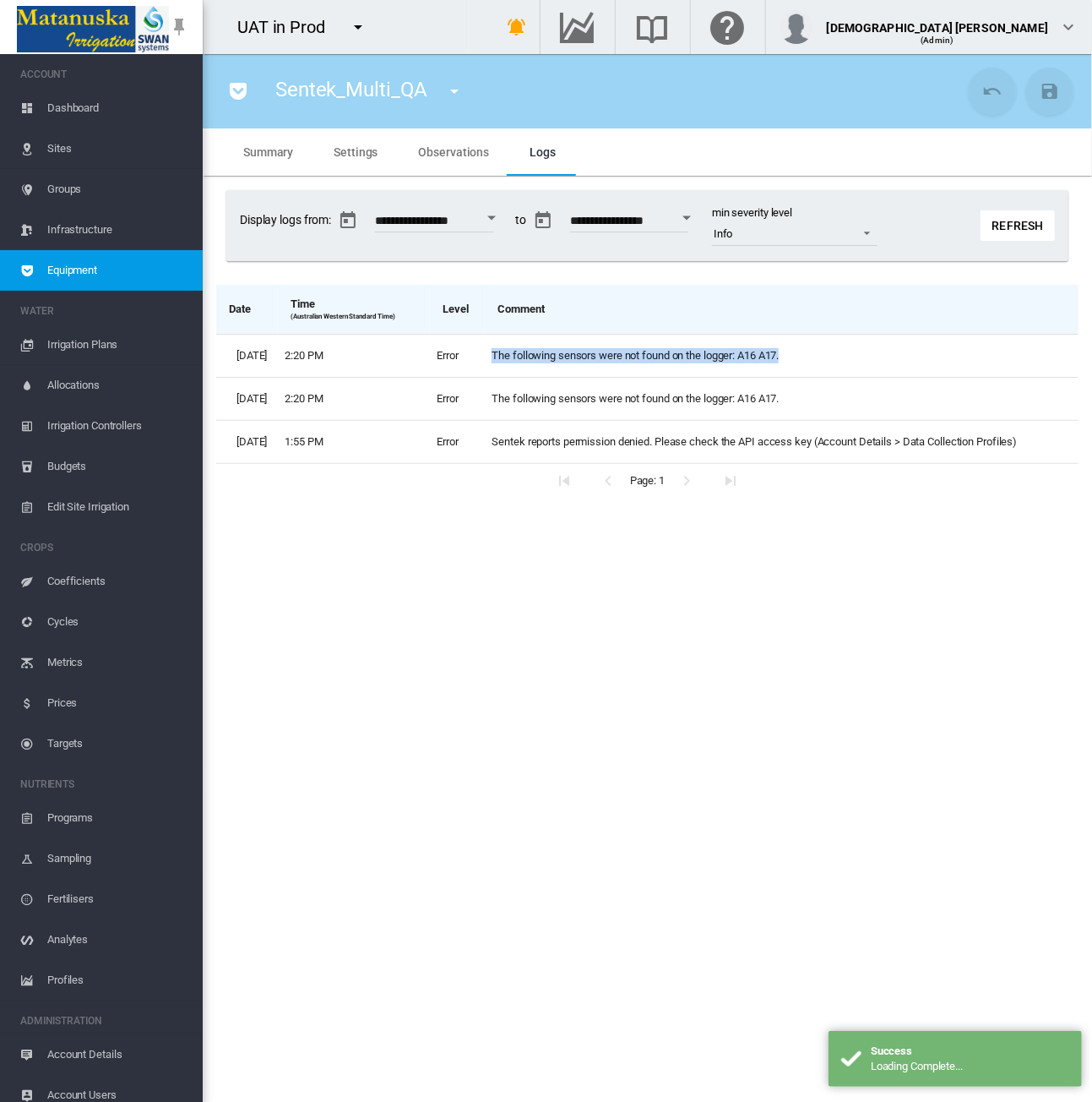
copy td "The following sensors were not found on the logger: A16 A17."
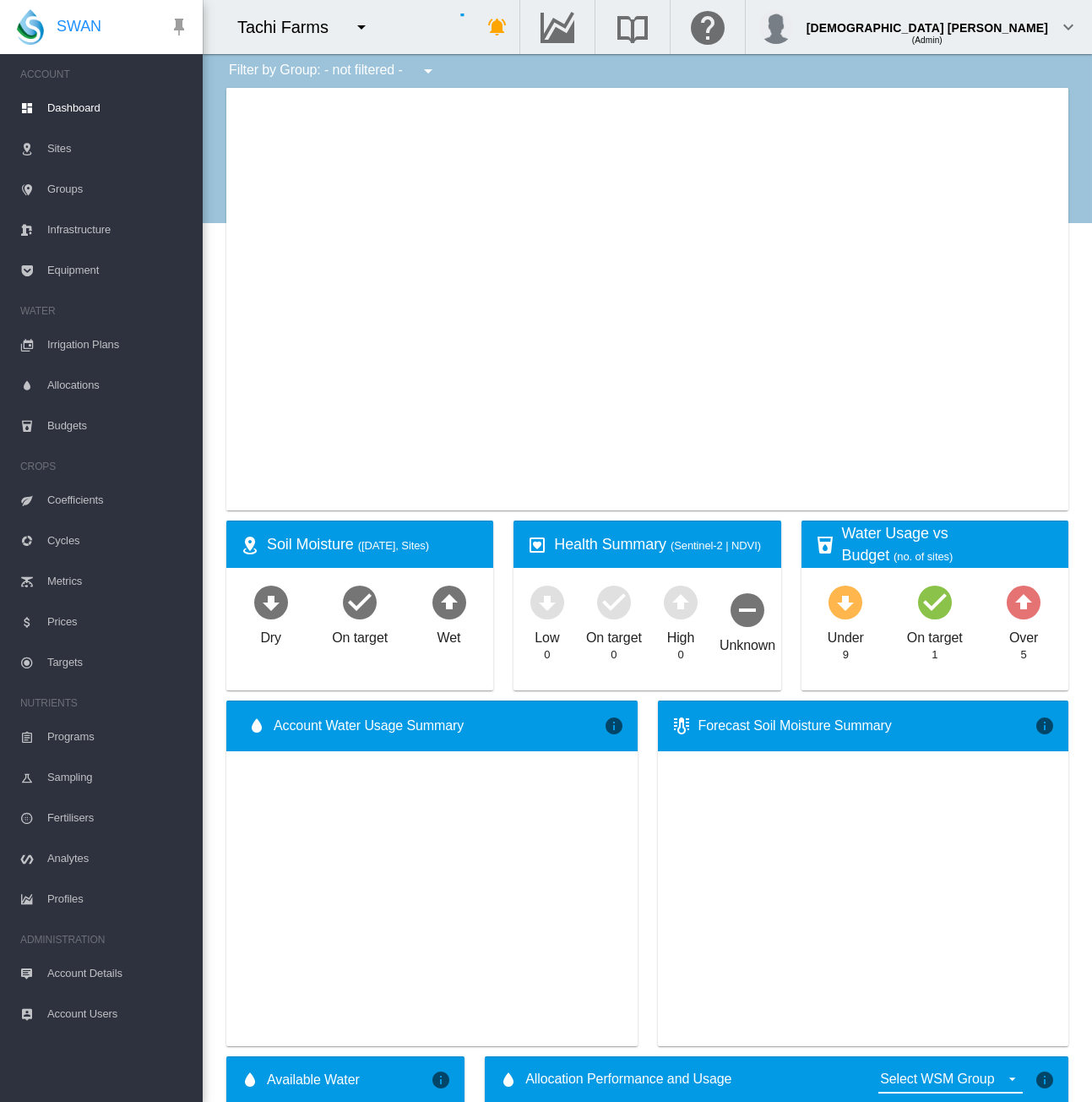
type input "**********"
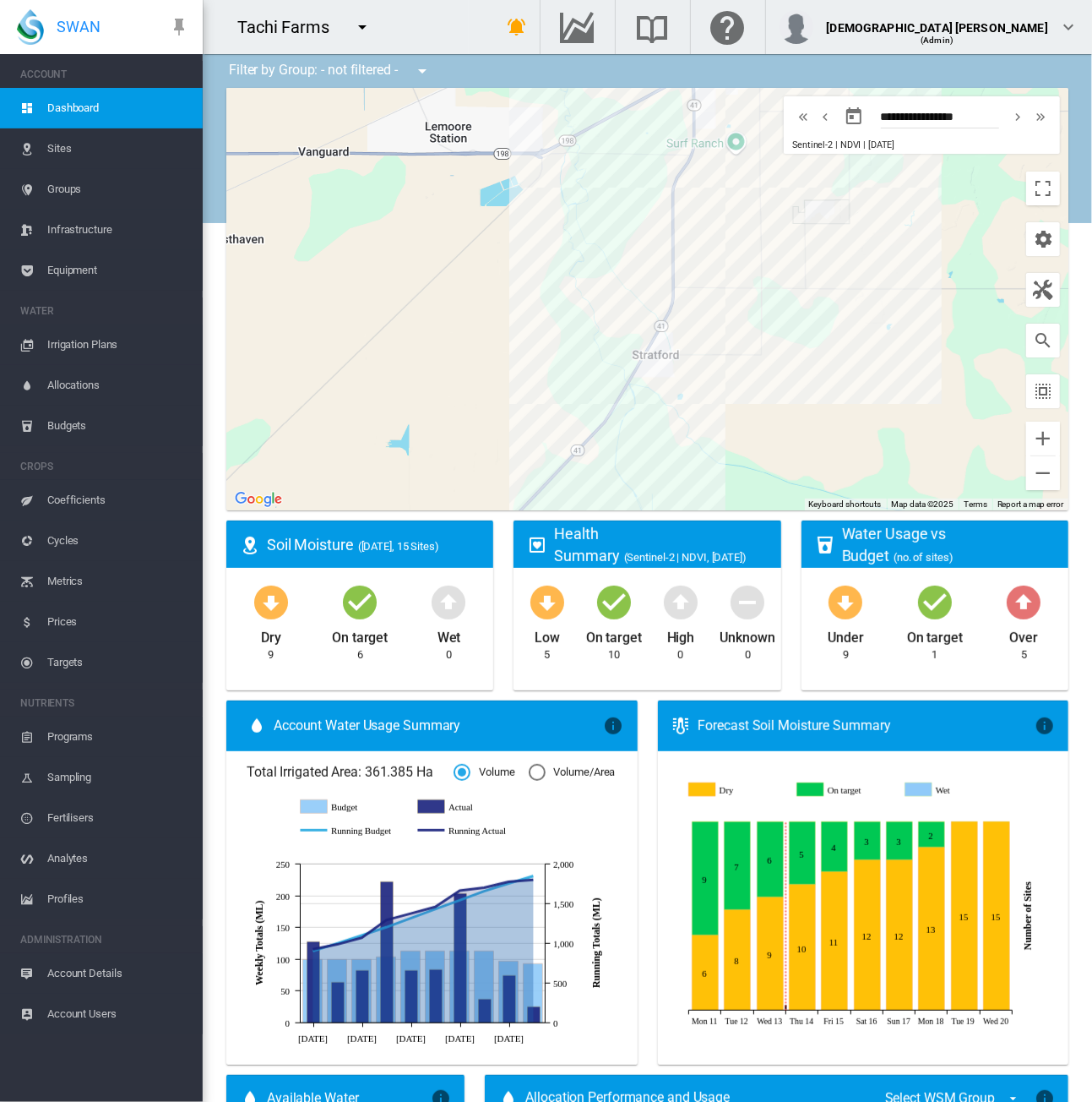
click at [365, 23] on md-icon "icon-menu-down" at bounding box center [362, 26] width 20 height 20
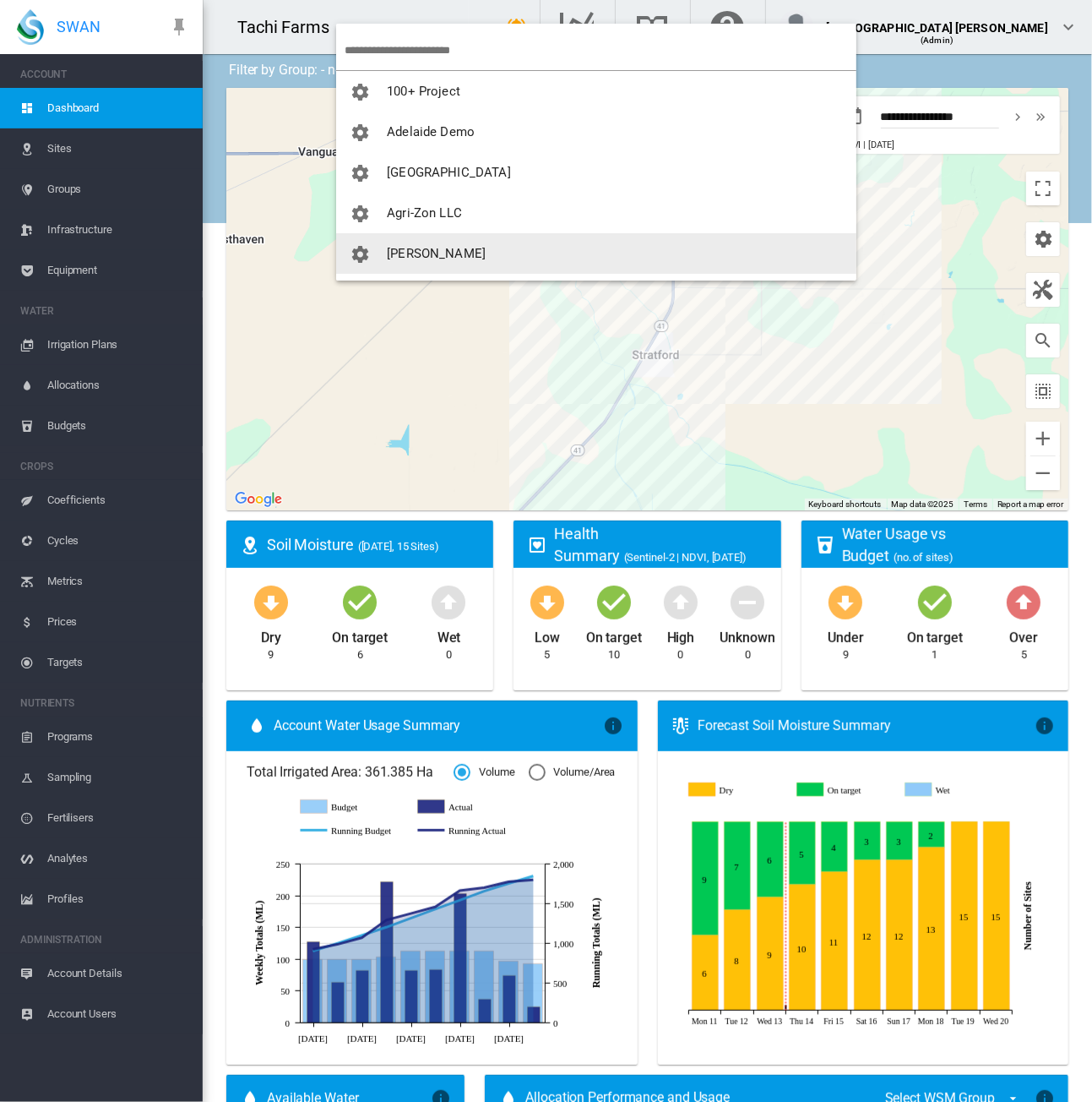
click at [427, 247] on span "[PERSON_NAME]" at bounding box center [437, 252] width 99 height 15
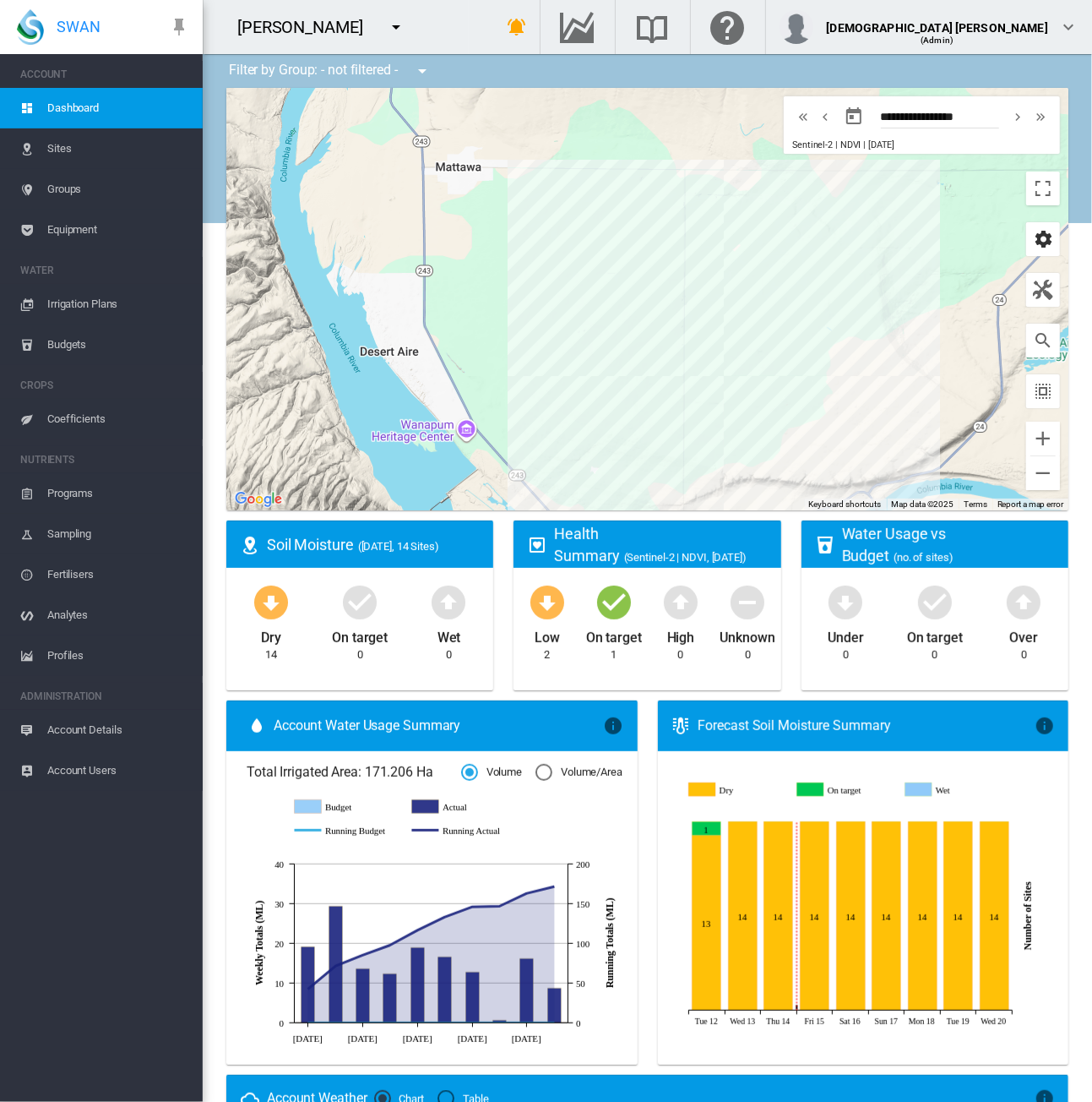
click at [1038, 232] on md-icon "icon-cog" at bounding box center [1042, 239] width 20 height 20
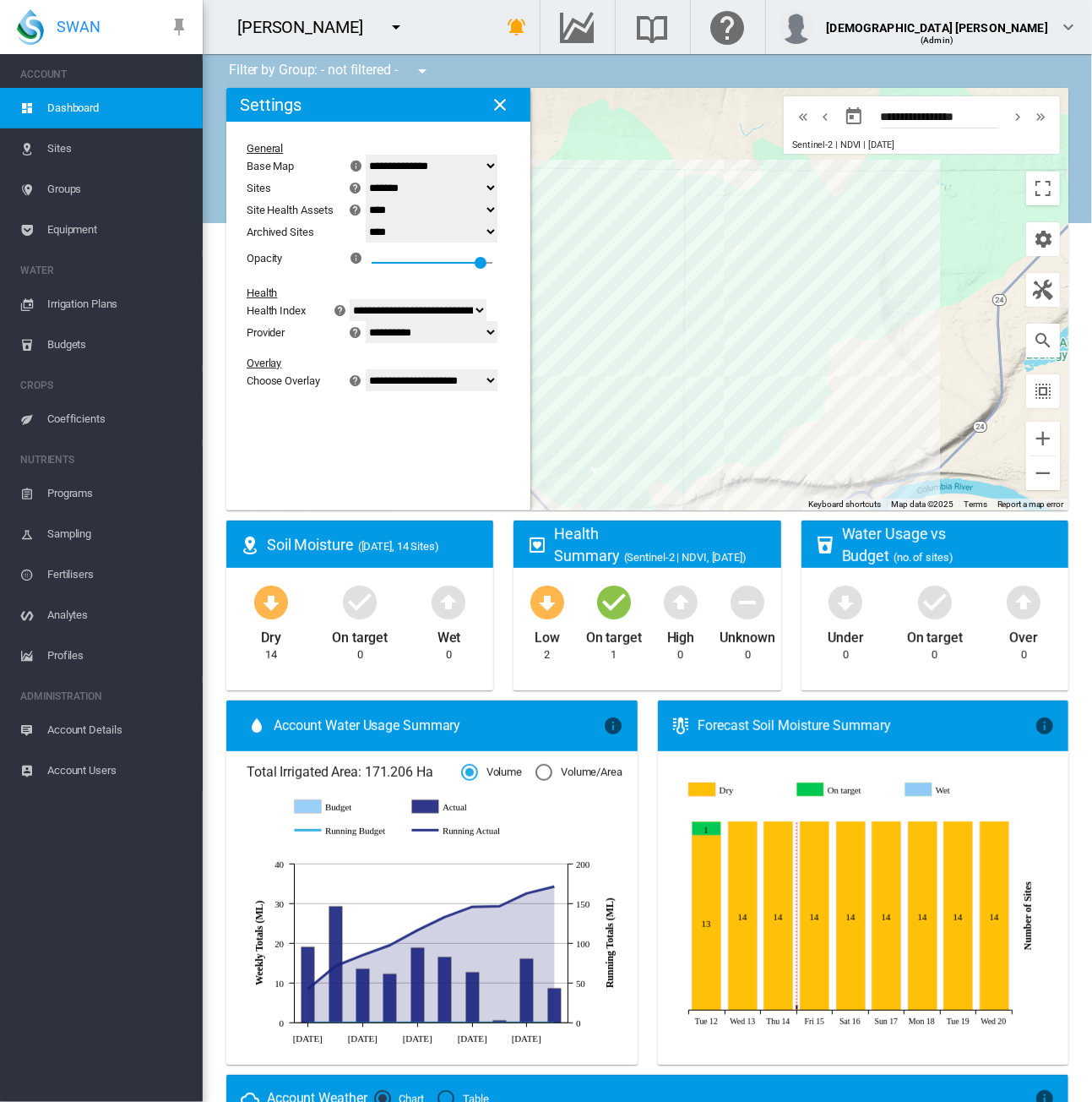
click at [420, 163] on select "**********" at bounding box center [431, 165] width 131 height 22
select select "*********"
click at [376, 156] on select "**********" at bounding box center [431, 165] width 131 height 22
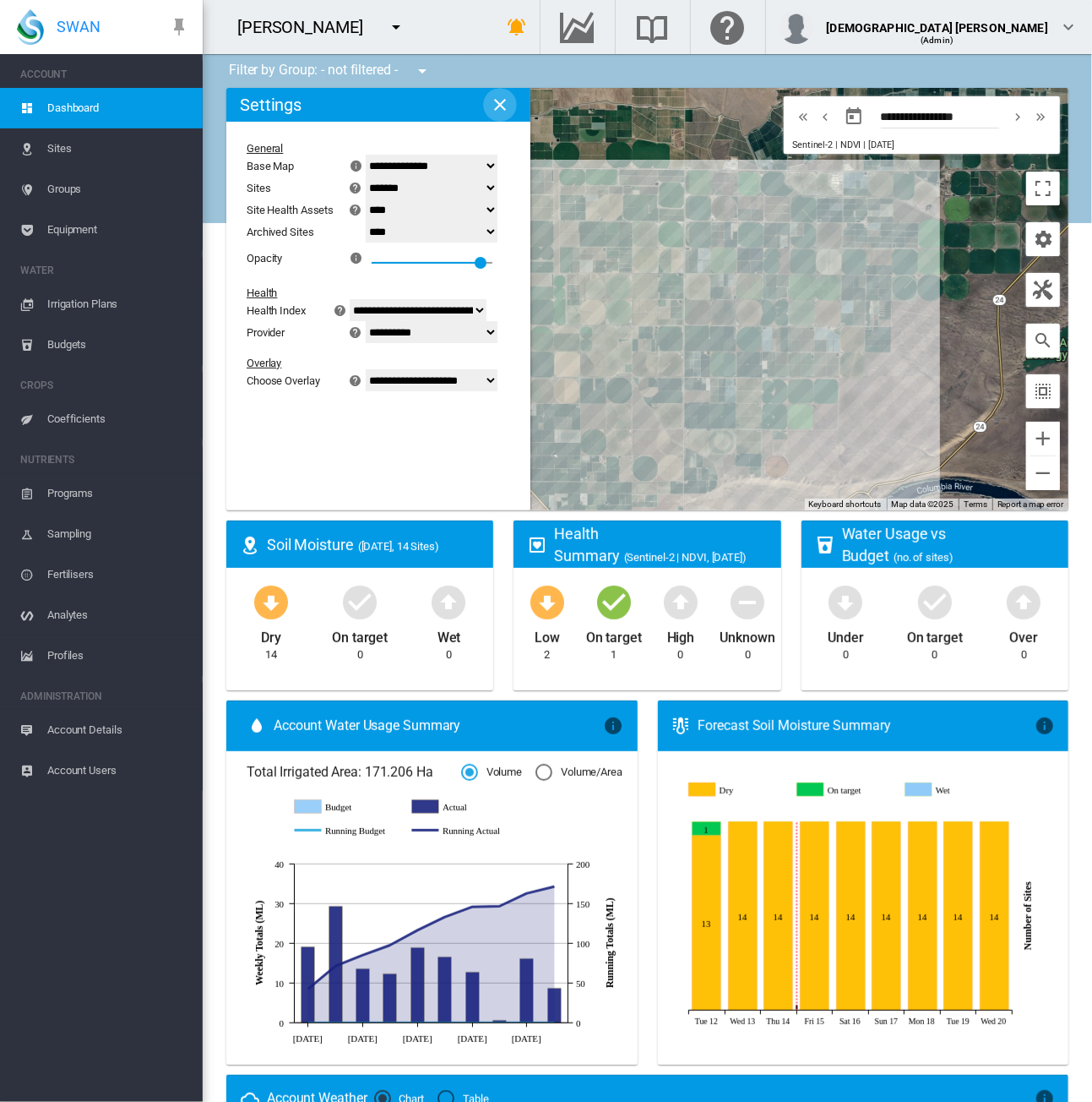
click at [502, 104] on md-icon "icon-close" at bounding box center [499, 104] width 20 height 20
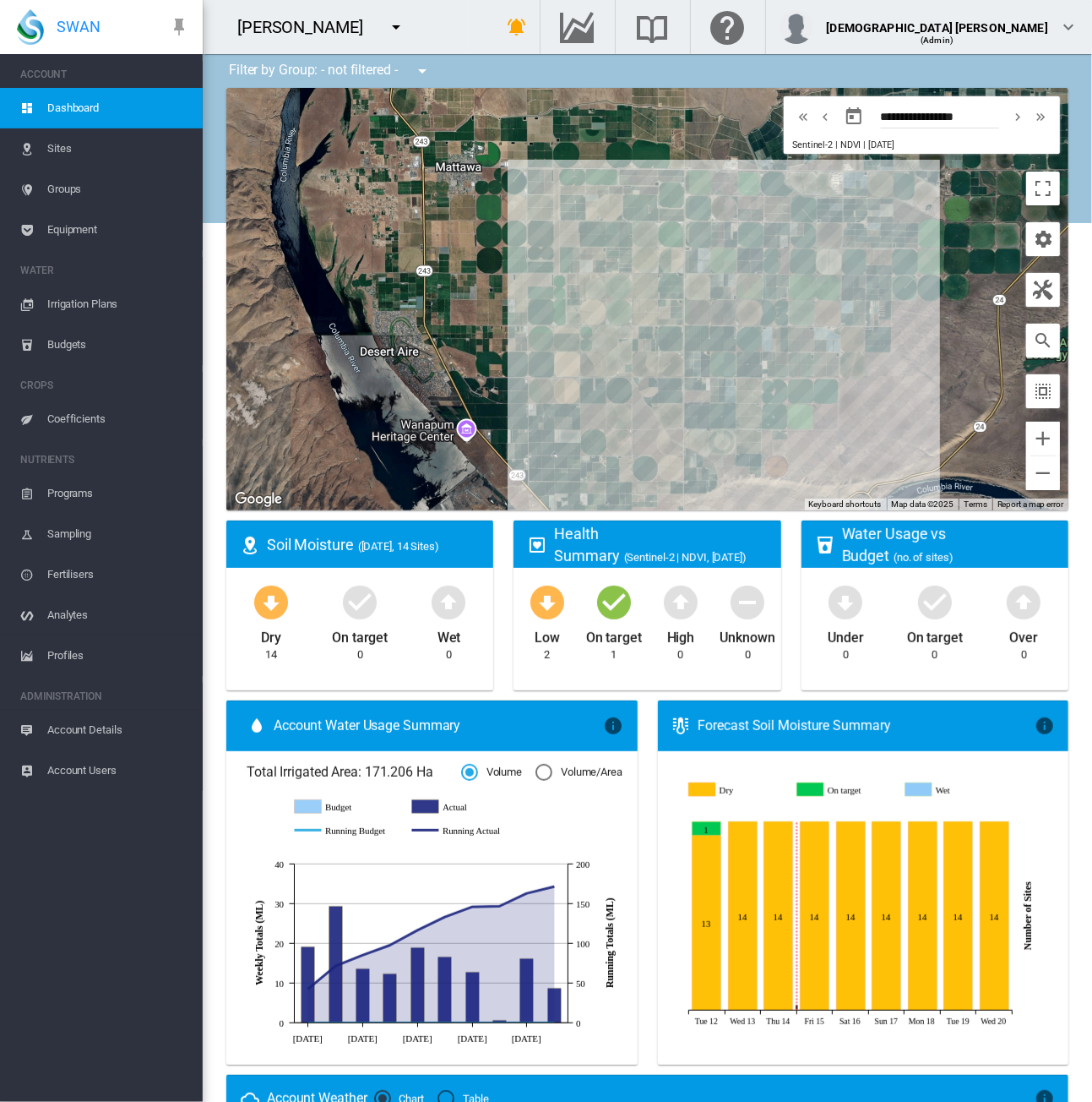
click at [68, 215] on span "Equipment" at bounding box center [117, 230] width 142 height 41
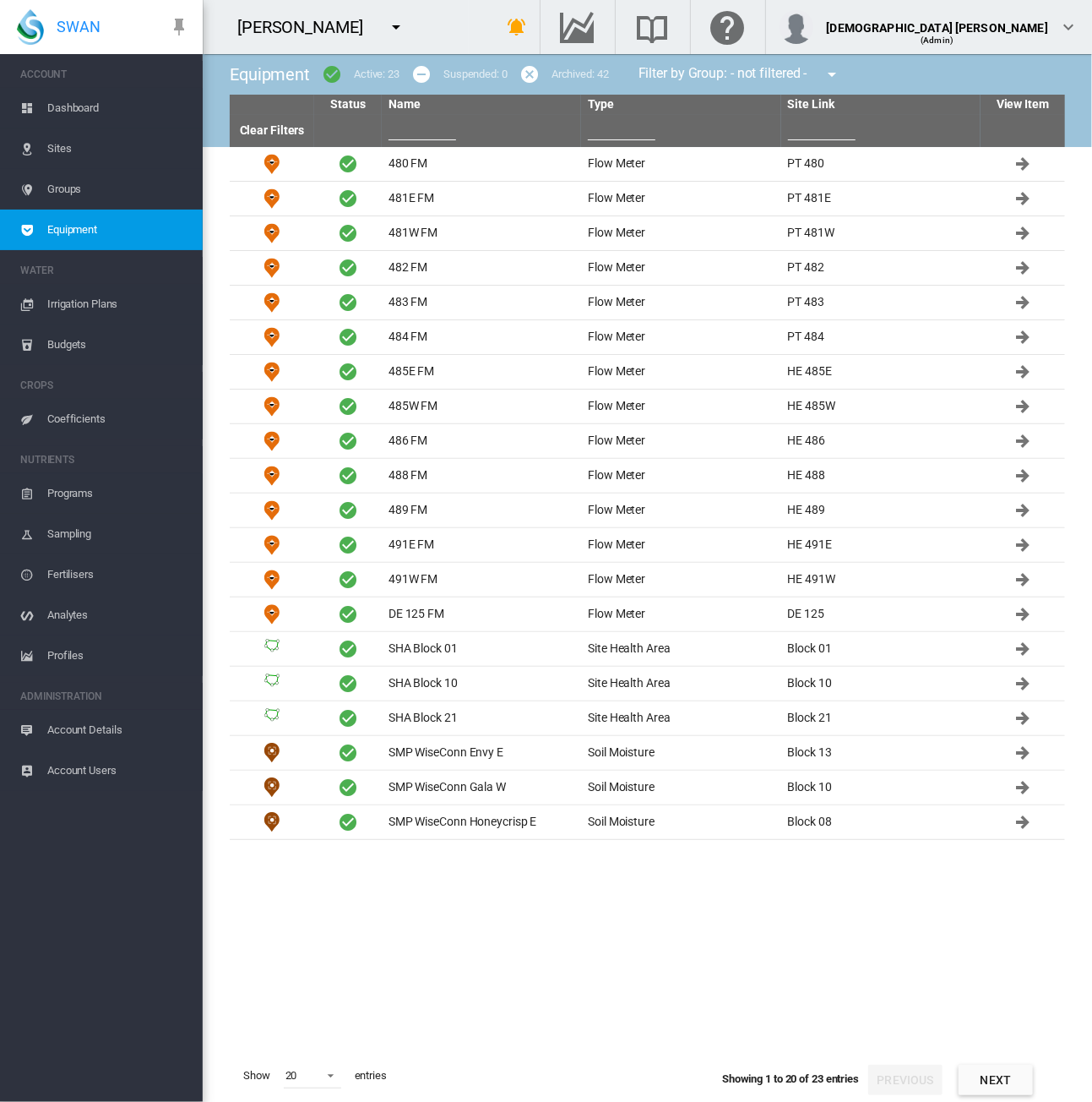
click at [407, 123] on input "text" at bounding box center [422, 127] width 68 height 25
paste input "*********"
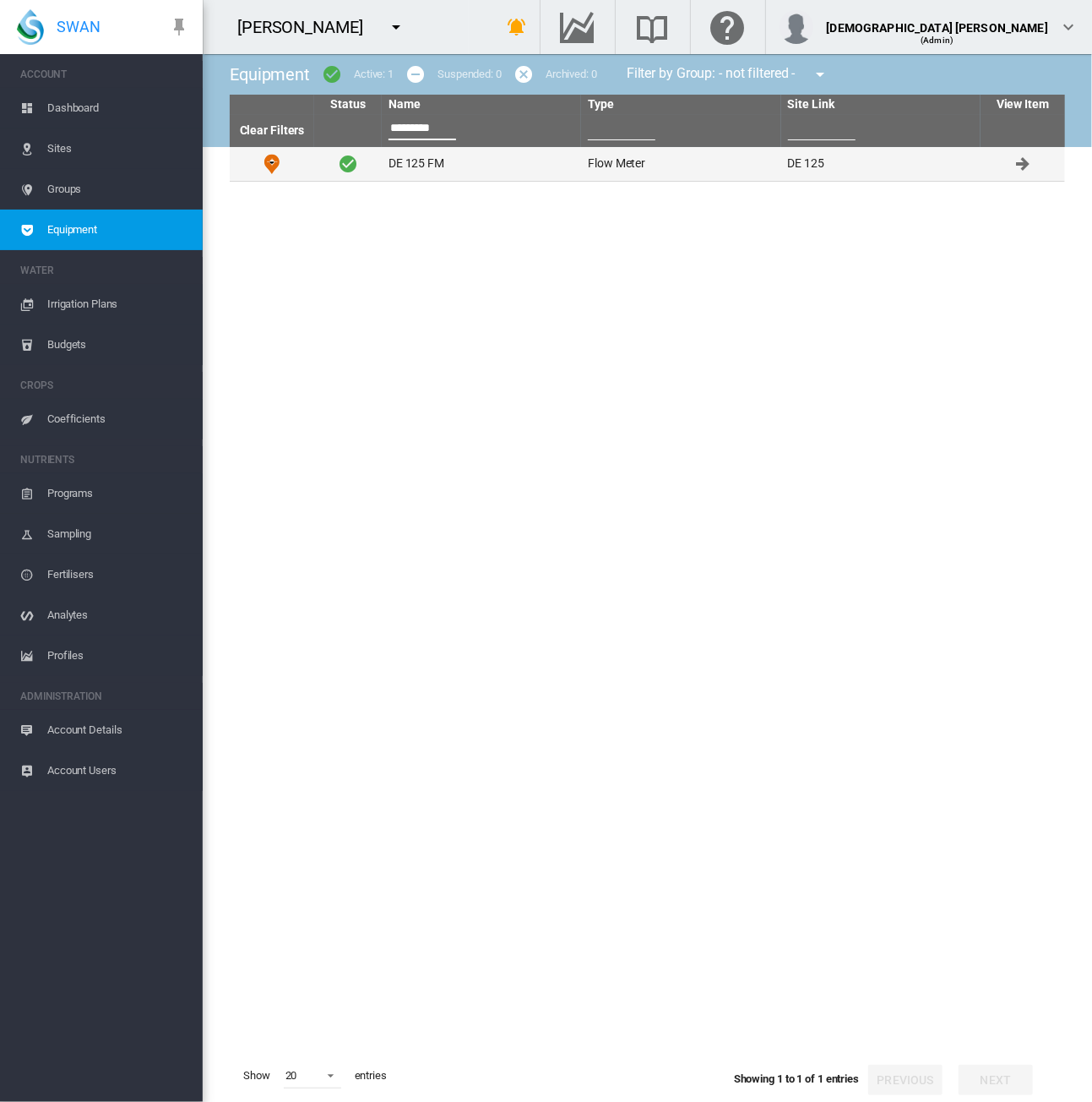
type input "*********"
click at [415, 166] on td "DE 125 FM" at bounding box center [481, 164] width 199 height 34
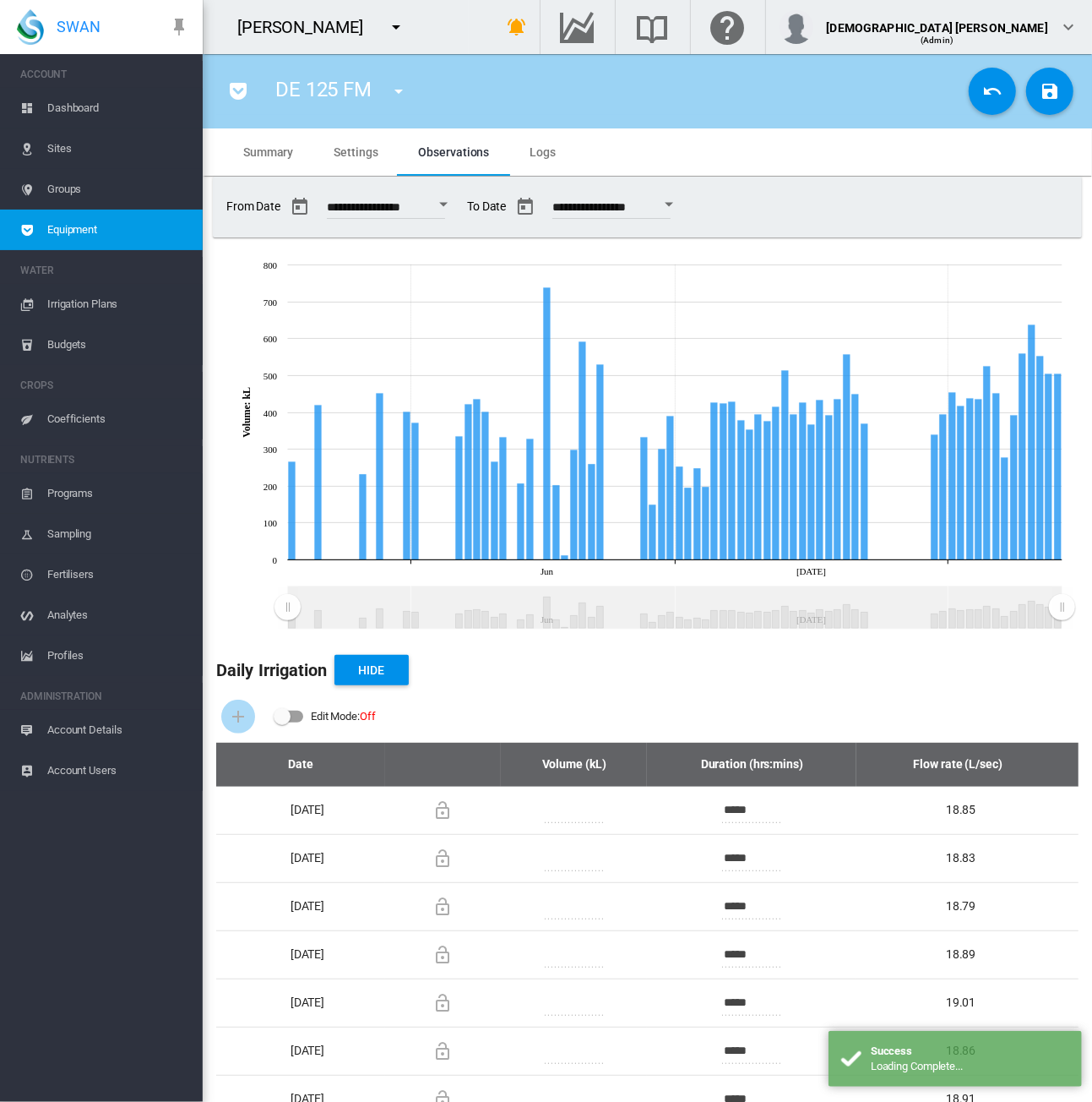
click at [993, 84] on button "Cancel Changes" at bounding box center [992, 91] width 47 height 47
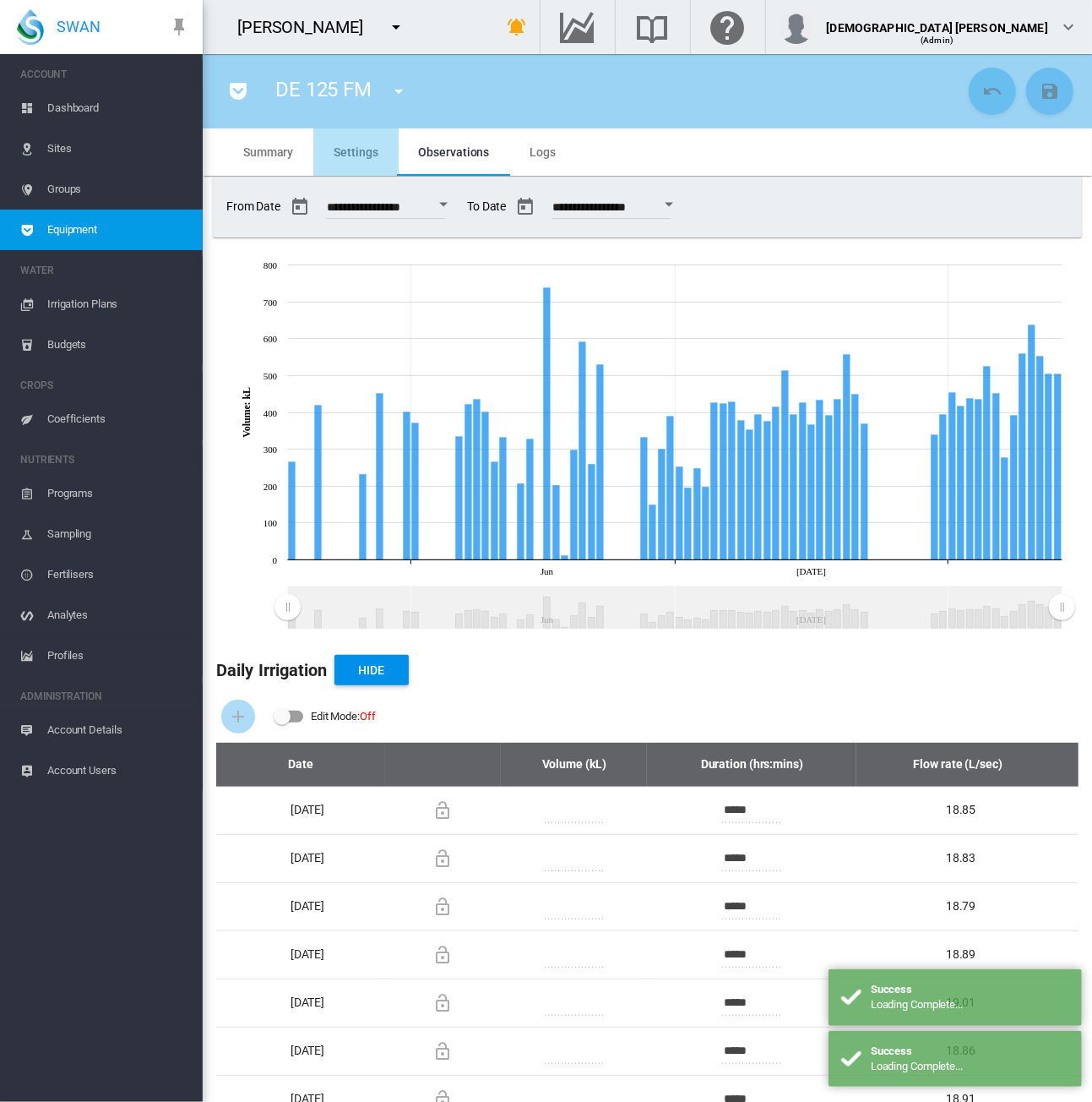
click at [340, 147] on span "Settings" at bounding box center [355, 152] width 44 height 14
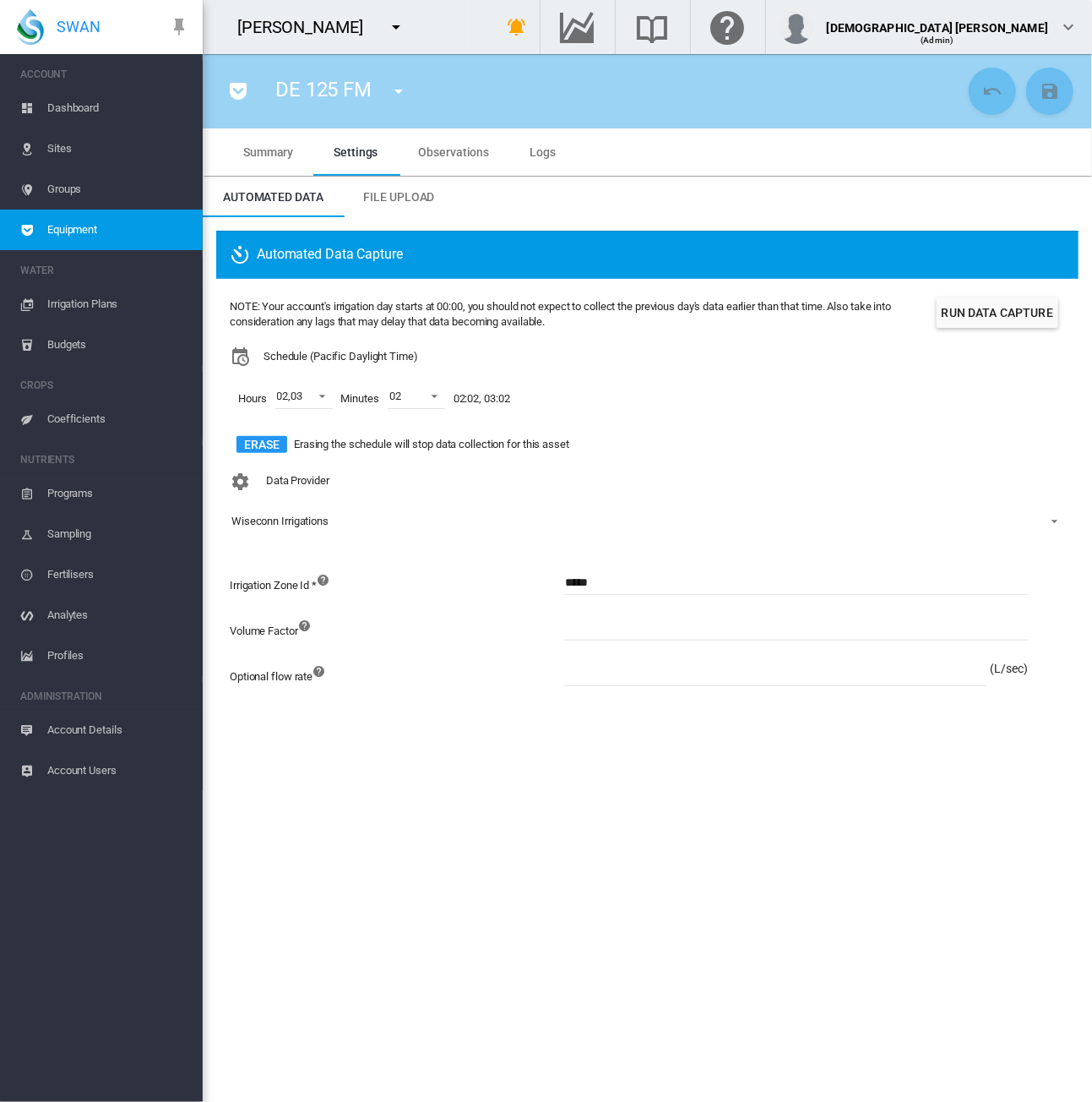
click at [456, 157] on span "Observations" at bounding box center [454, 152] width 71 height 14
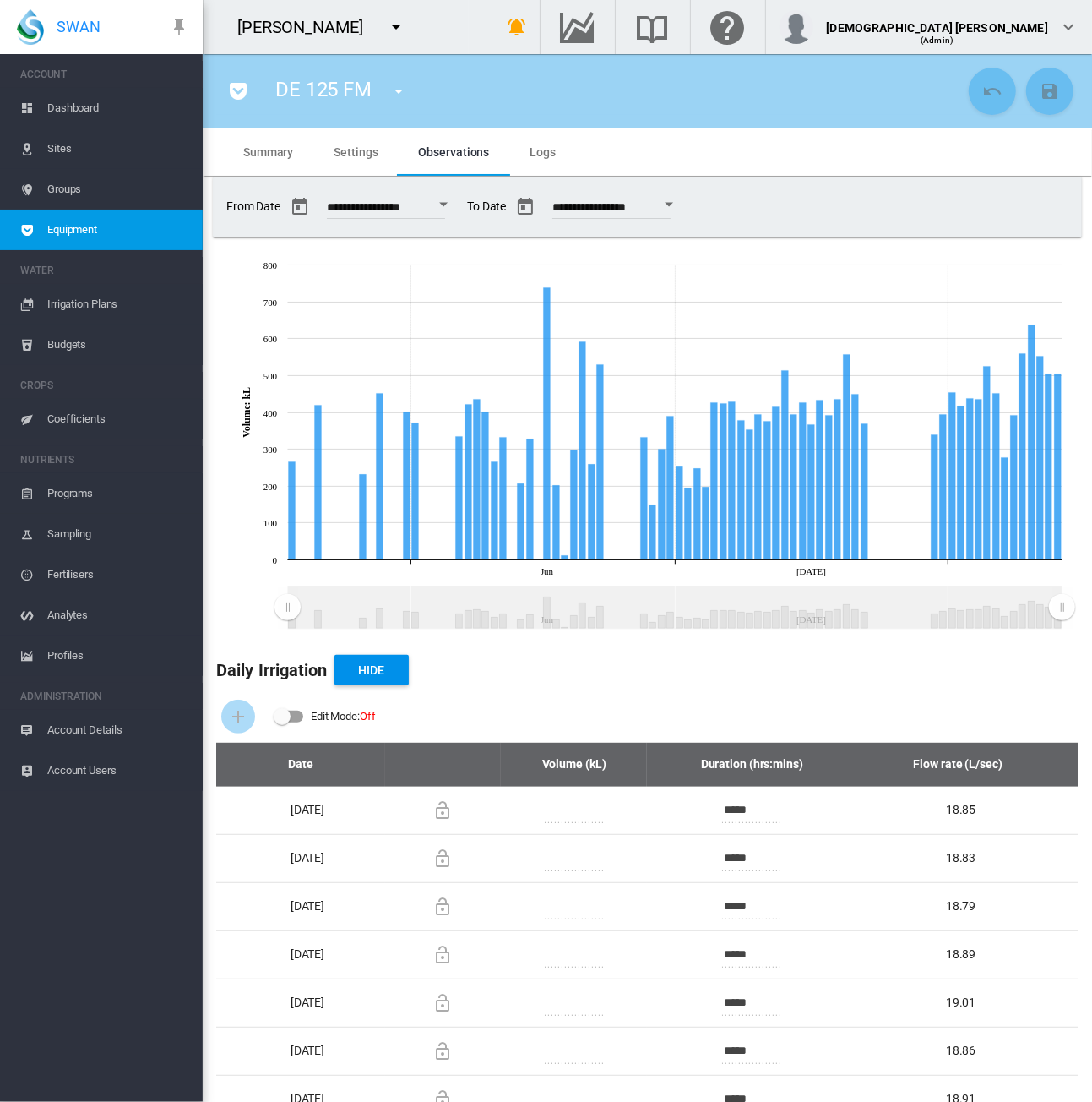
click at [96, 734] on span "Account Details" at bounding box center [117, 729] width 142 height 41
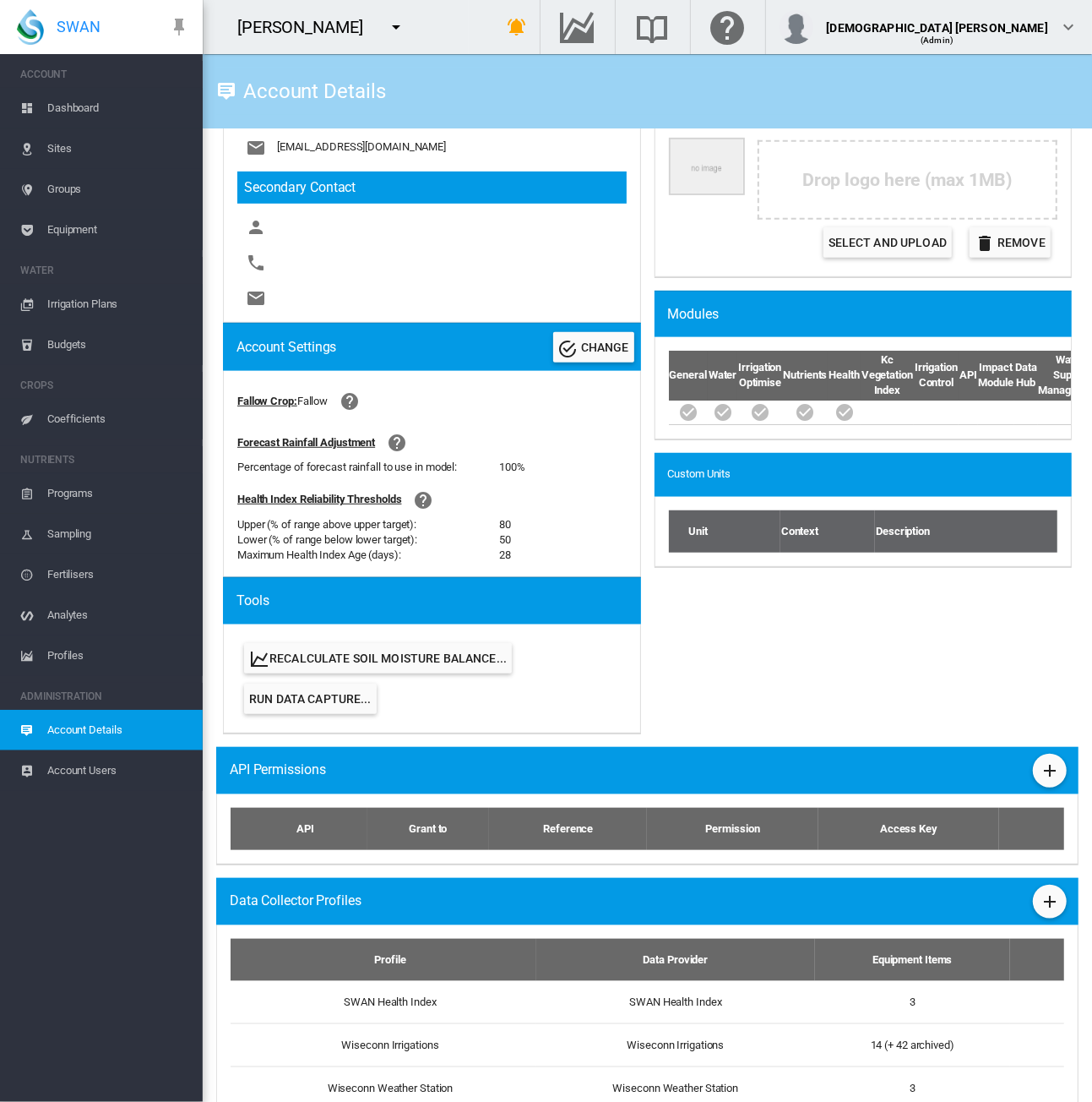
scroll to position [443, 0]
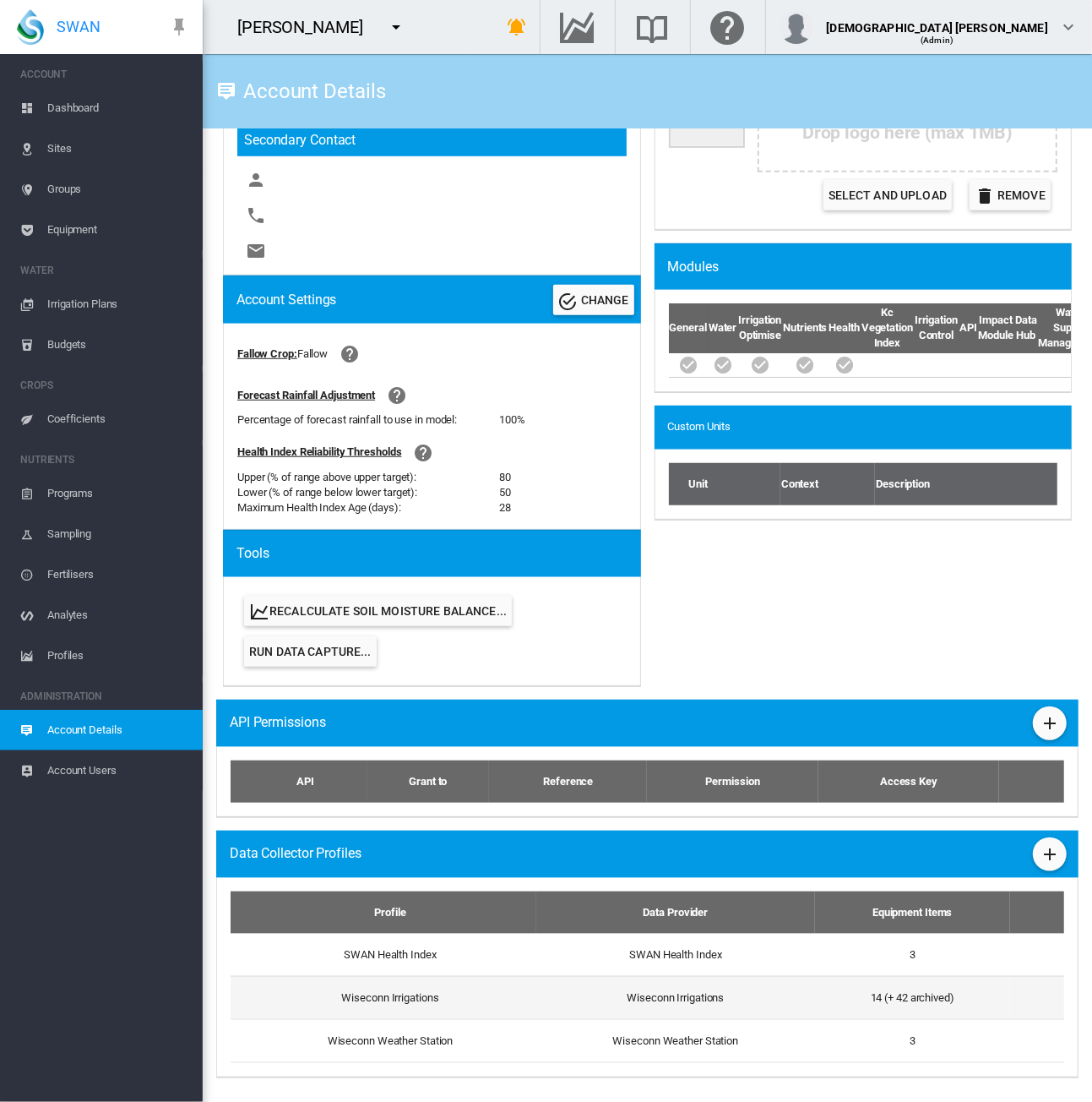
click at [478, 999] on td "Wiseconn Irrigations" at bounding box center [383, 997] width 305 height 43
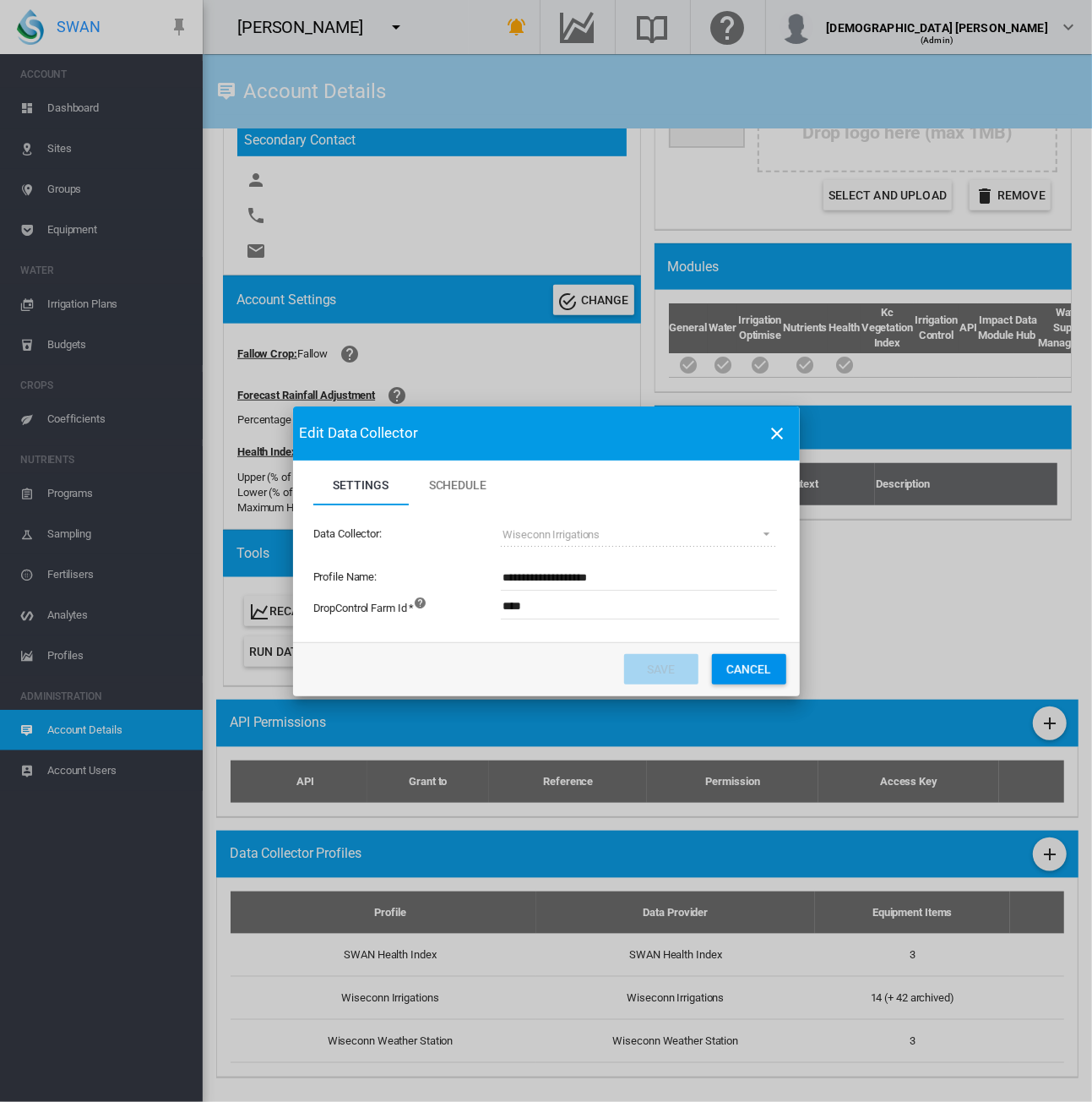
click at [753, 667] on button "Cancel" at bounding box center [748, 669] width 74 height 30
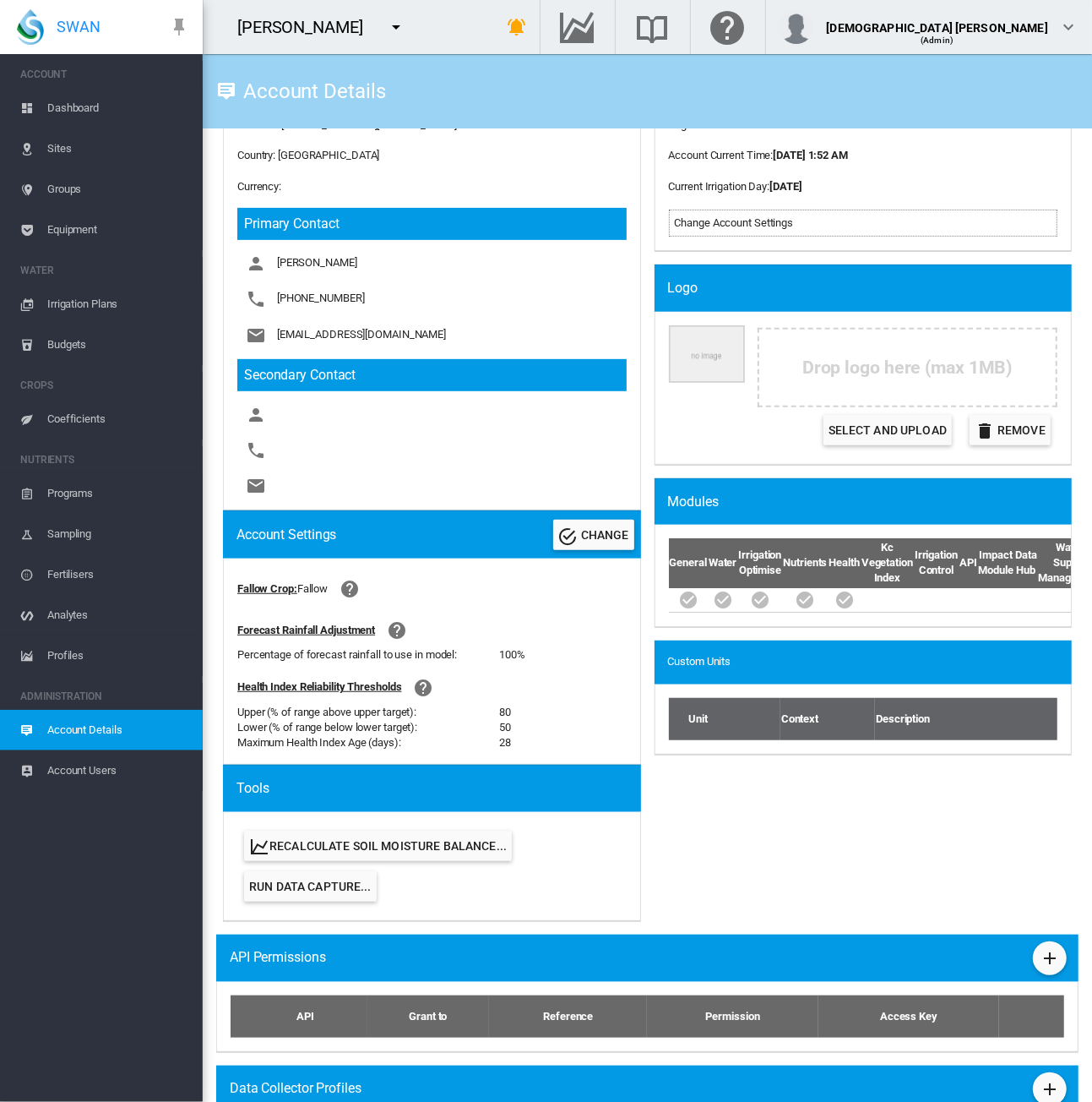
scroll to position [0, 0]
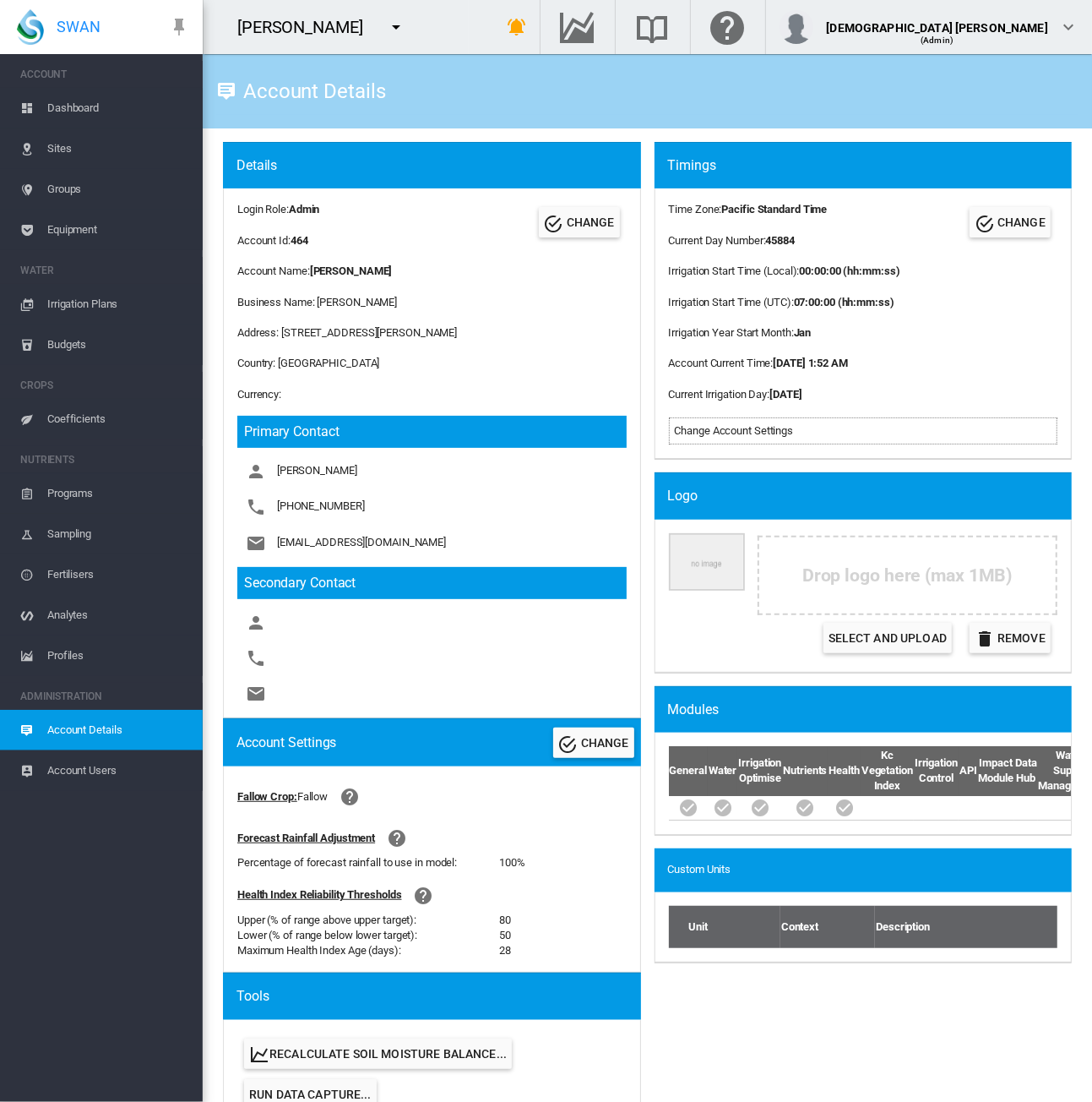
click at [78, 232] on span "Equipment" at bounding box center [117, 230] width 142 height 41
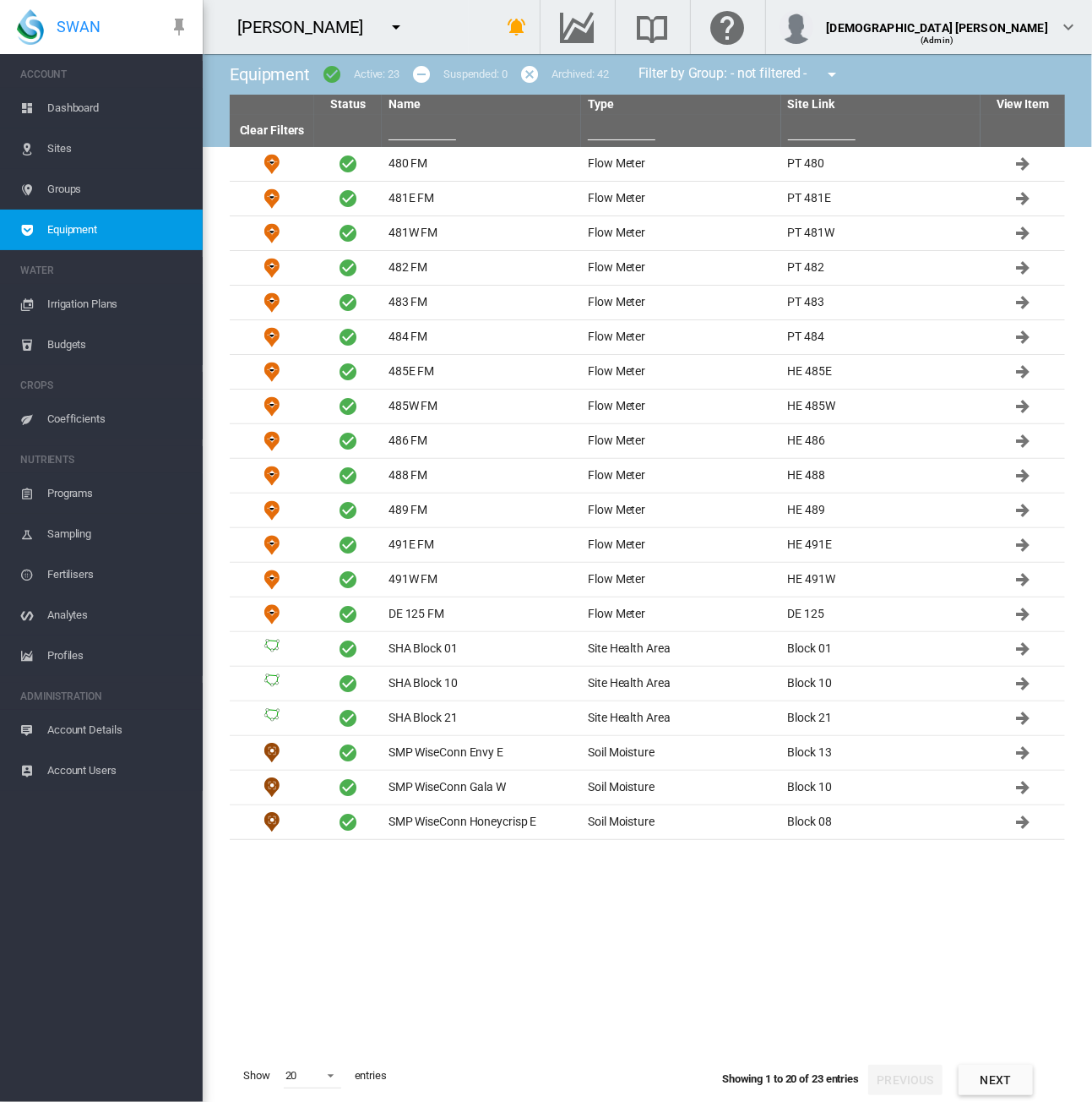
click at [740, 959] on tbody "480 FM Flow Meter PT 480 481E FM Flow Meter" at bounding box center [647, 598] width 835 height 903
